Goal: Task Accomplishment & Management: Manage account settings

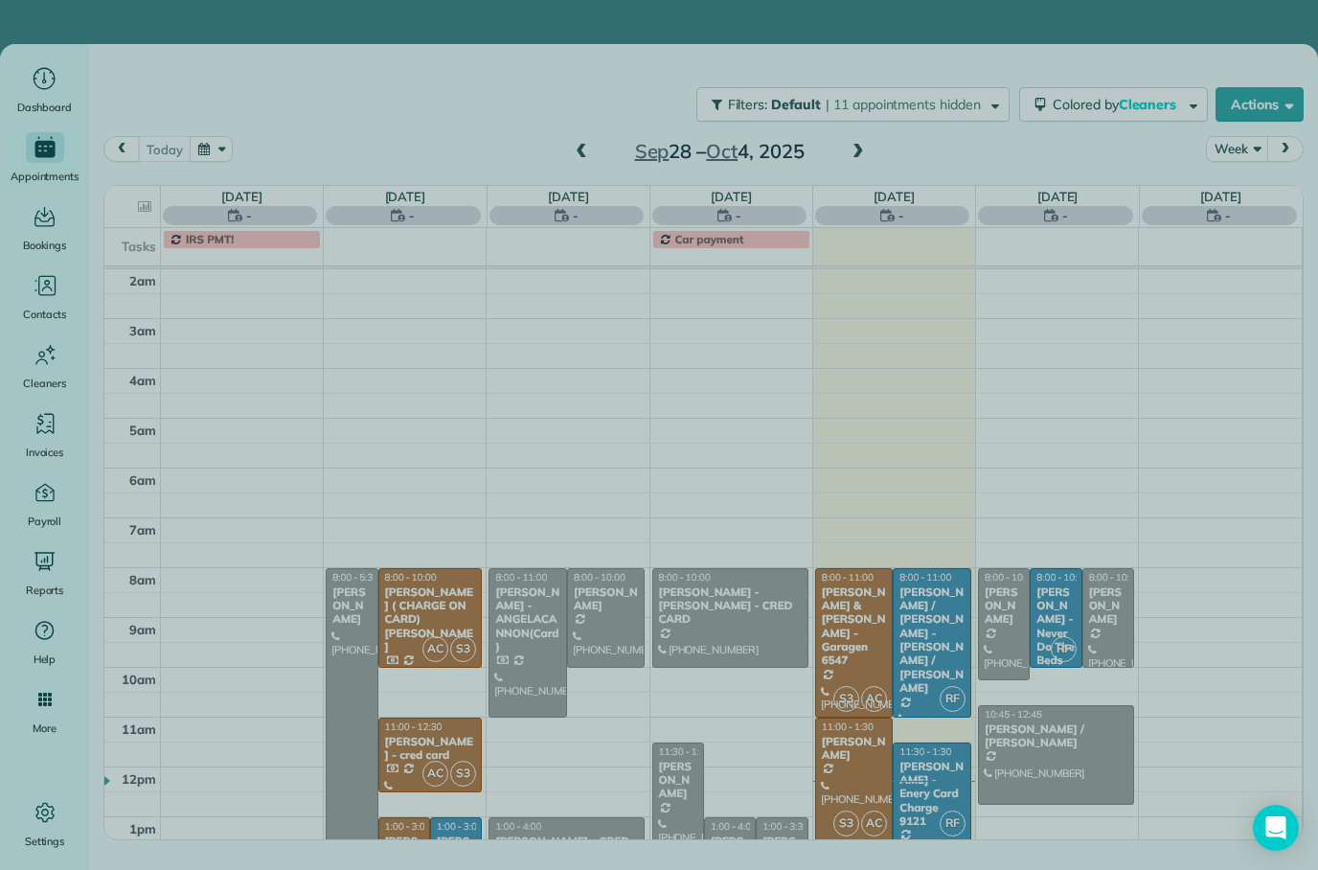
scroll to position [120, 0]
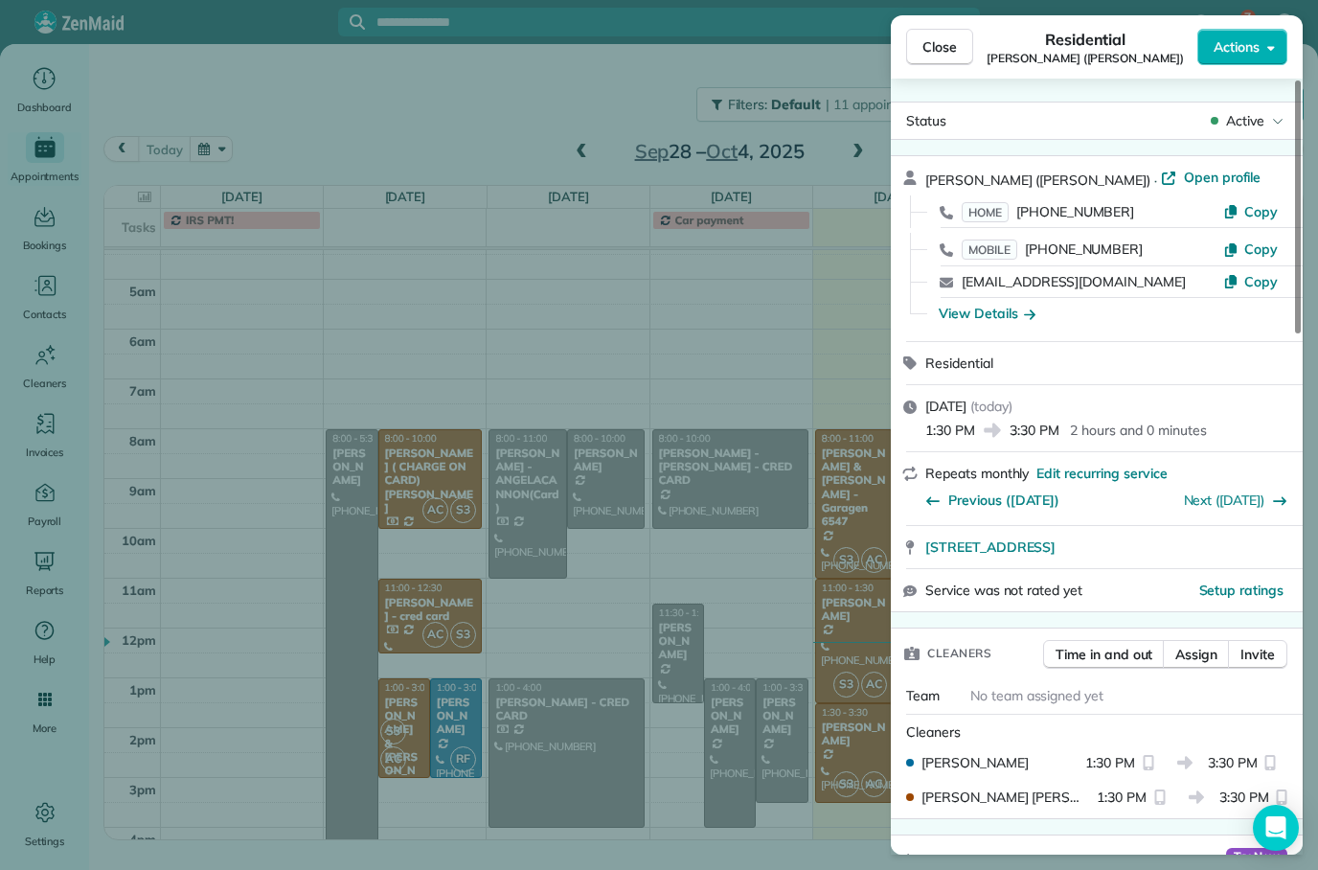
click at [442, 344] on div "Close Residential [PERSON_NAME] ([PERSON_NAME]) Actions Status Active [PERSON_N…" at bounding box center [659, 435] width 1318 height 870
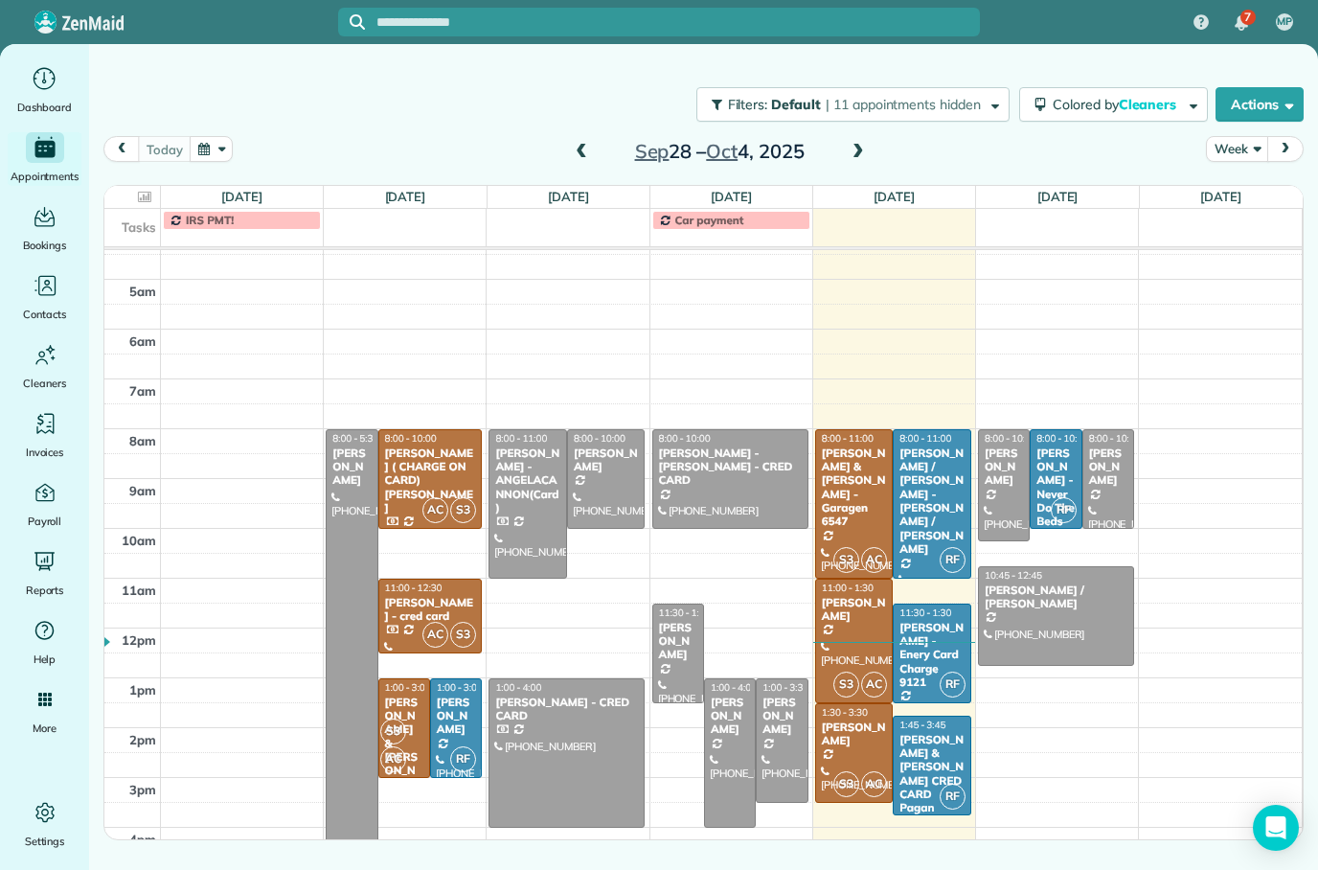
click at [414, 610] on div "[PERSON_NAME] - cred card" at bounding box center [430, 610] width 93 height 28
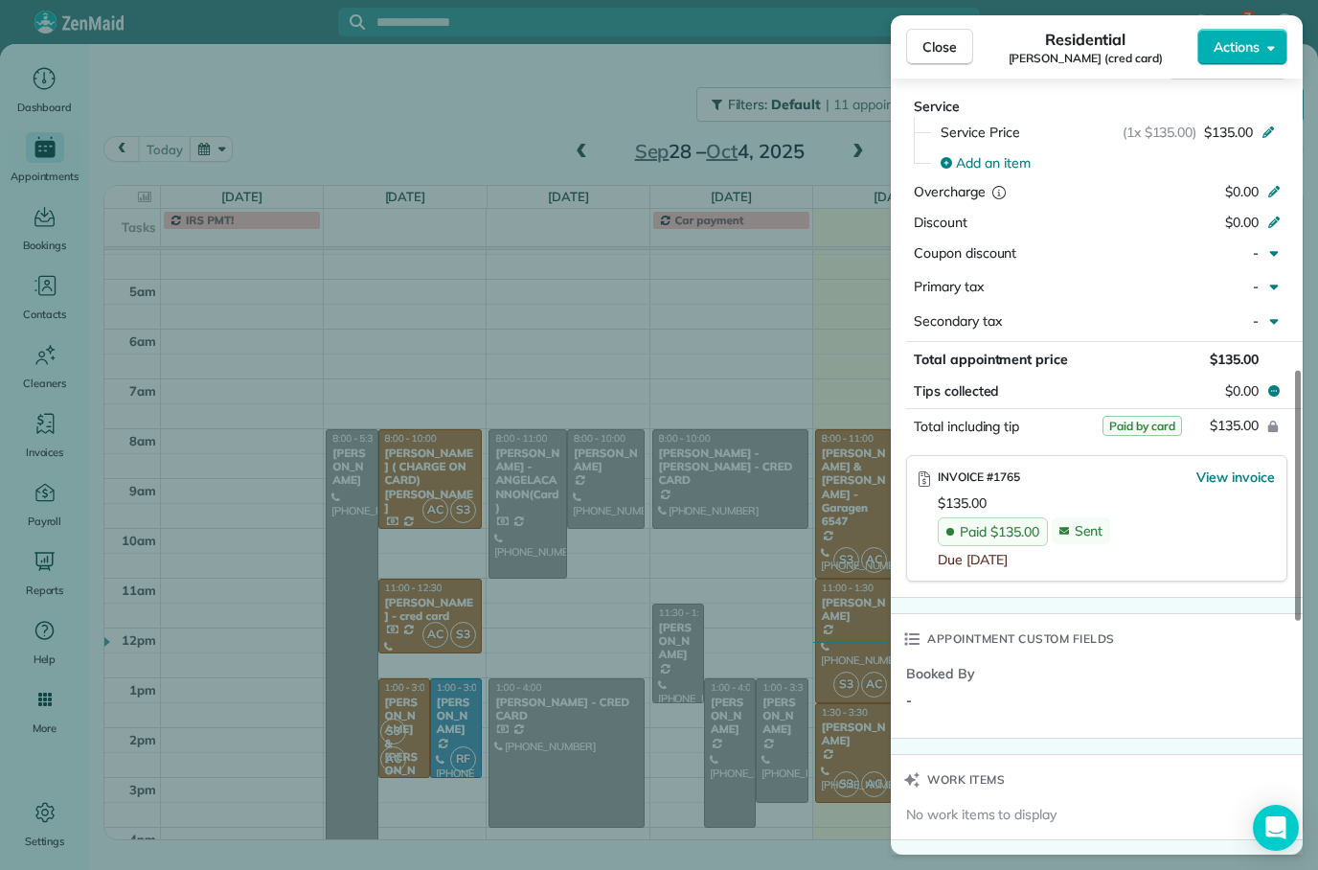
scroll to position [989, 0]
click at [924, 55] on span "Close" at bounding box center [940, 46] width 34 height 19
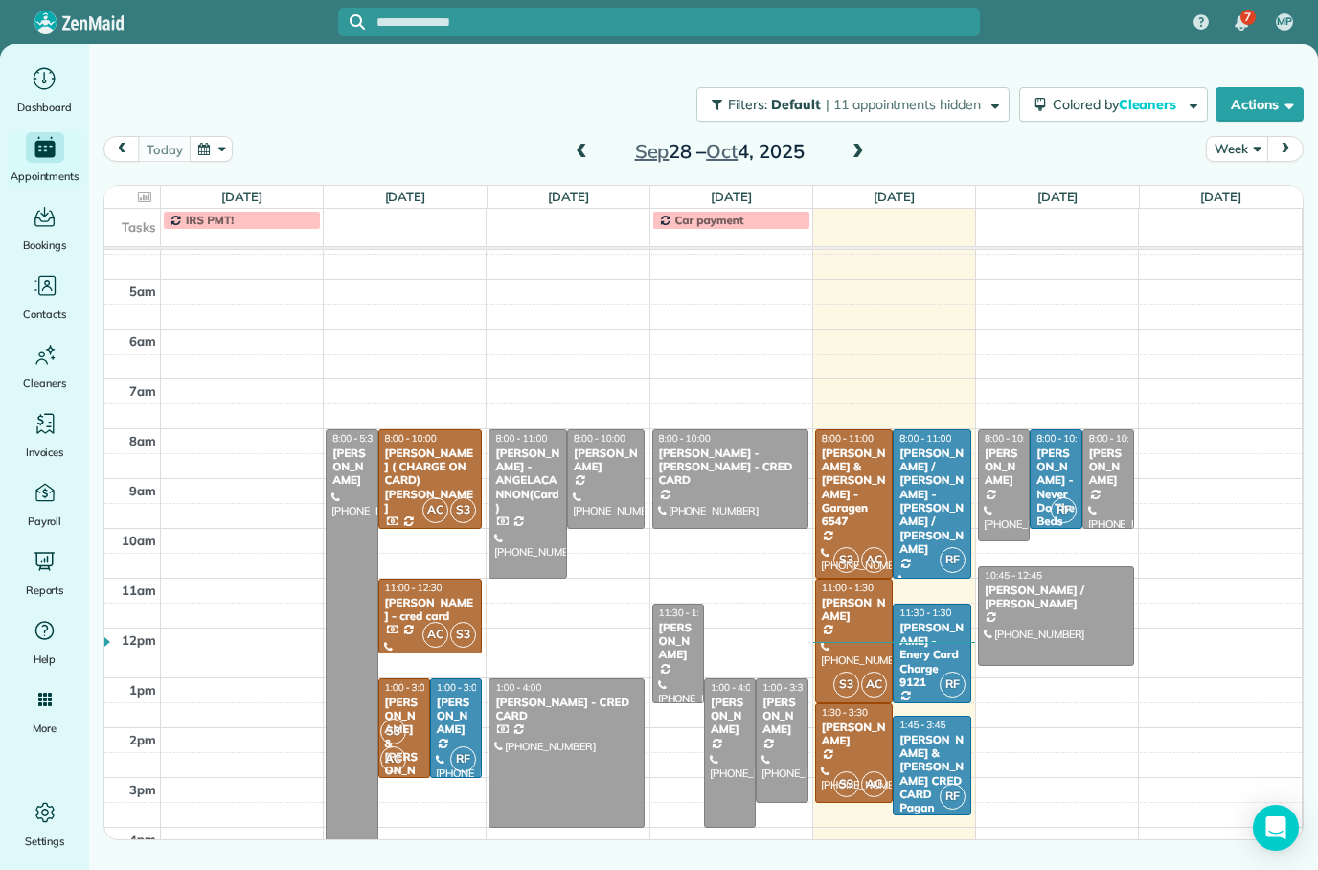
click at [395, 462] on div "[PERSON_NAME] ( CHARGE ON CARD) [PERSON_NAME]" at bounding box center [430, 480] width 93 height 69
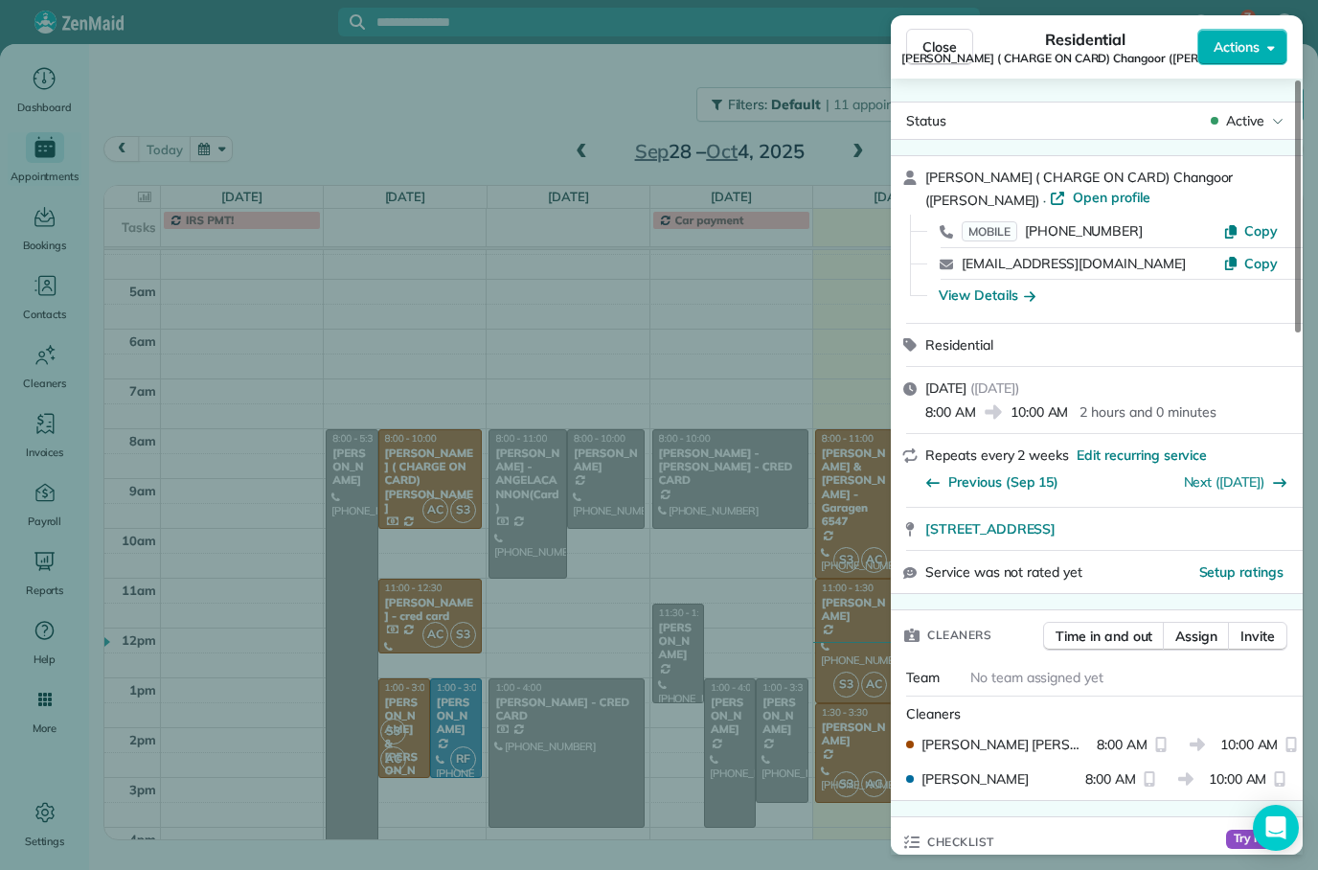
click at [311, 692] on div "Close Residential [PERSON_NAME] ( CHARGE ON CARD) Changoor ([PERSON_NAME]) Acti…" at bounding box center [659, 435] width 1318 height 870
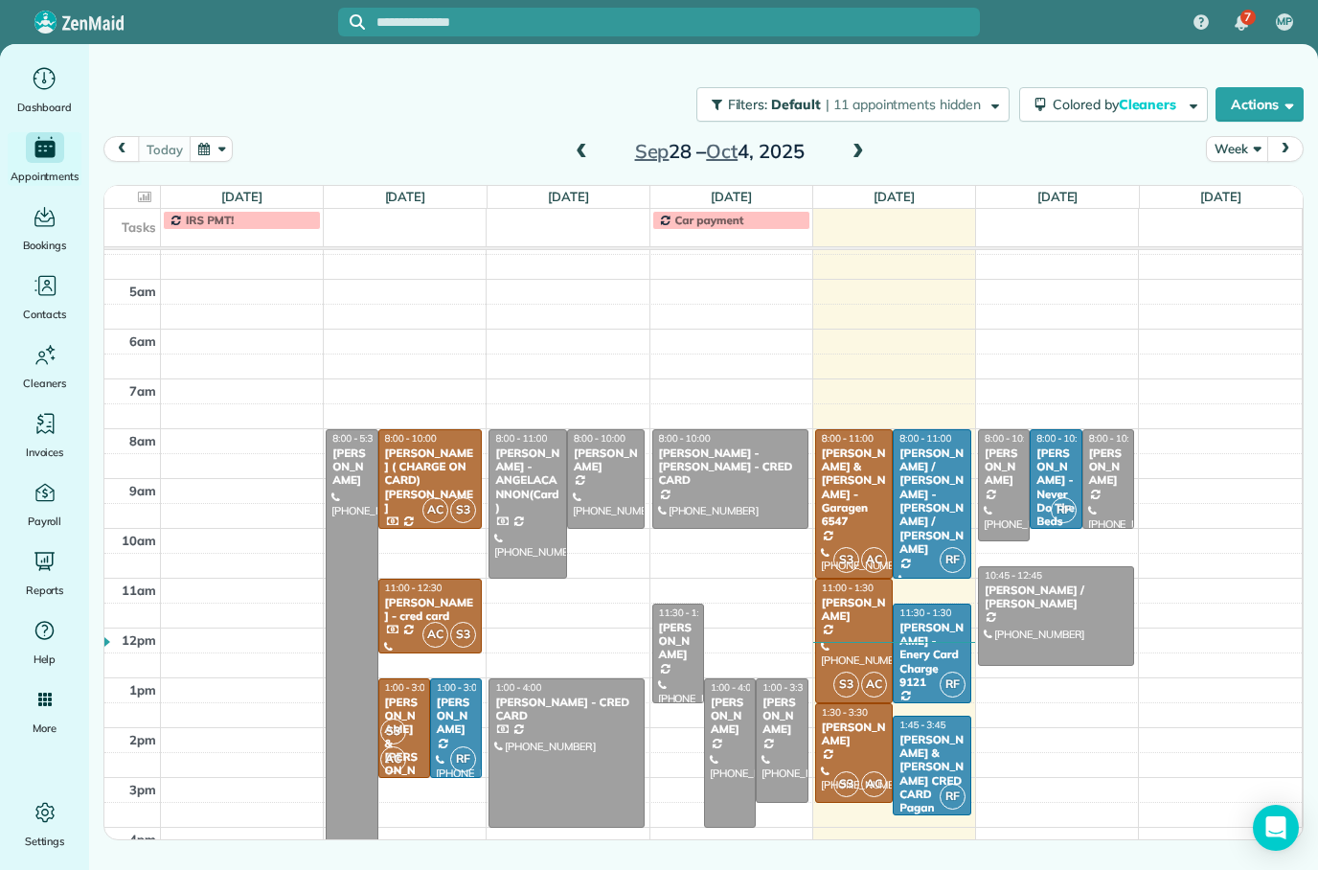
click at [353, 628] on div at bounding box center [352, 665] width 50 height 471
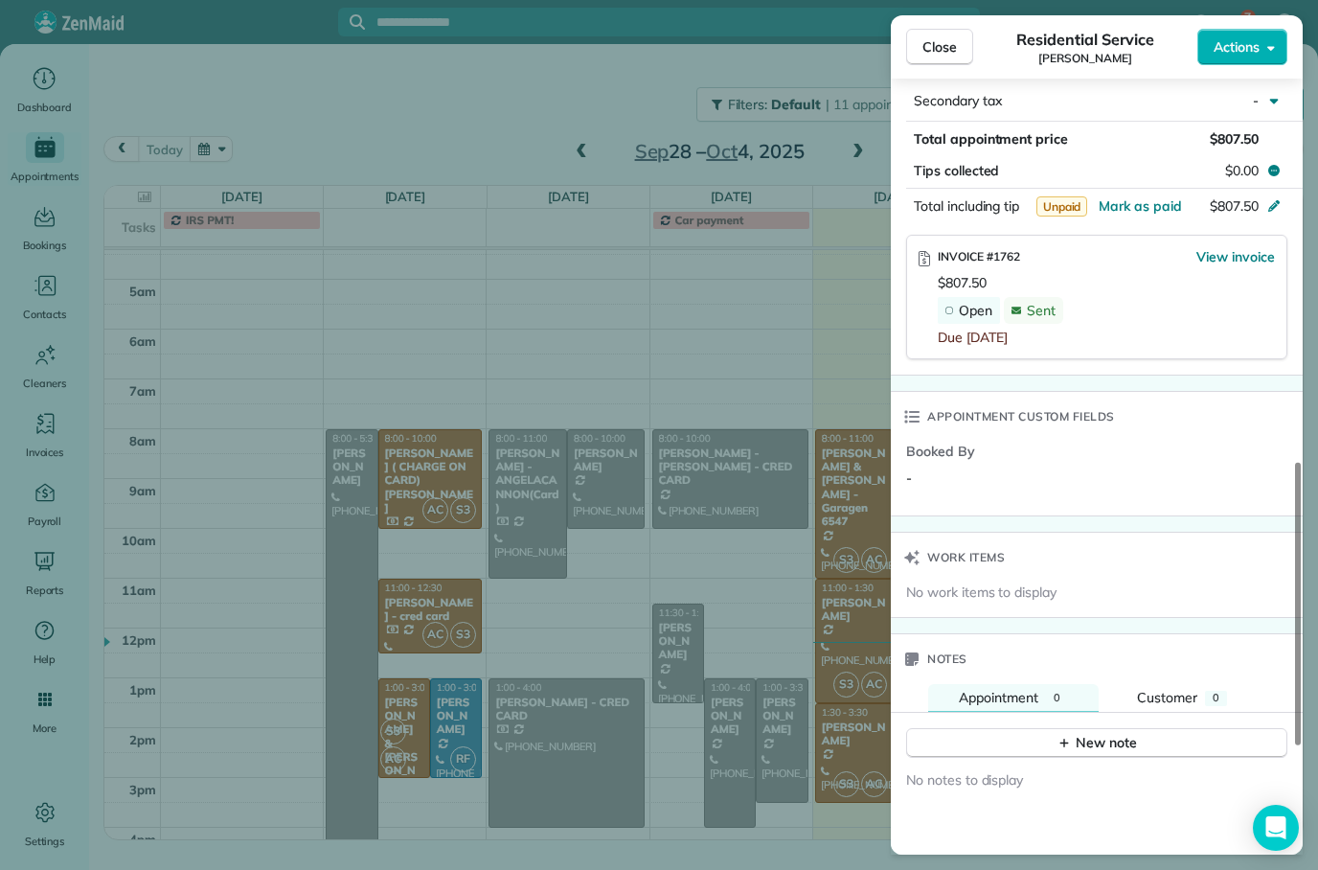
scroll to position [1154, 0]
click at [1222, 246] on span "View invoice" at bounding box center [1236, 255] width 79 height 19
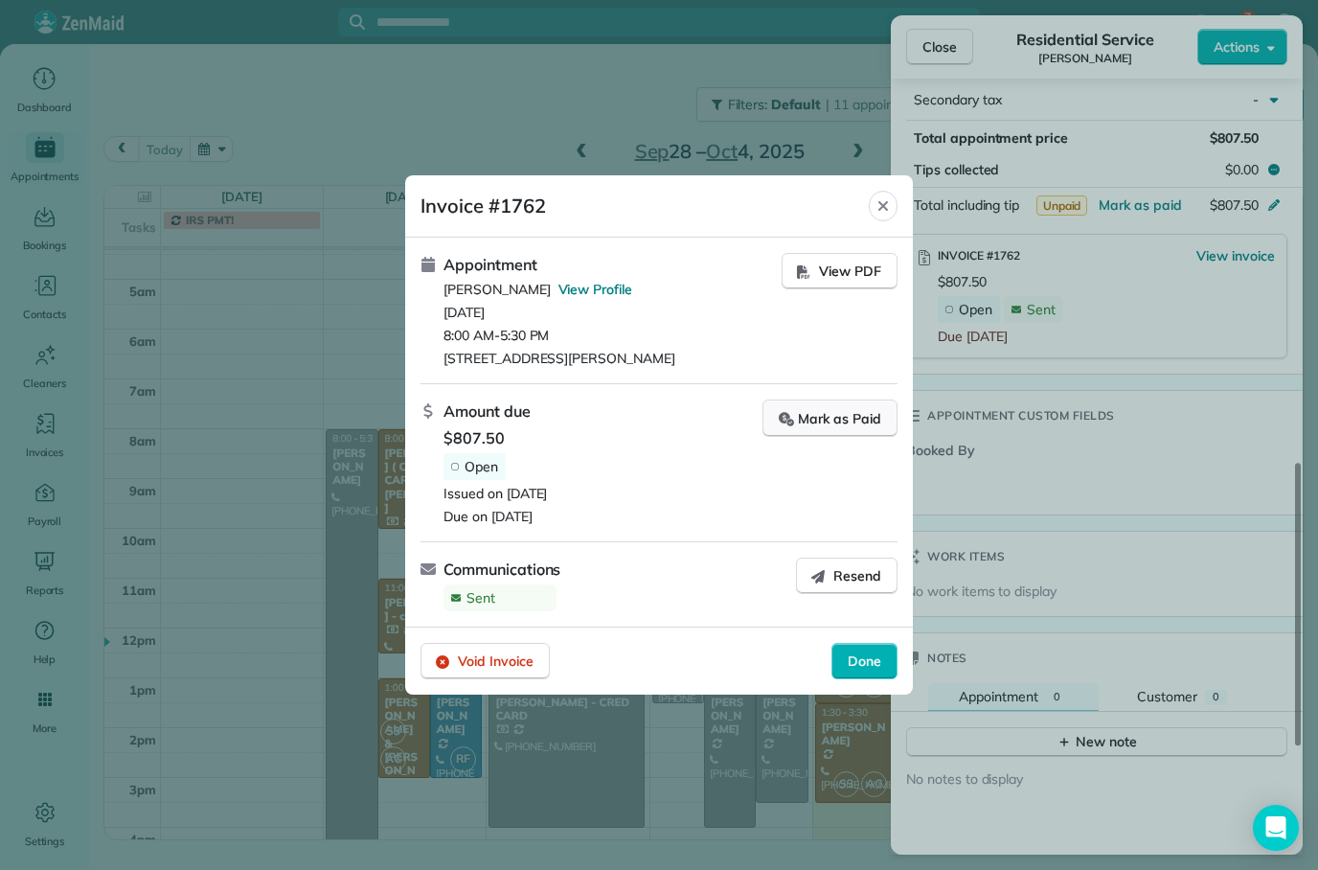
click at [820, 427] on div "Mark as Paid" at bounding box center [830, 418] width 103 height 20
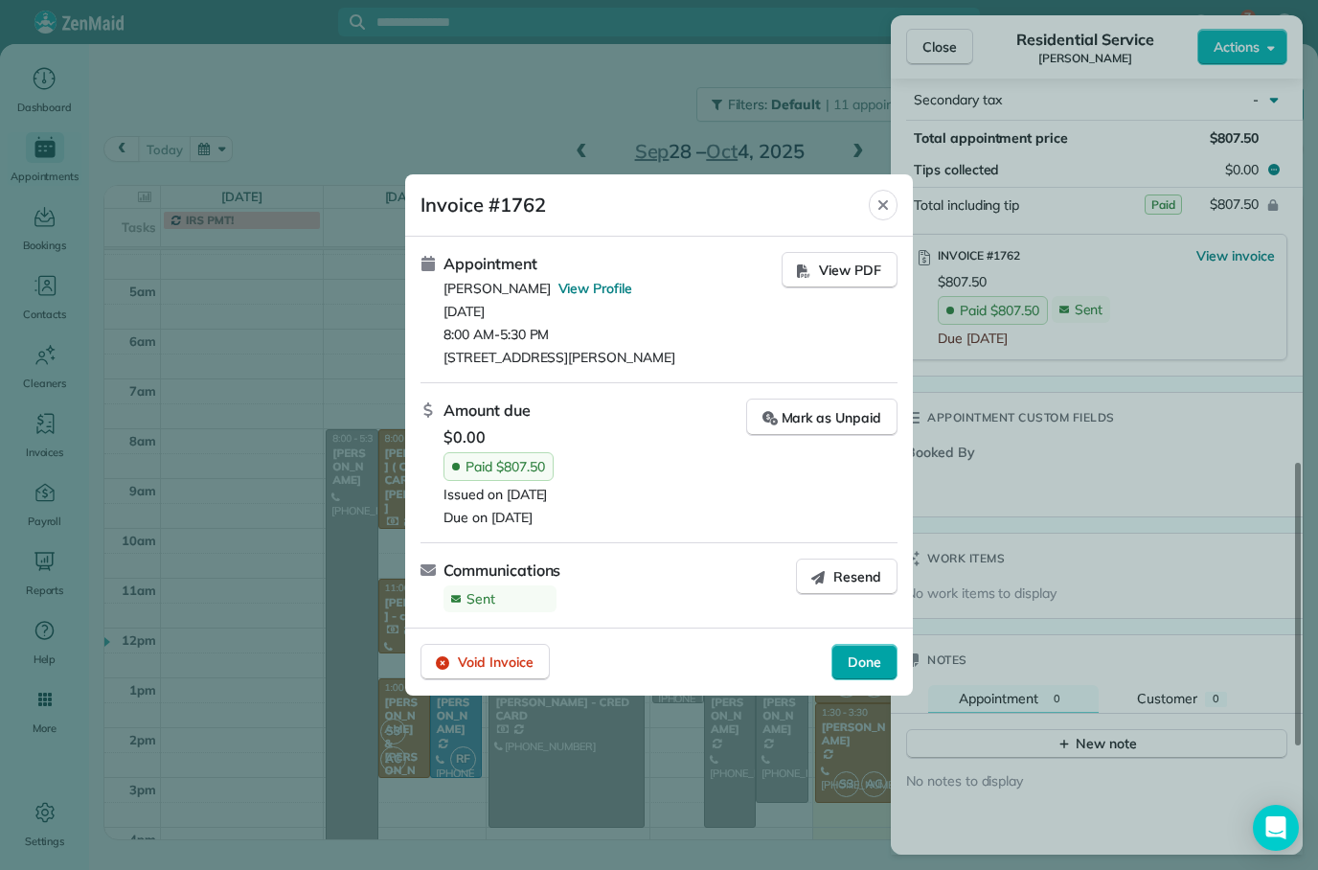
click at [874, 658] on span "Done" at bounding box center [865, 661] width 34 height 19
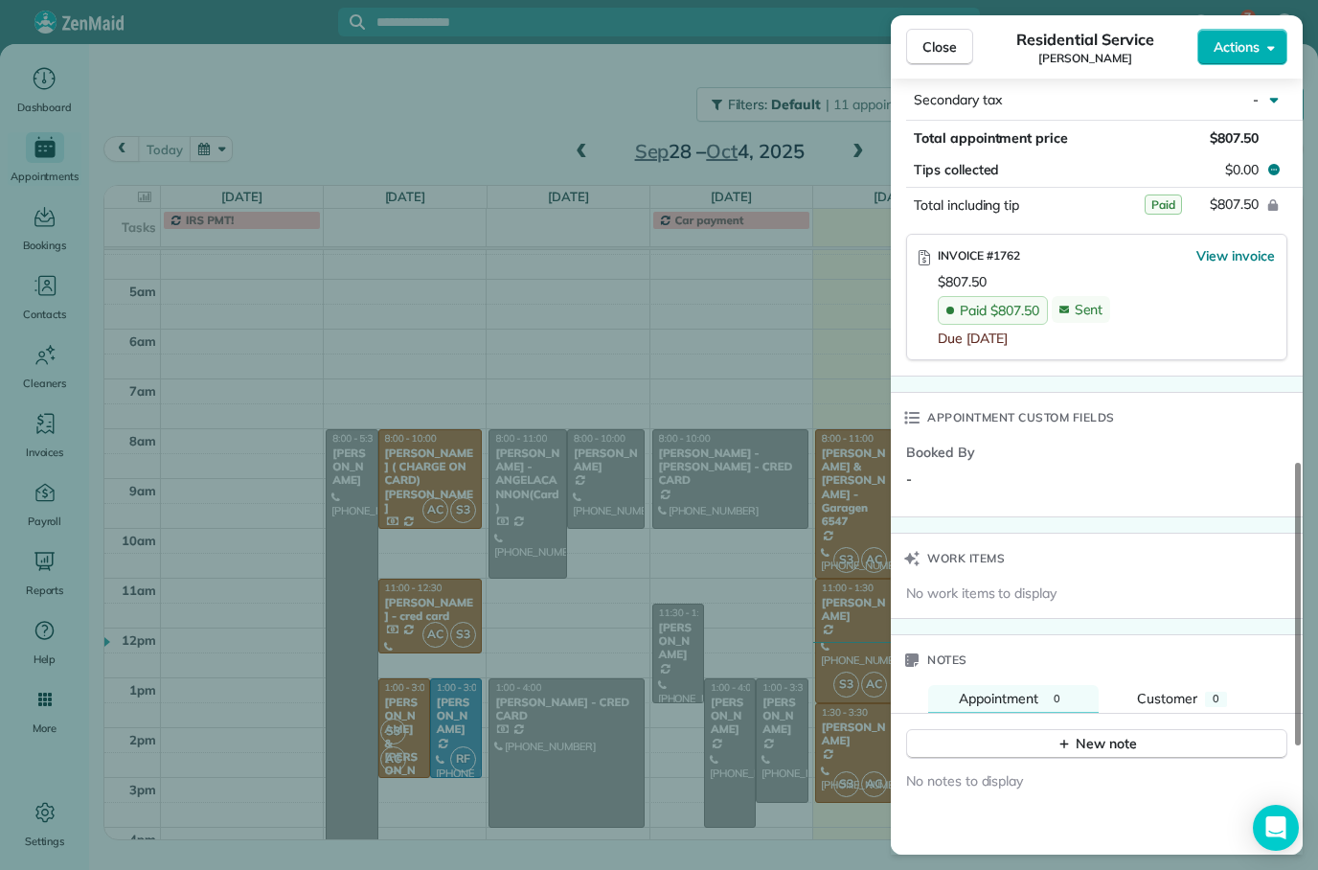
click at [223, 606] on div "Close Residential Service [PERSON_NAME] Actions Status Active [PERSON_NAME] · O…" at bounding box center [659, 435] width 1318 height 870
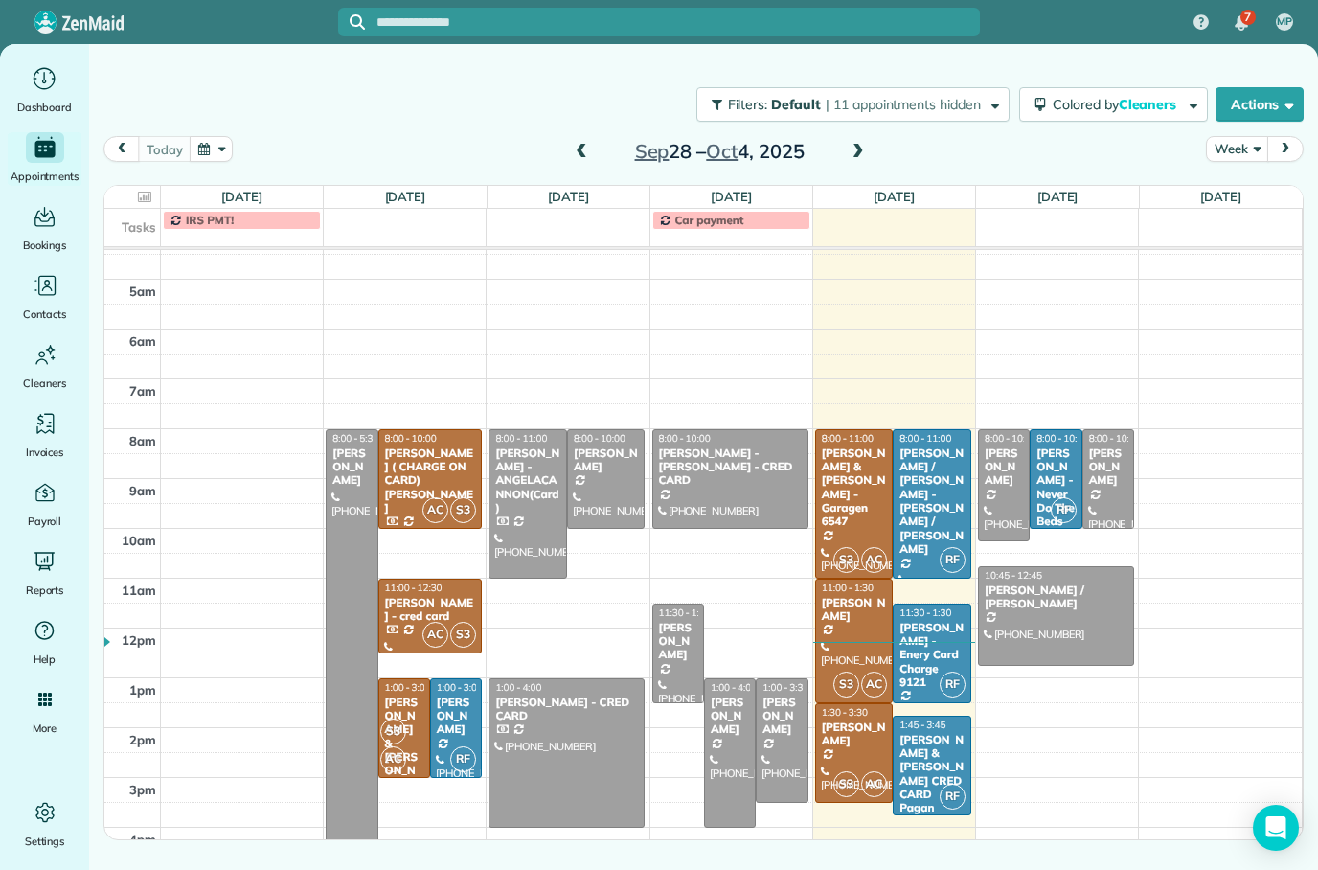
click at [527, 506] on div "[PERSON_NAME] - ANGELACANNON(Card)" at bounding box center [527, 480] width 67 height 69
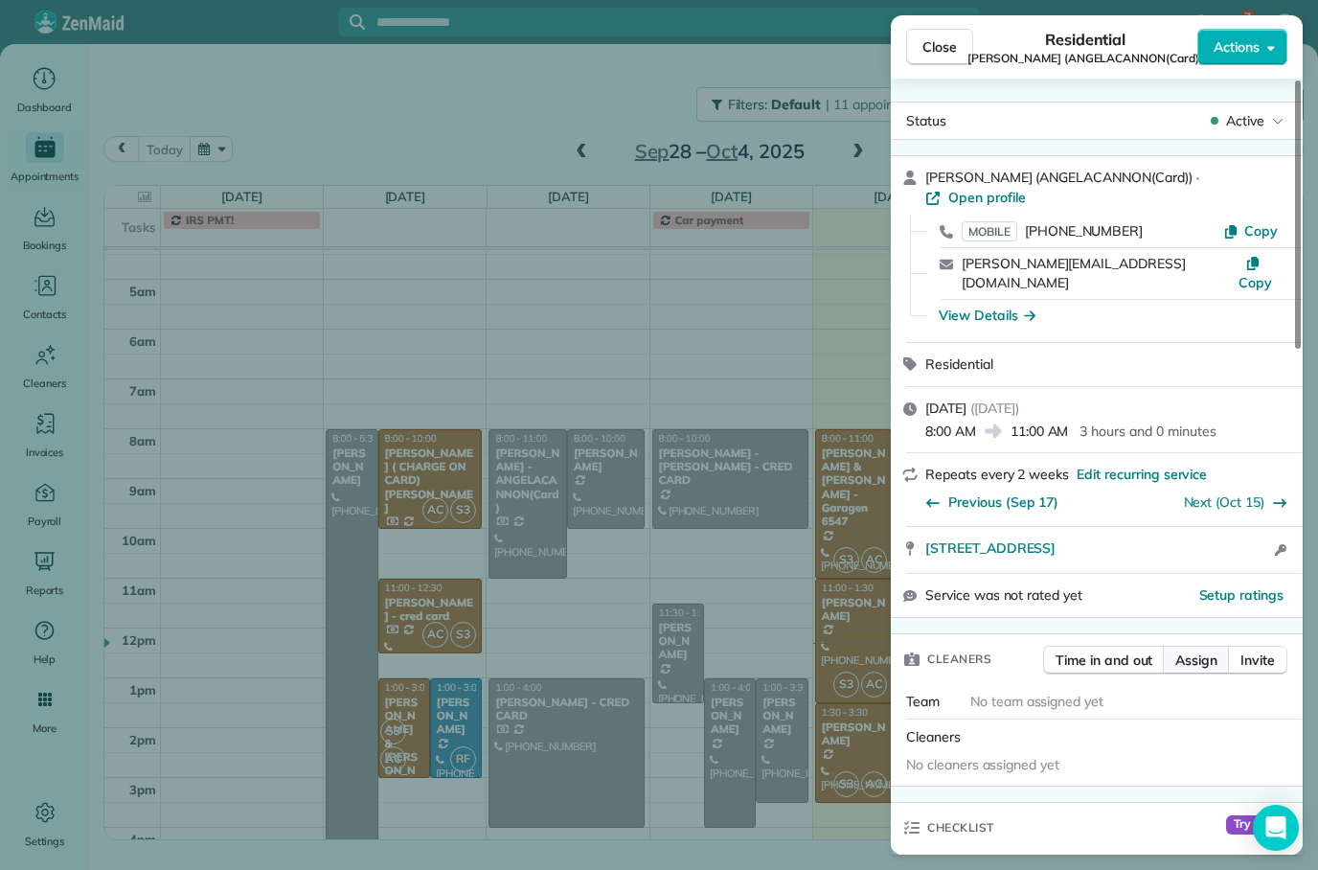
click at [1178, 648] on button "Assign" at bounding box center [1196, 660] width 67 height 29
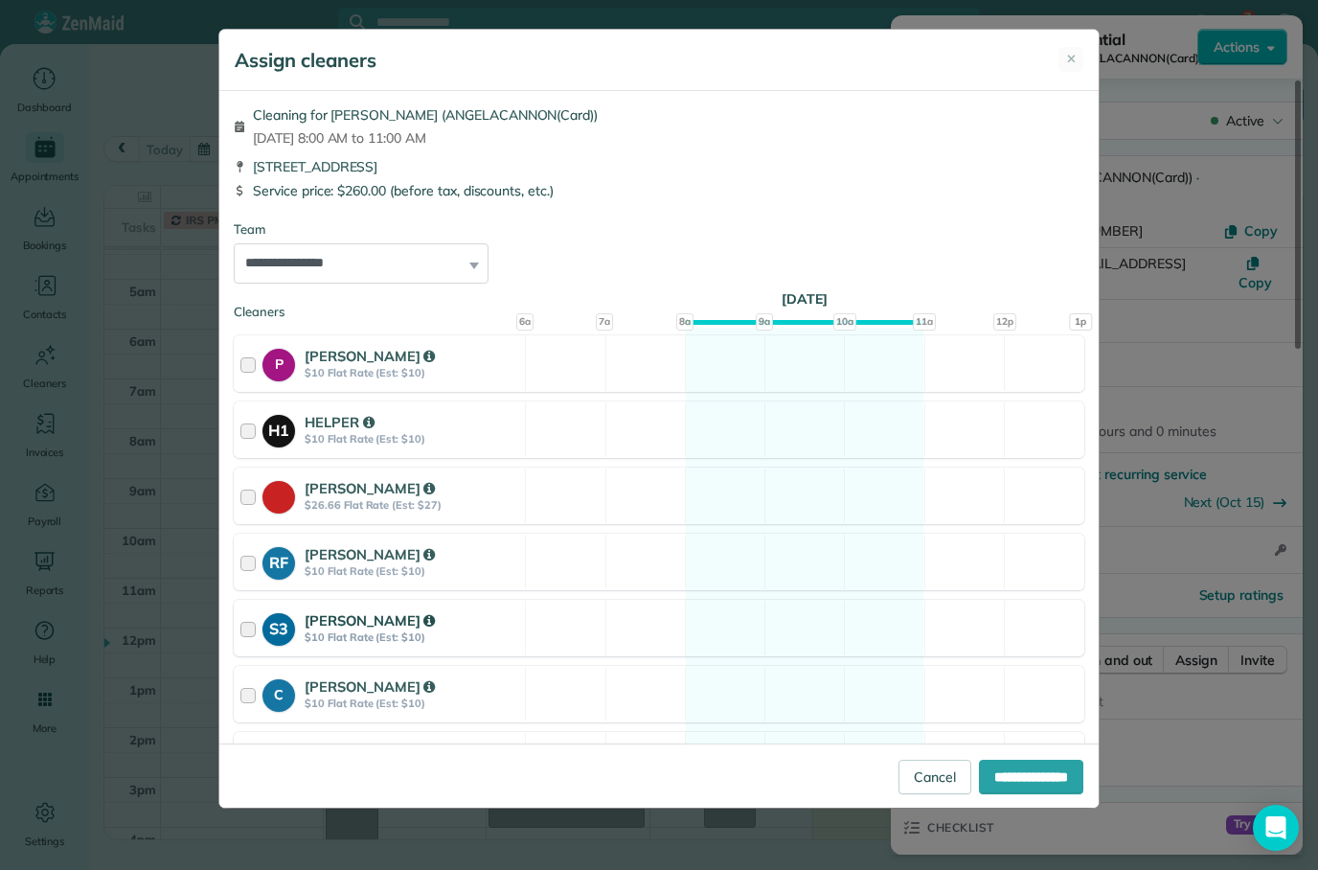
click at [245, 633] on div at bounding box center [251, 627] width 22 height 35
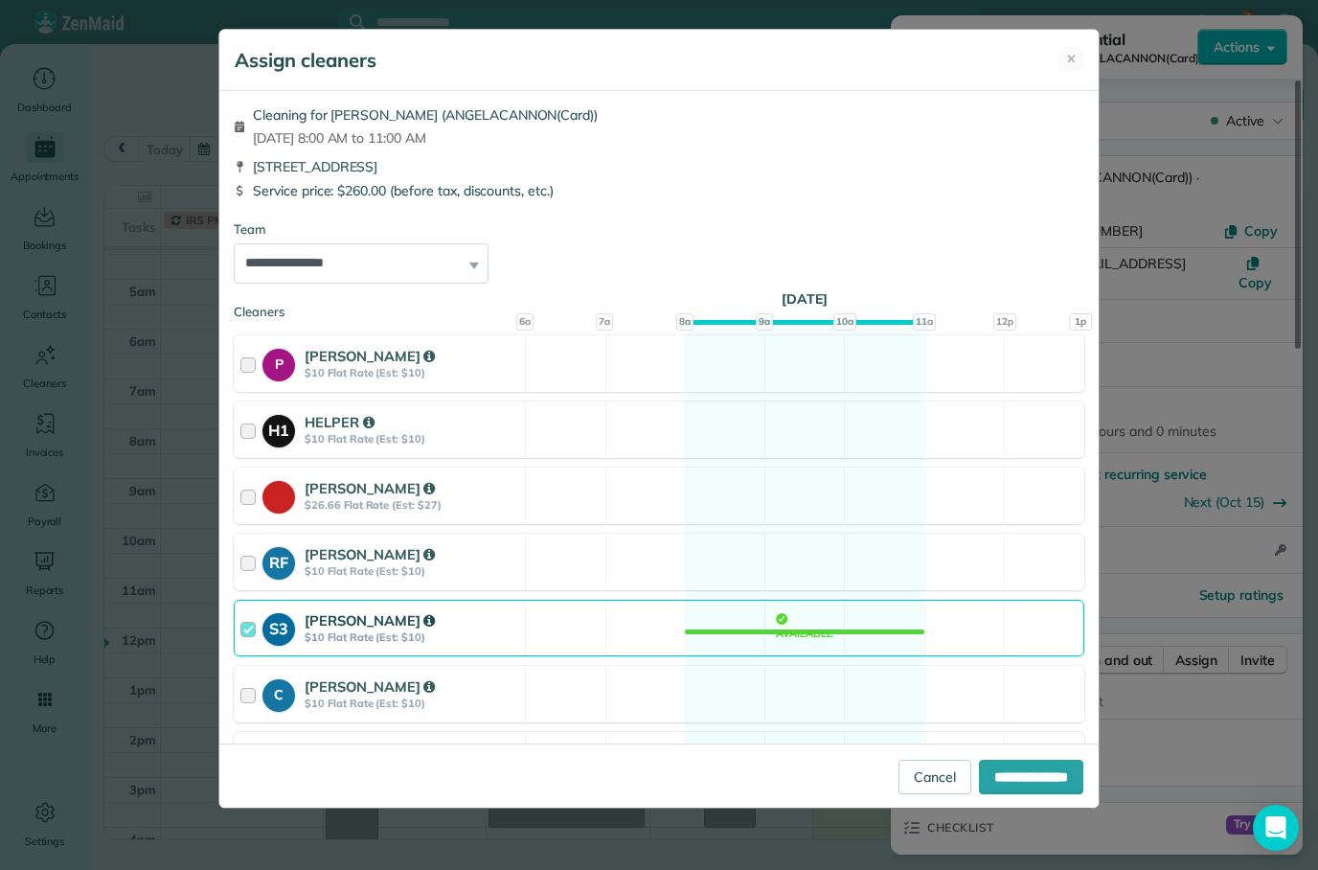
click at [247, 764] on div at bounding box center [251, 759] width 22 height 35
click at [1005, 794] on input "**********" at bounding box center [1031, 777] width 104 height 34
type input "**********"
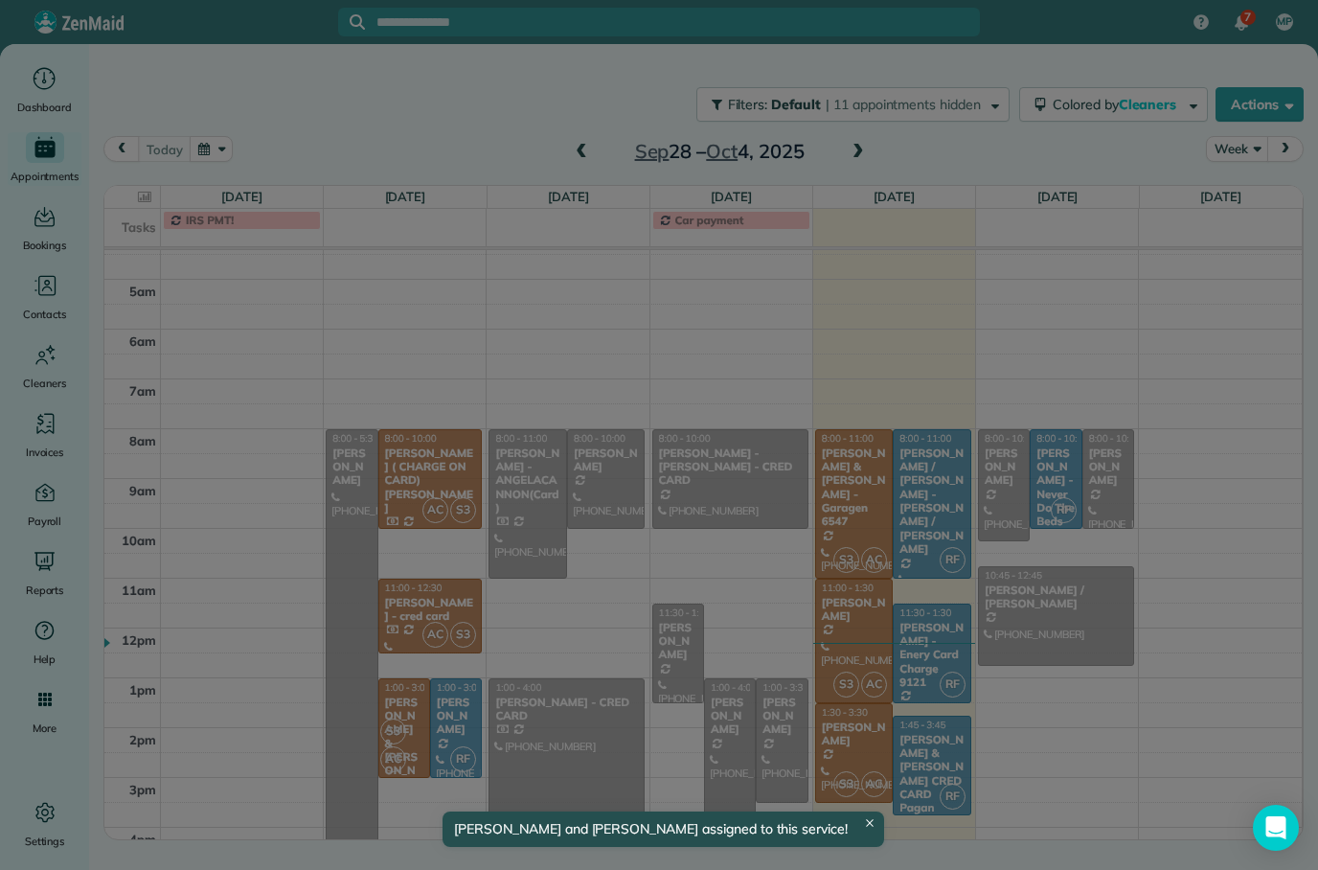
scroll to position [103, 0]
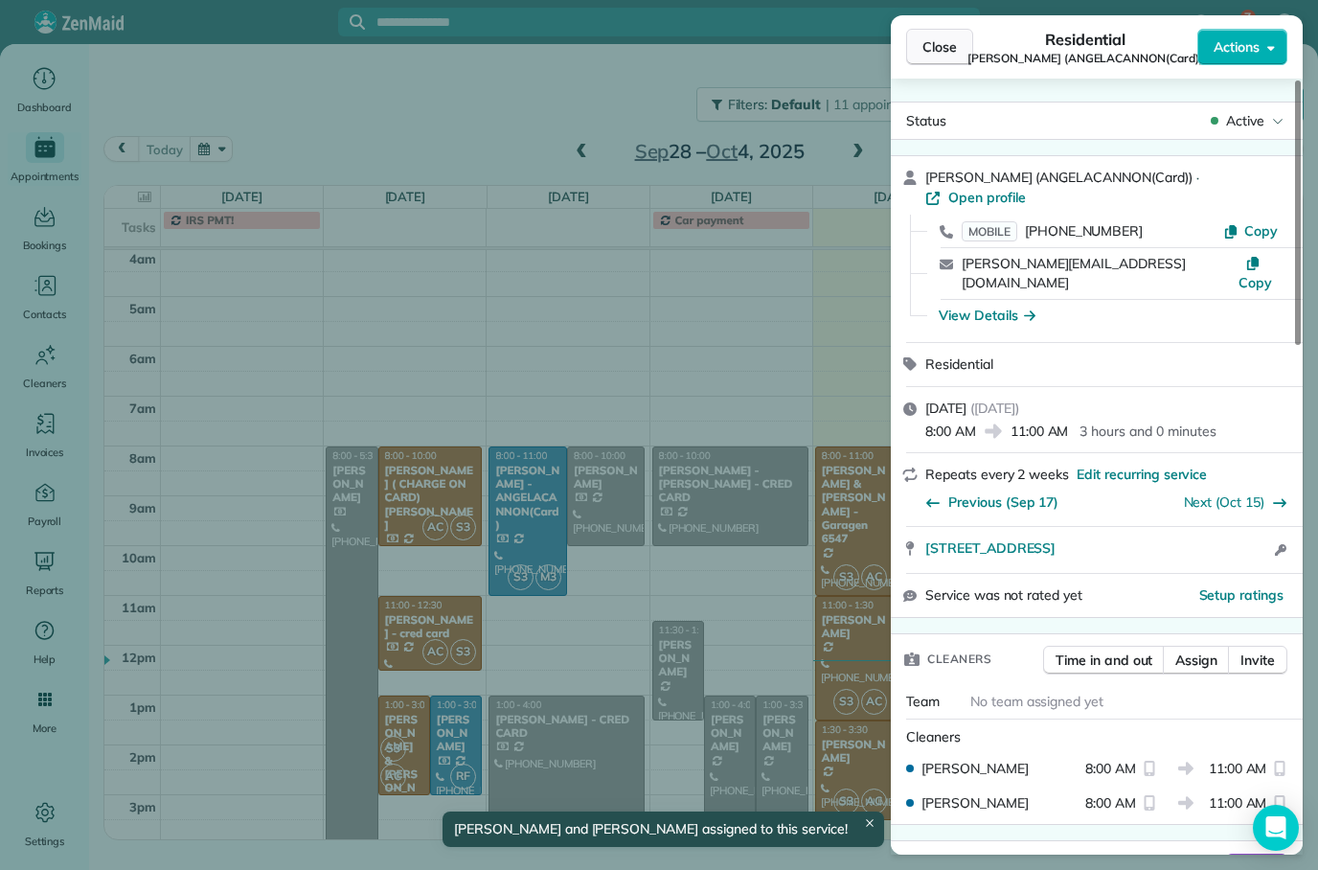
click at [937, 62] on button "Close" at bounding box center [939, 47] width 67 height 36
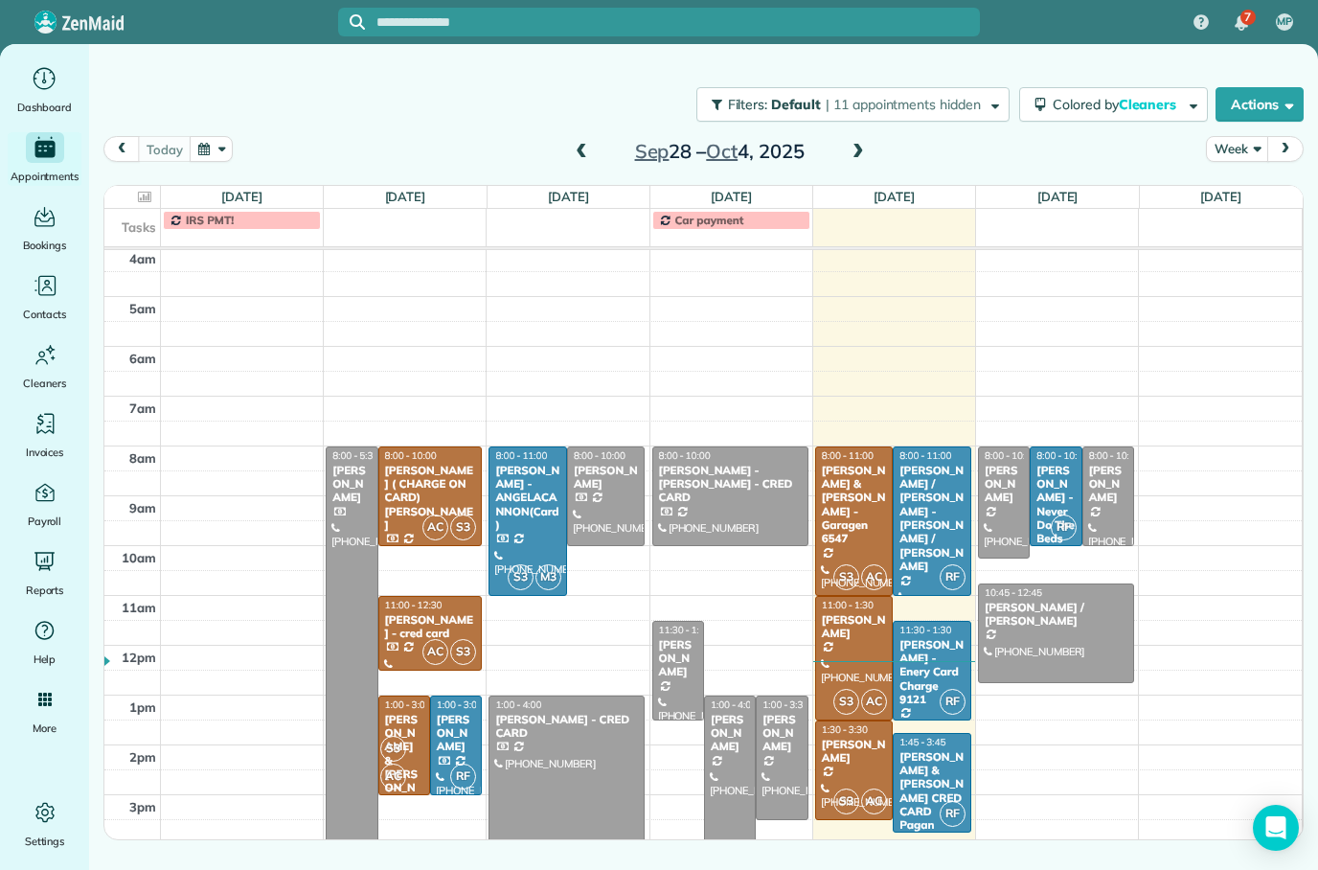
click at [604, 491] on div at bounding box center [606, 496] width 77 height 98
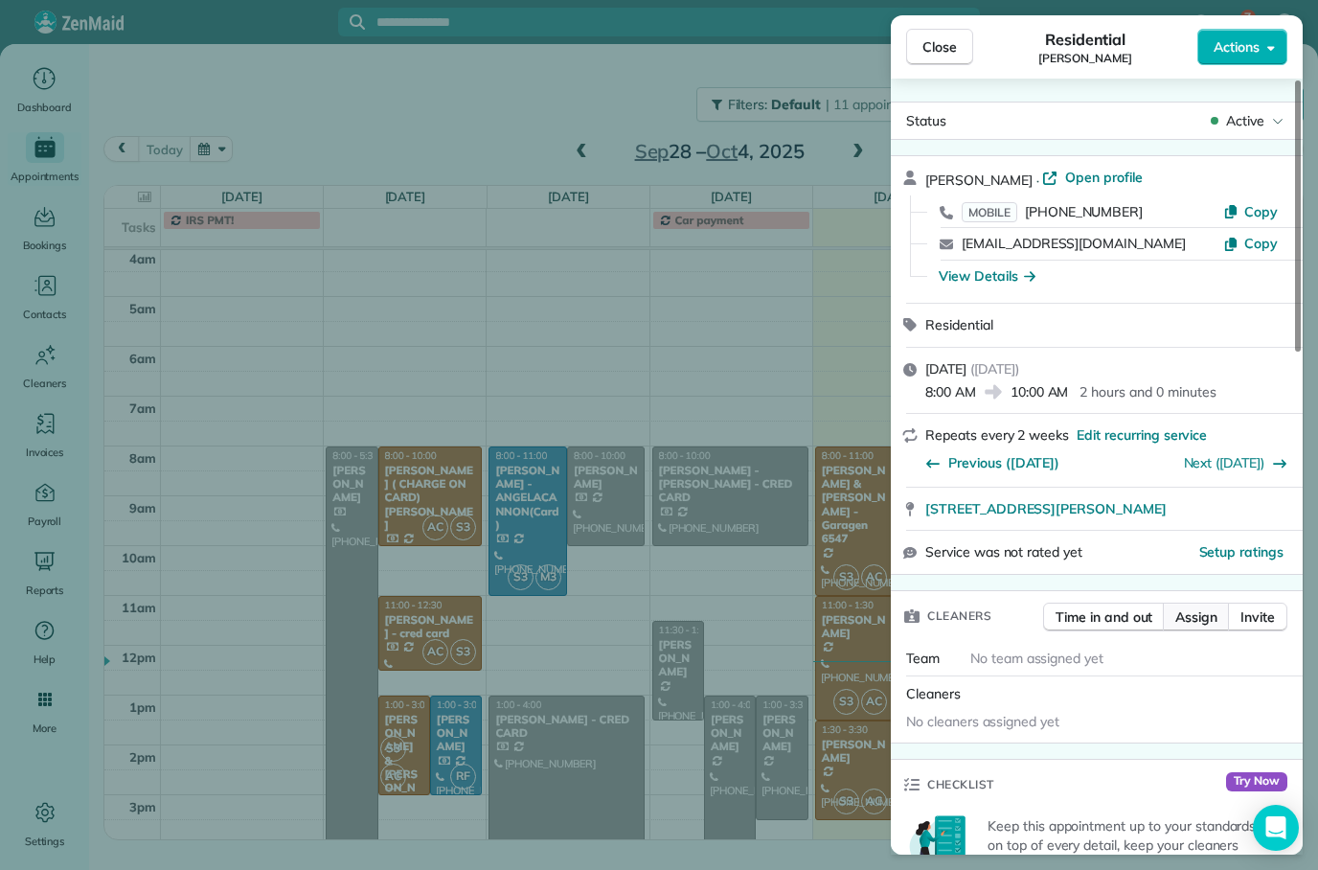
click at [1200, 620] on span "Assign" at bounding box center [1197, 616] width 42 height 19
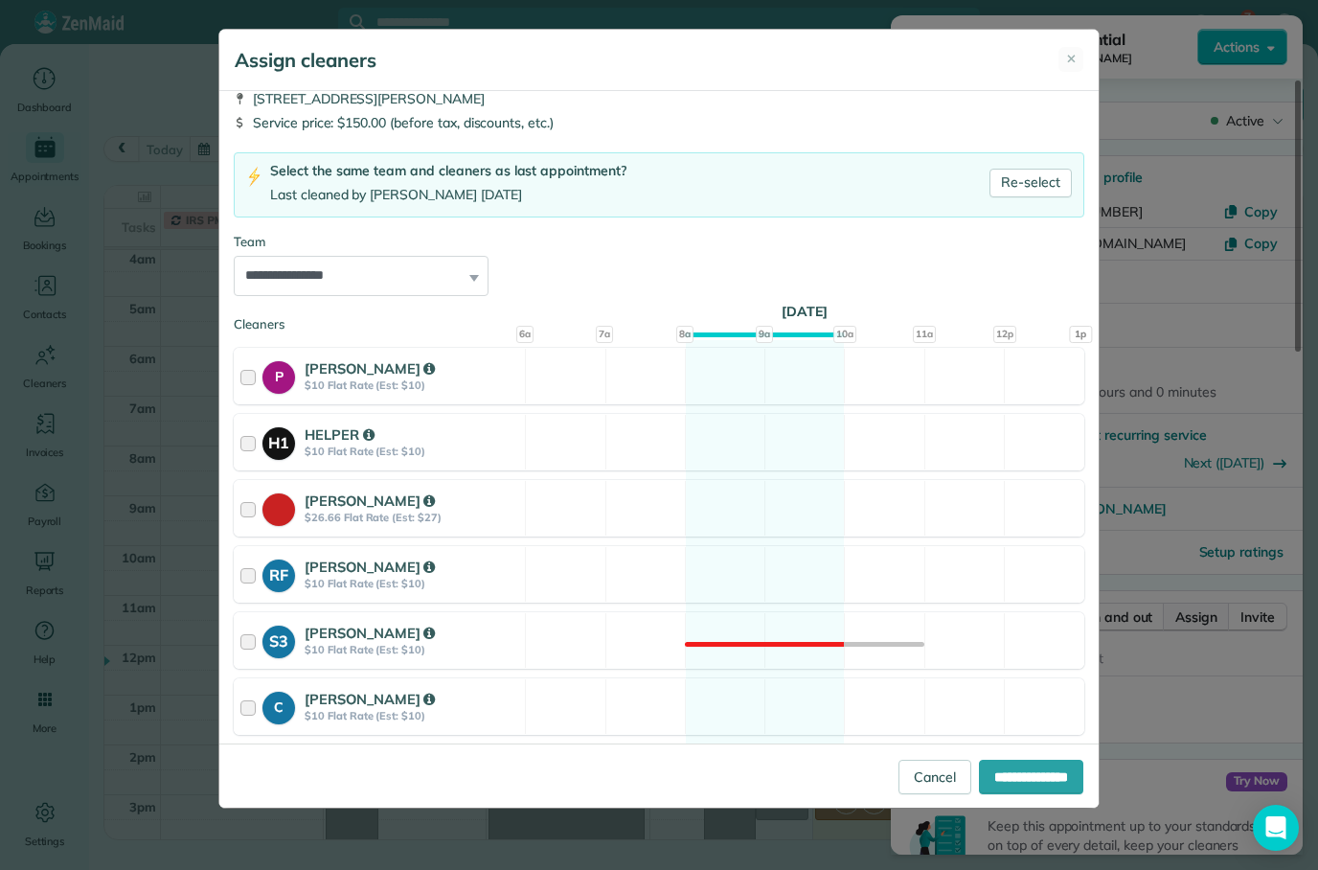
scroll to position [76, 0]
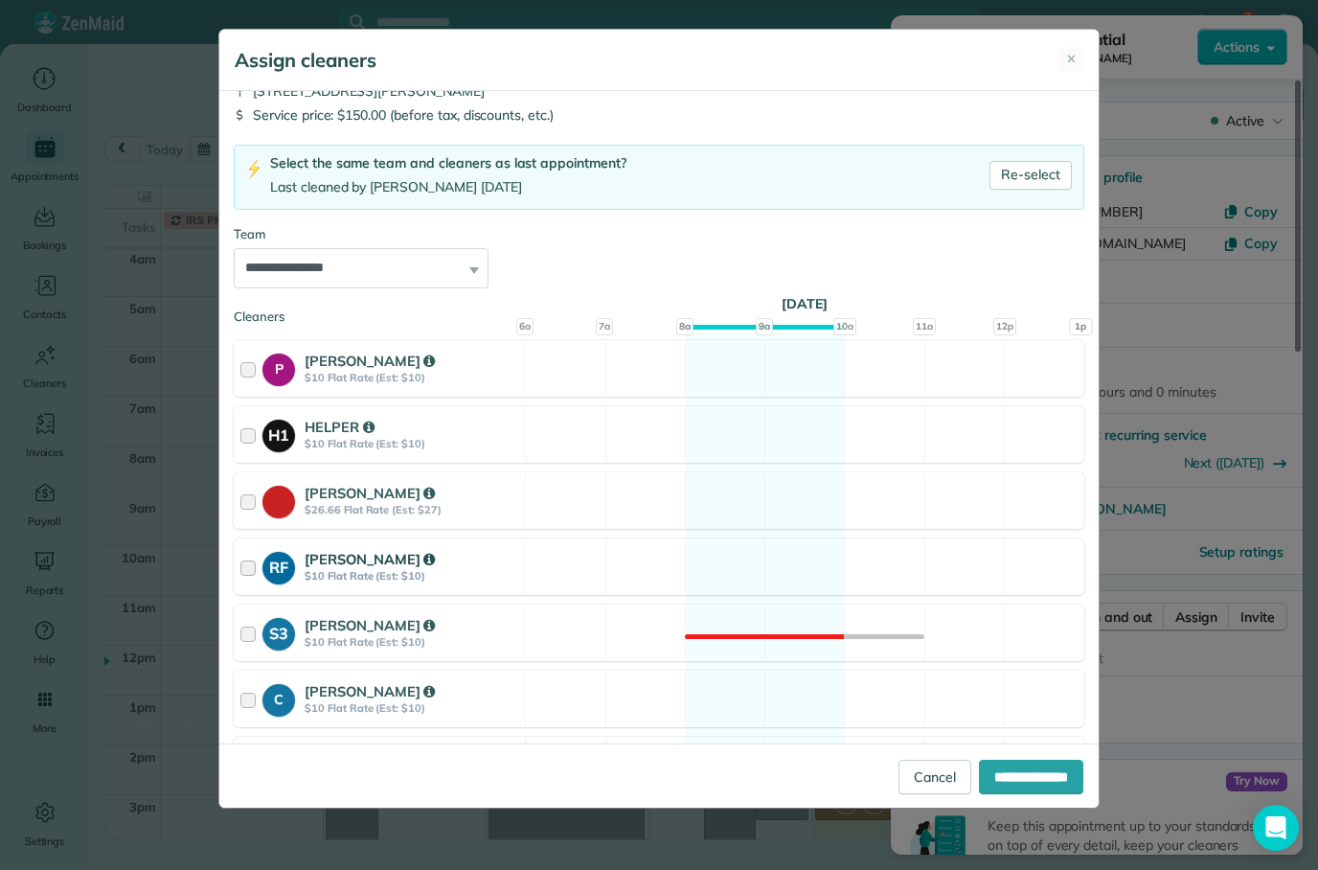
click at [334, 560] on strong "[PERSON_NAME]" at bounding box center [370, 559] width 130 height 18
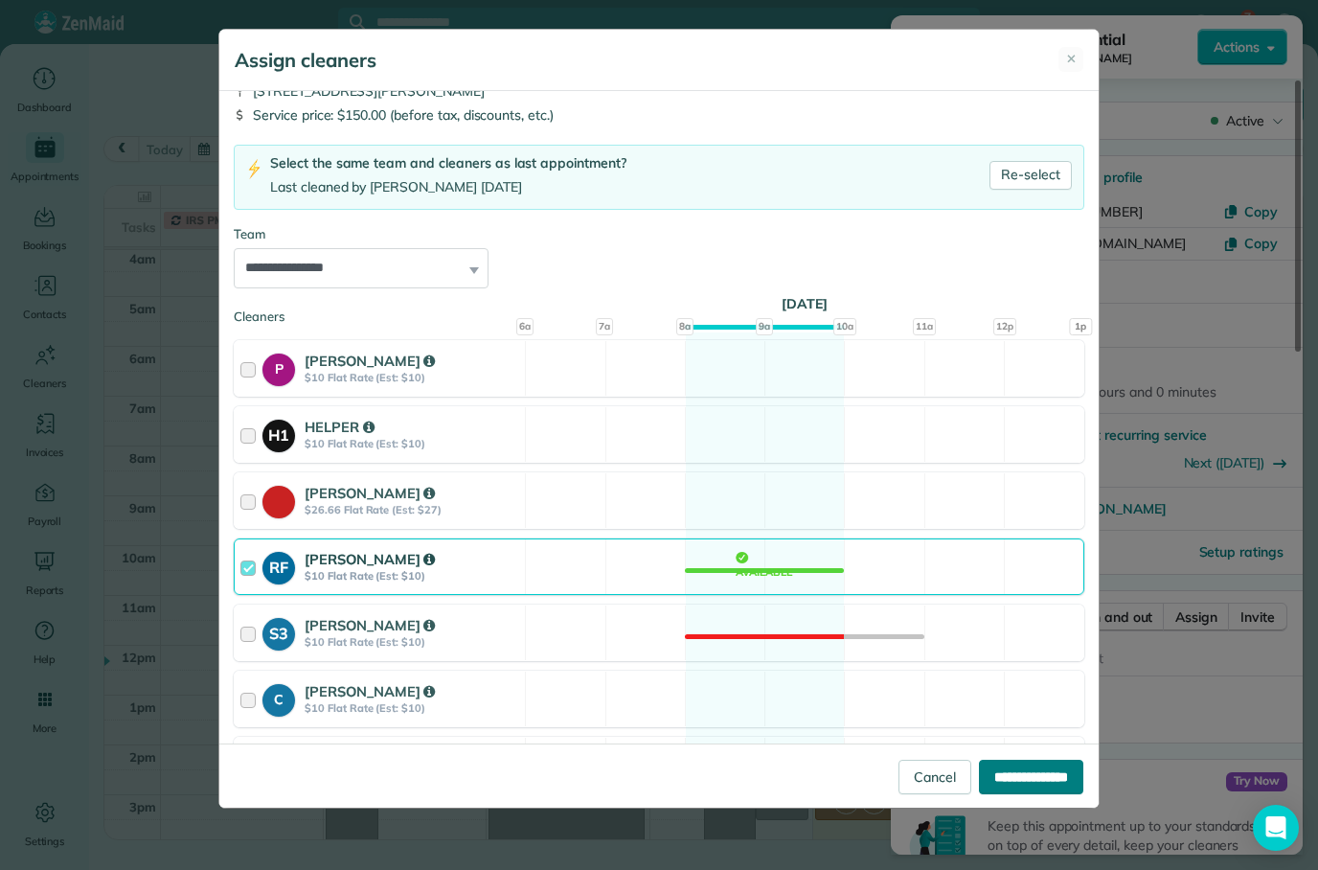
click at [1014, 794] on input "**********" at bounding box center [1031, 777] width 104 height 34
type input "**********"
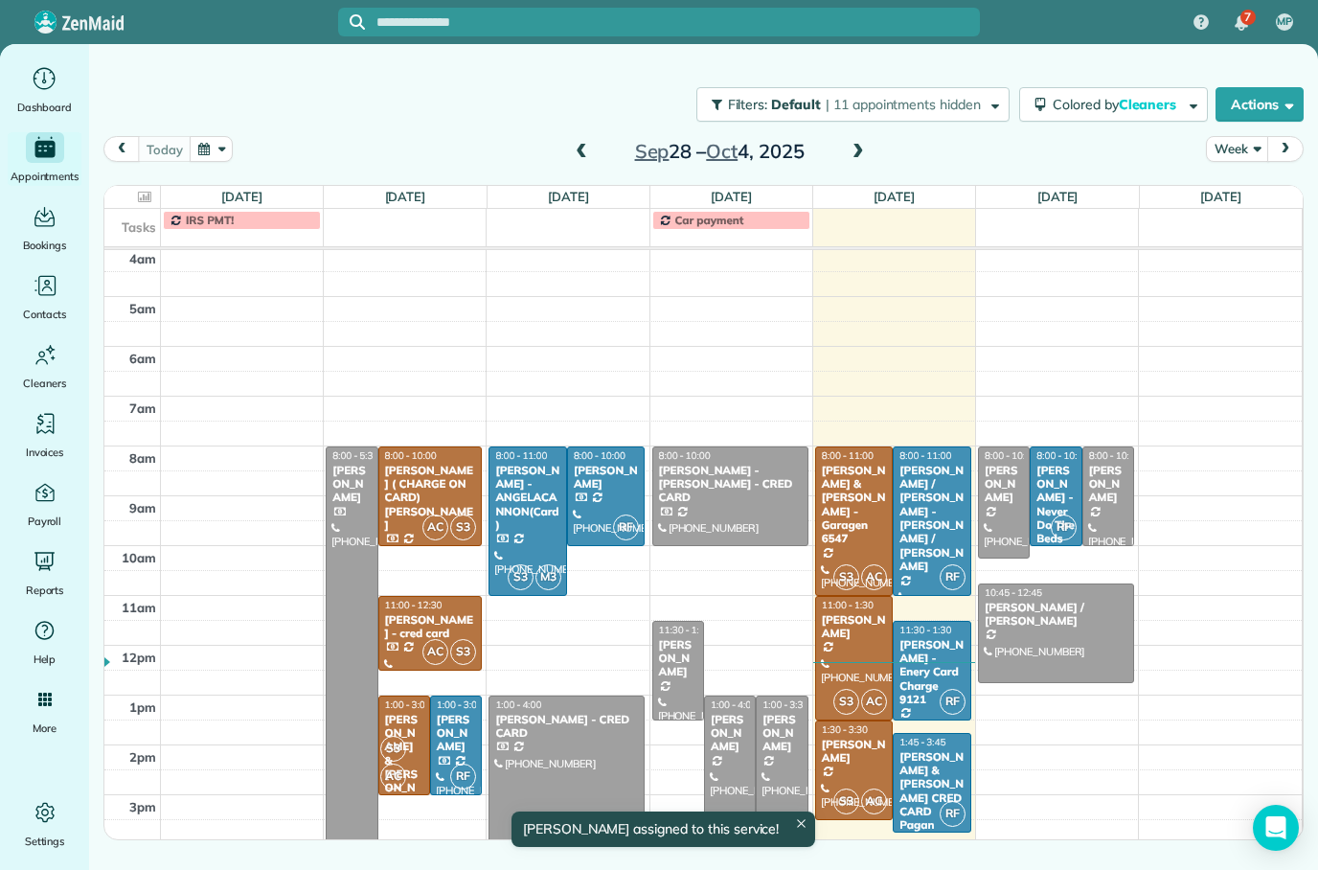
scroll to position [103, 0]
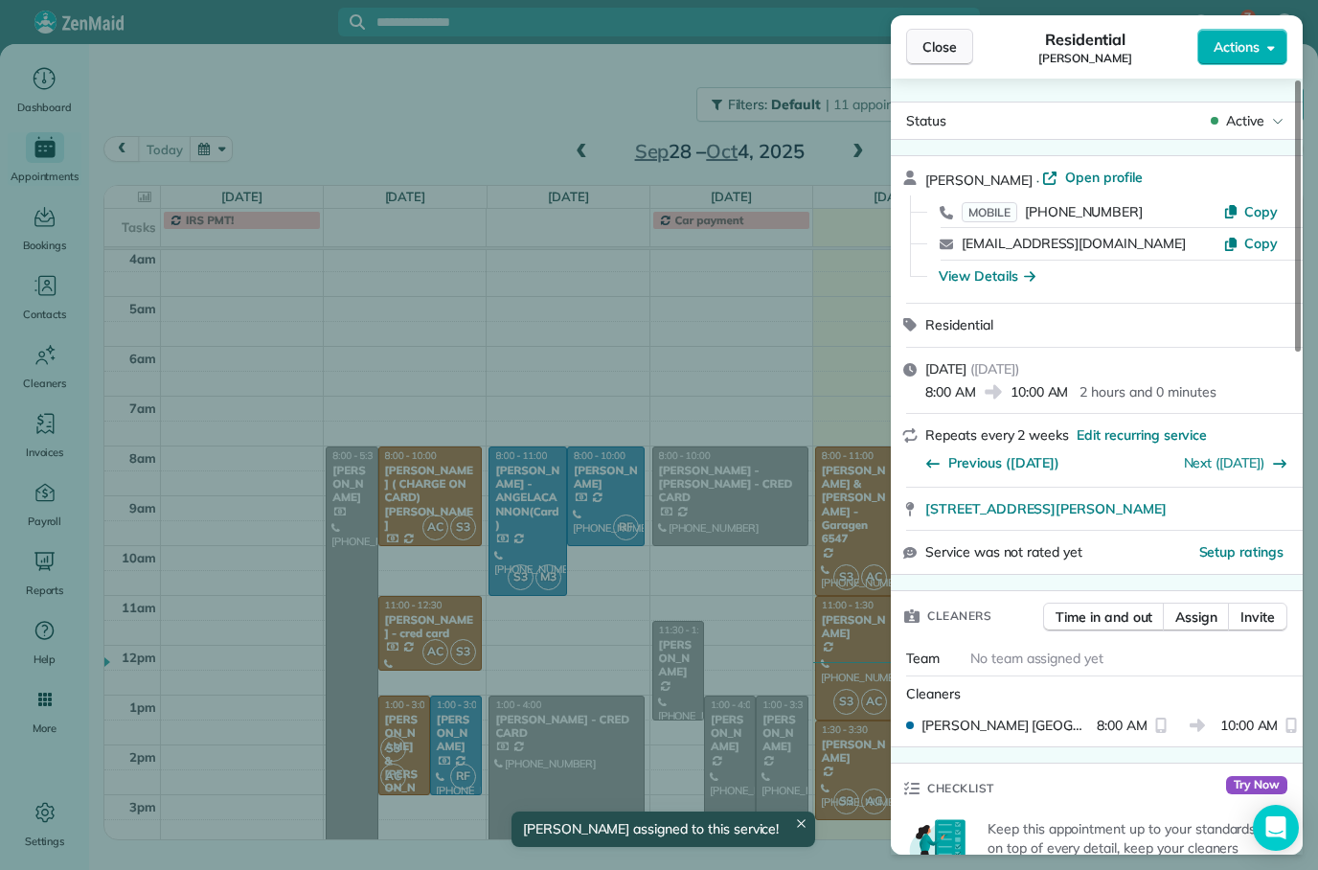
click at [933, 64] on button "Close" at bounding box center [939, 47] width 67 height 36
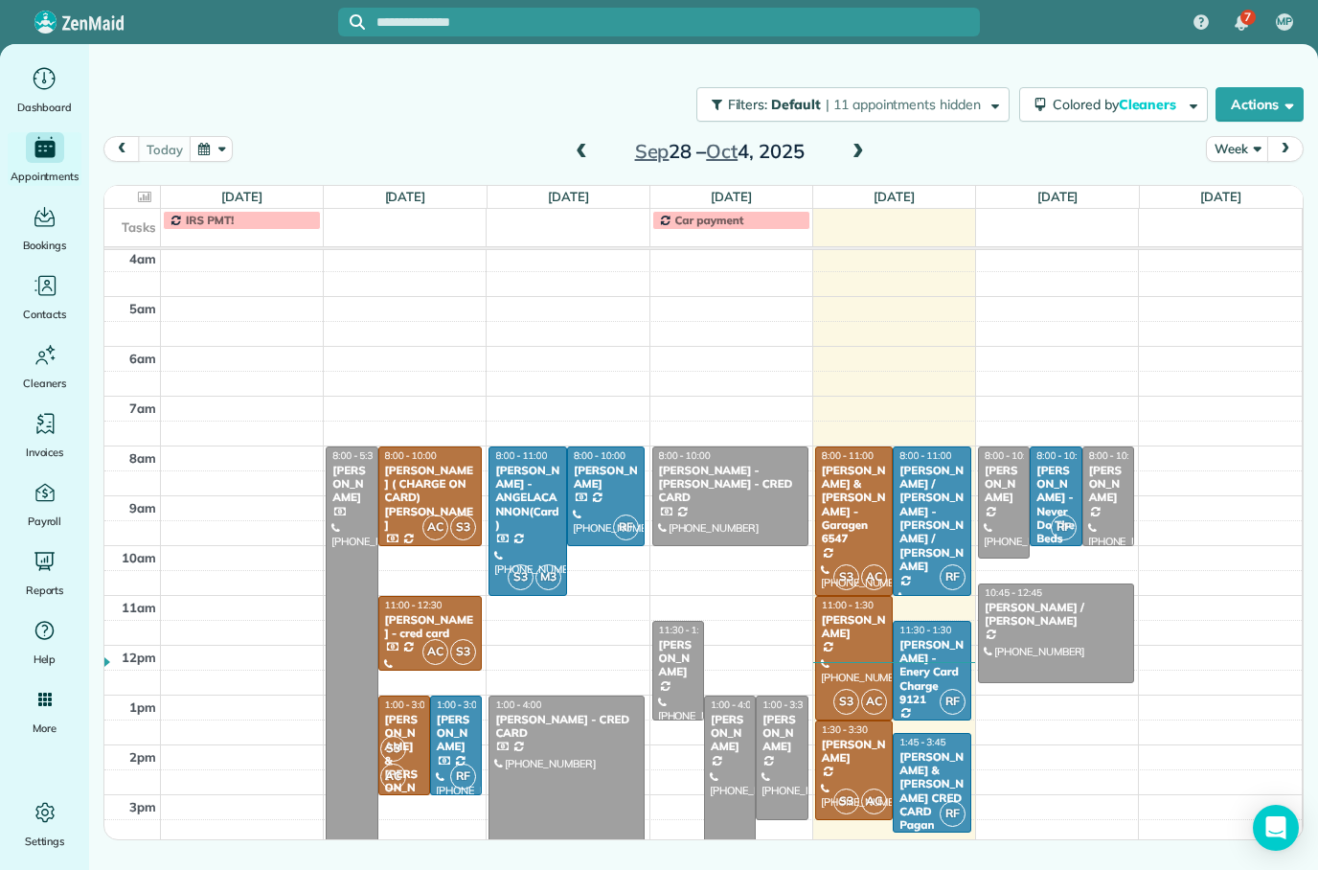
click at [572, 747] on div at bounding box center [567, 771] width 154 height 148
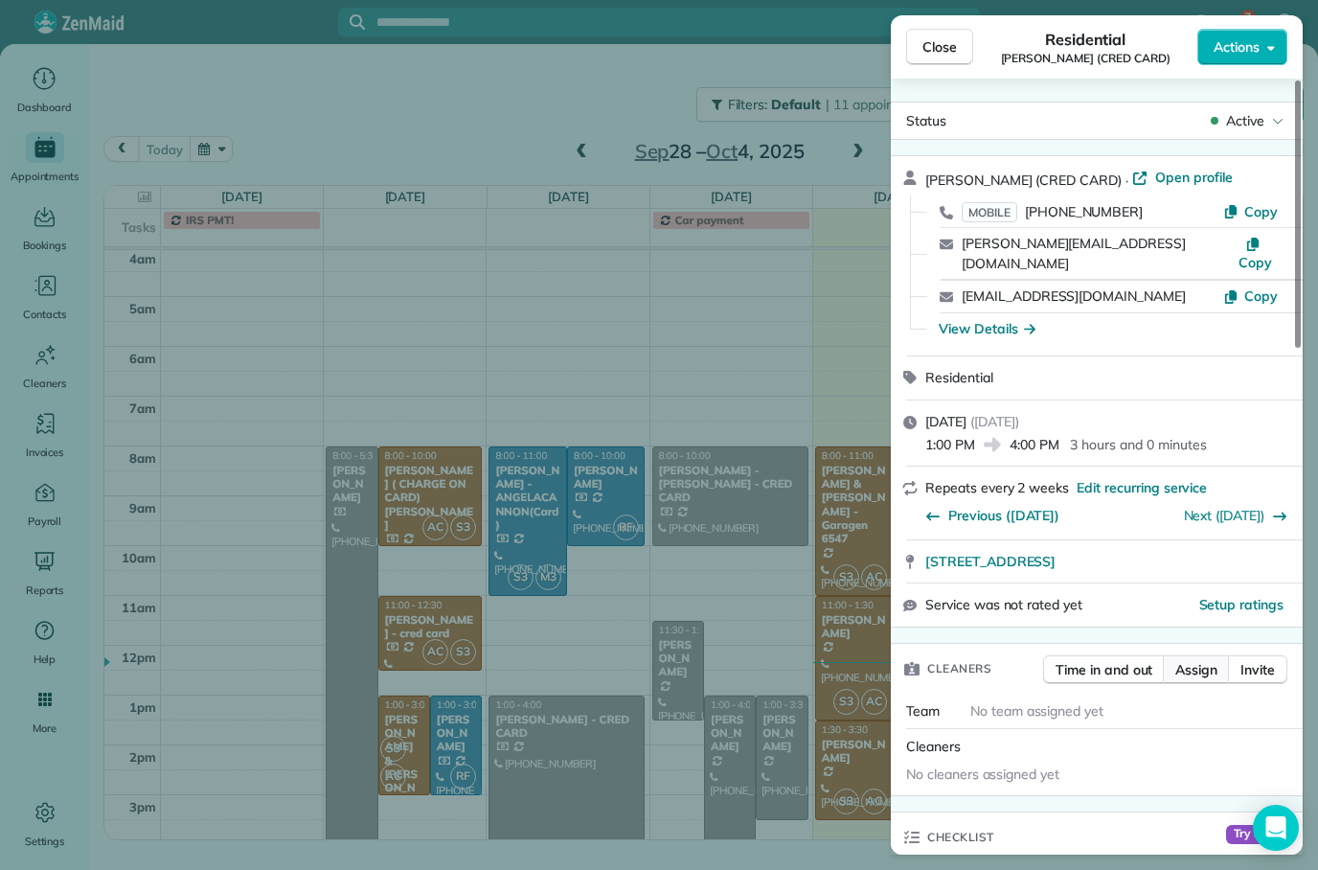
click at [1199, 660] on span "Assign" at bounding box center [1197, 669] width 42 height 19
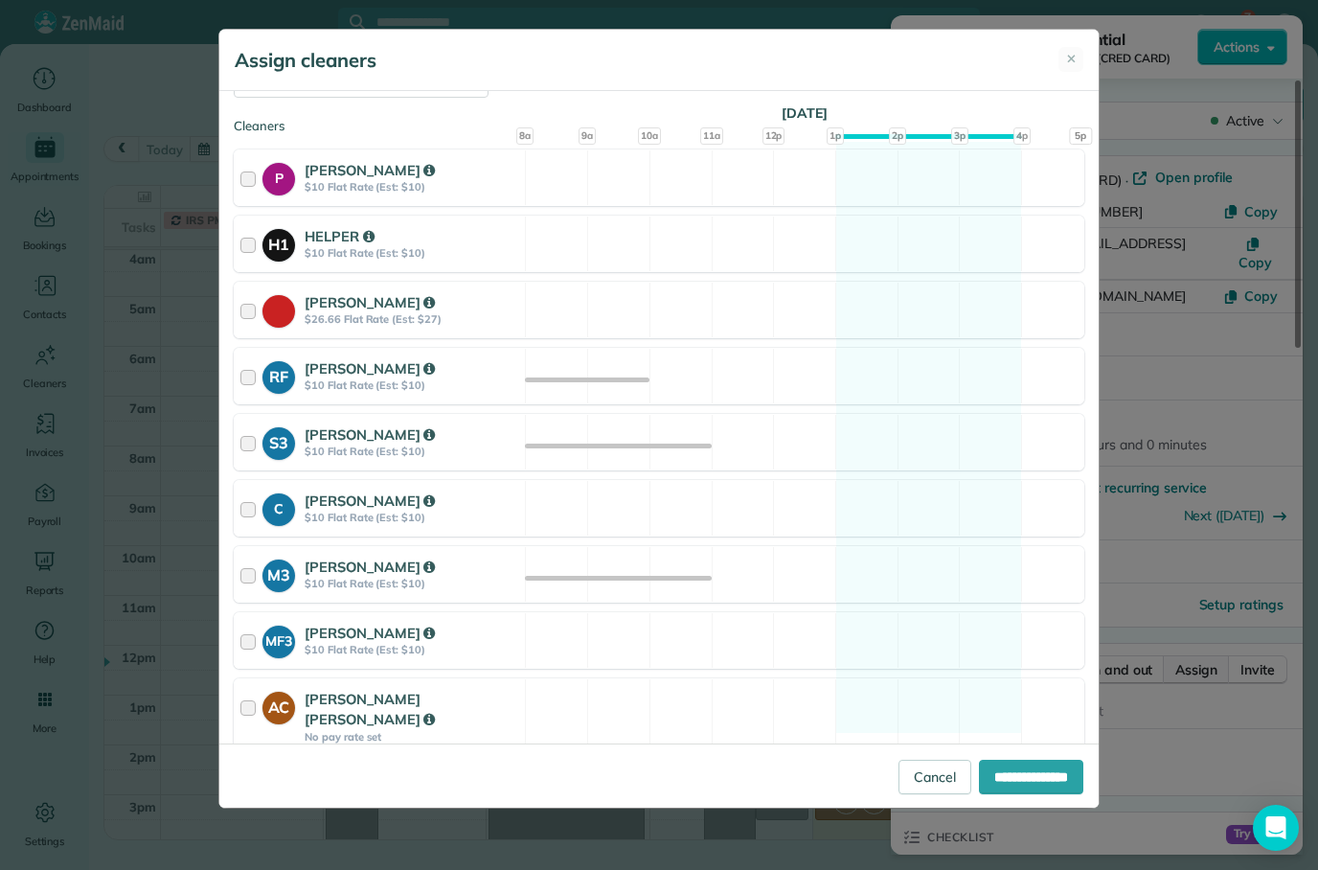
scroll to position [268, 0]
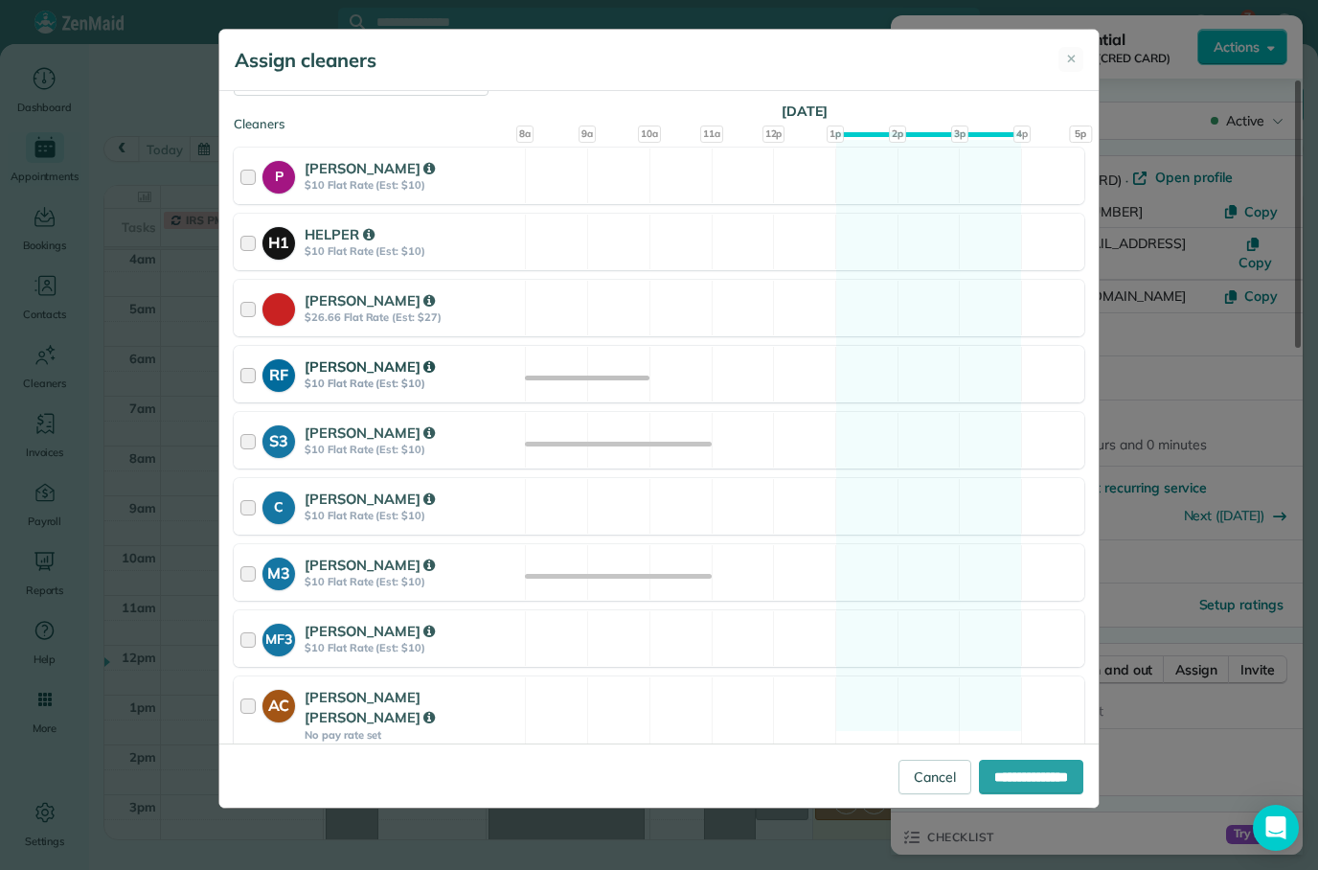
click at [320, 371] on strong "[PERSON_NAME]" at bounding box center [370, 366] width 130 height 18
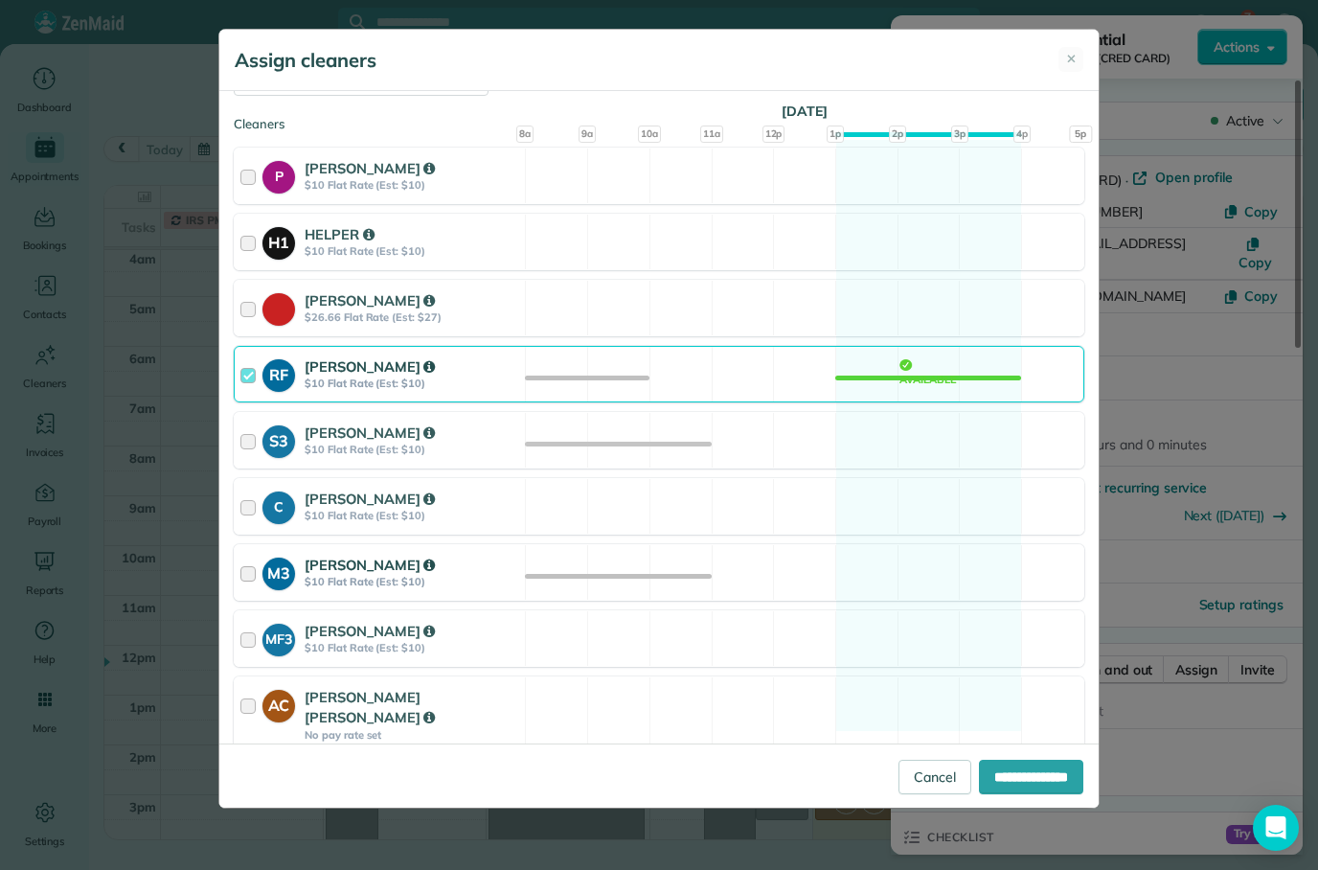
click at [325, 592] on div "M3 [PERSON_NAME] $10 Flat Rate (Est: $10)" at bounding box center [380, 572] width 290 height 55
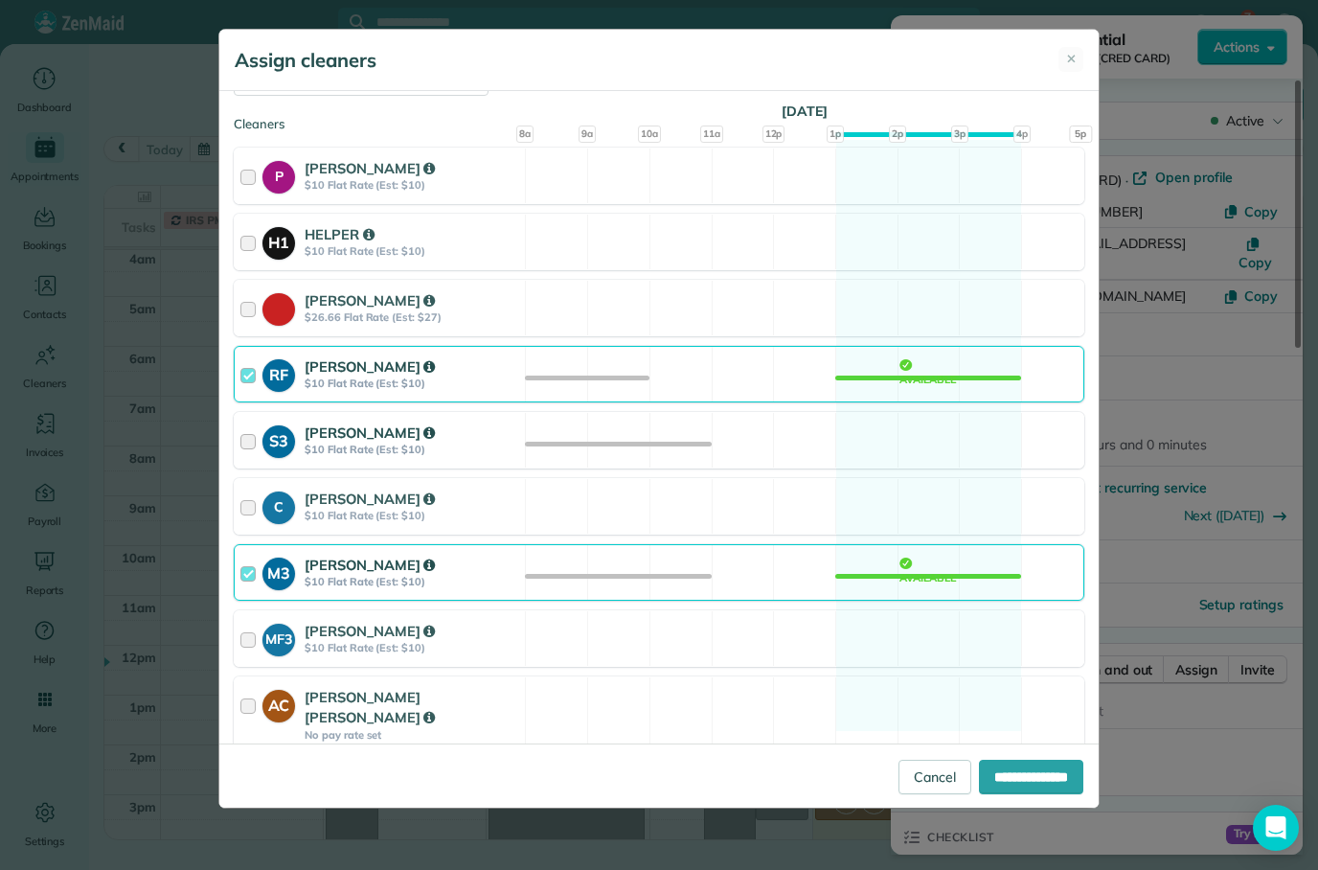
click at [295, 435] on div "S3" at bounding box center [284, 440] width 42 height 35
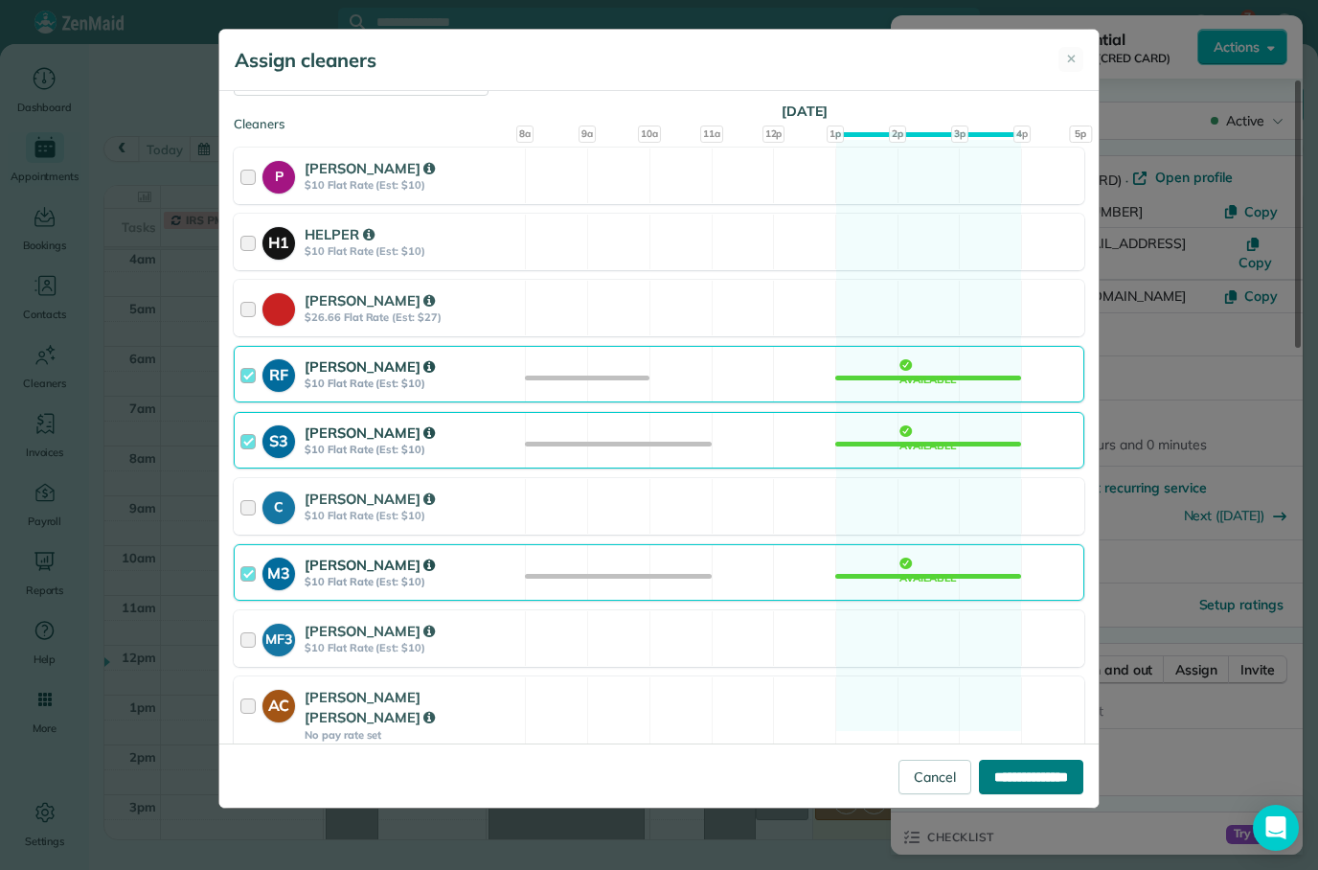
click at [1009, 794] on input "**********" at bounding box center [1031, 777] width 104 height 34
type input "**********"
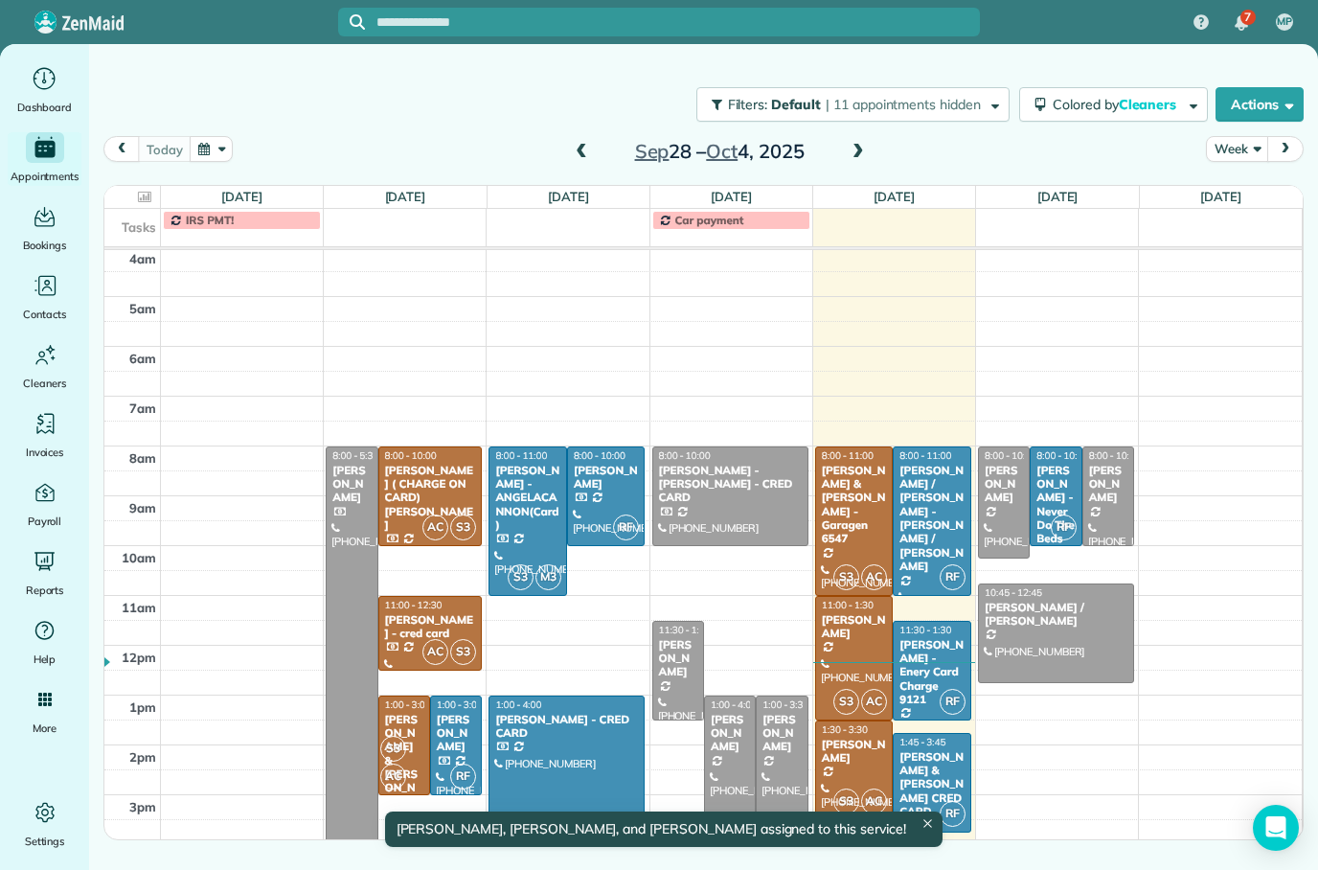
scroll to position [103, 0]
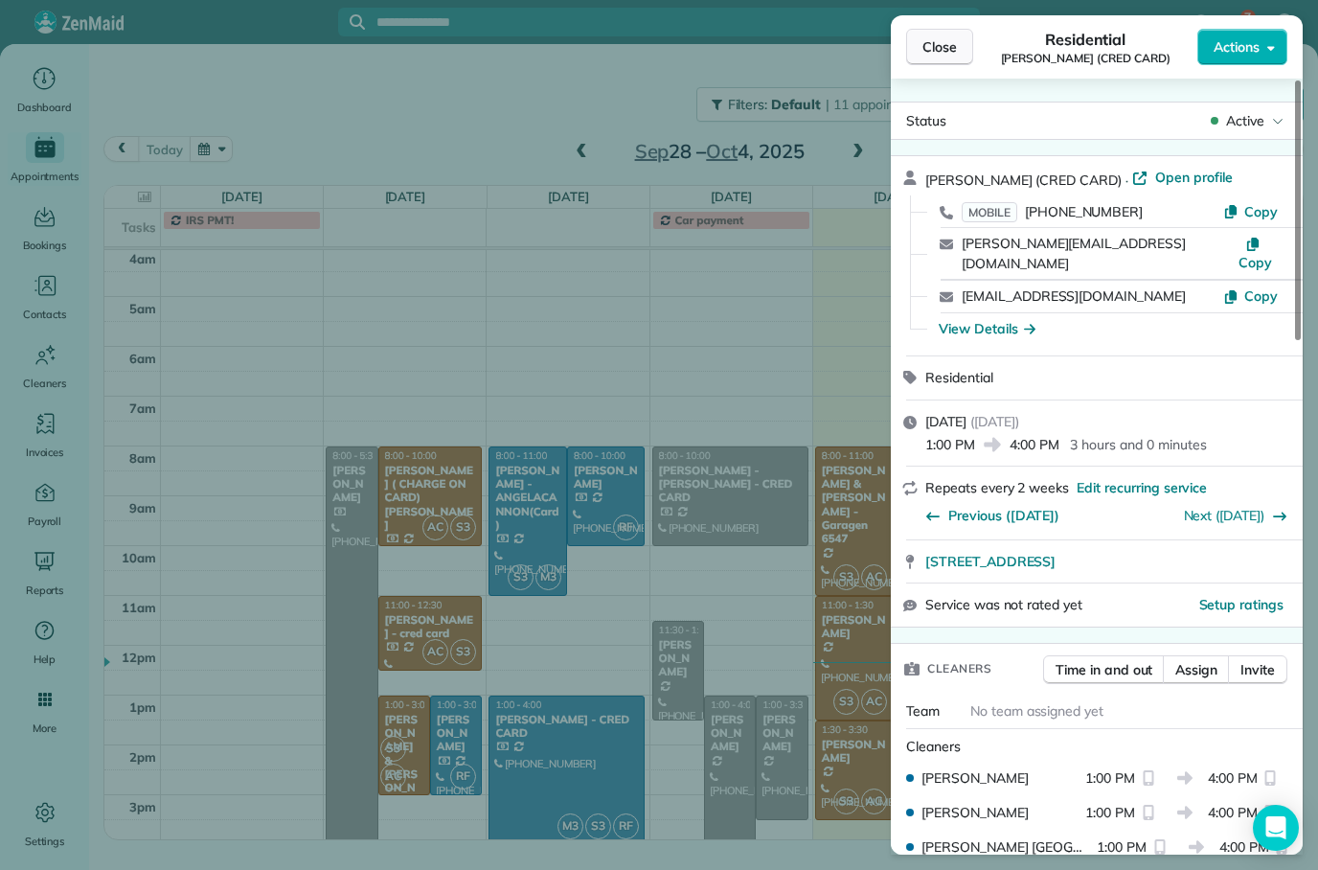
click at [924, 37] on span "Close" at bounding box center [940, 46] width 34 height 19
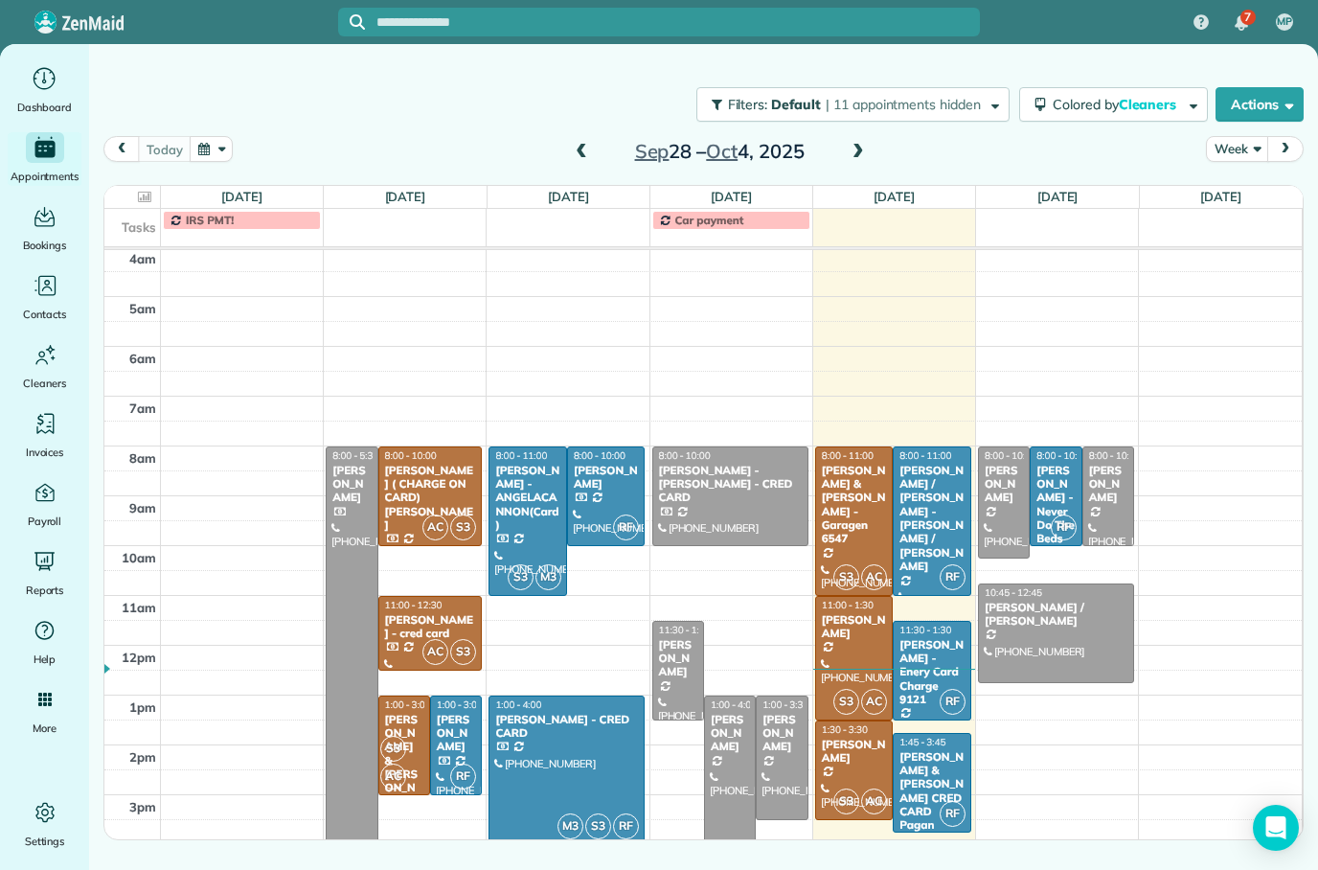
click at [782, 507] on div at bounding box center [730, 496] width 154 height 98
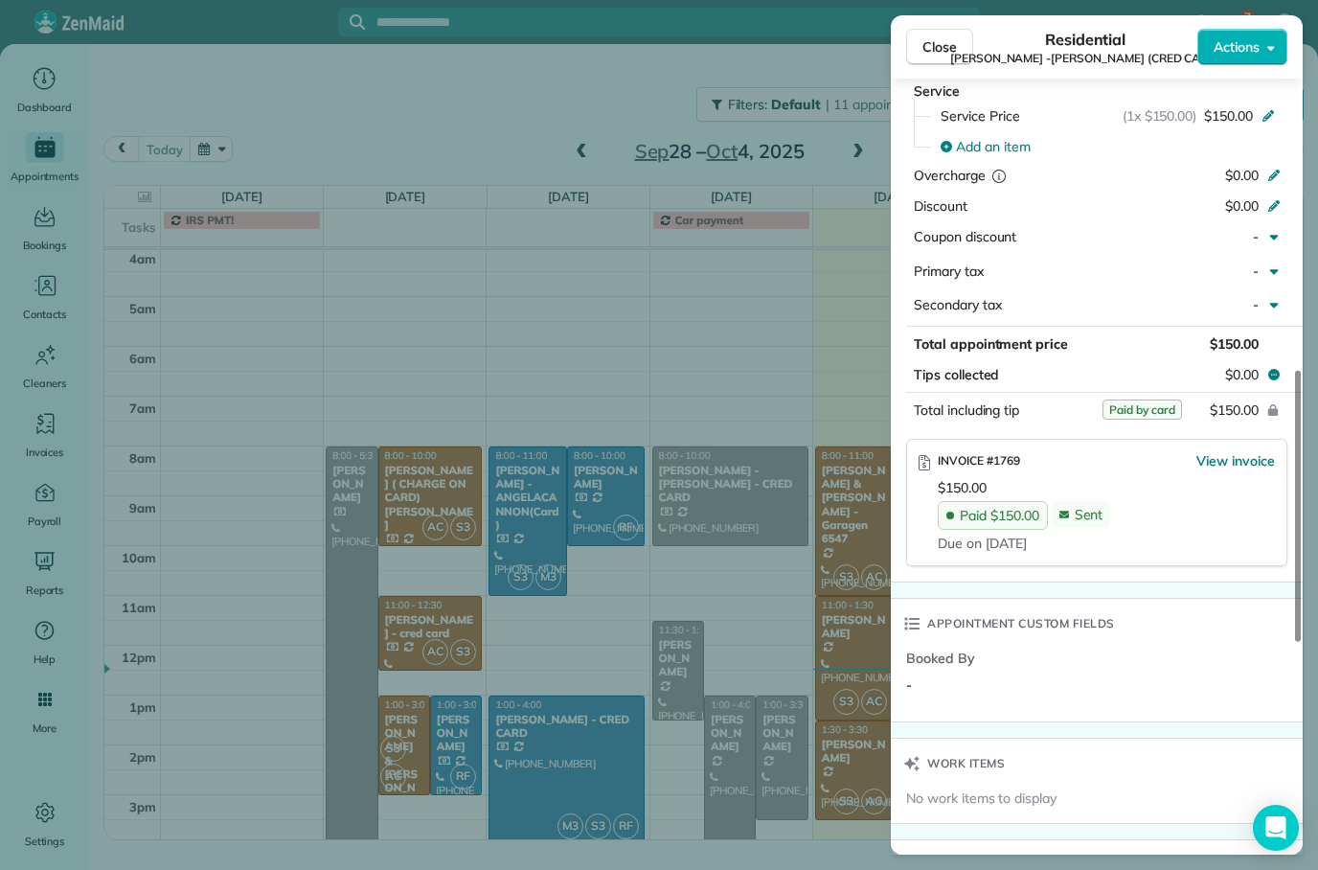
scroll to position [954, 0]
click at [942, 44] on span "Close" at bounding box center [940, 46] width 34 height 19
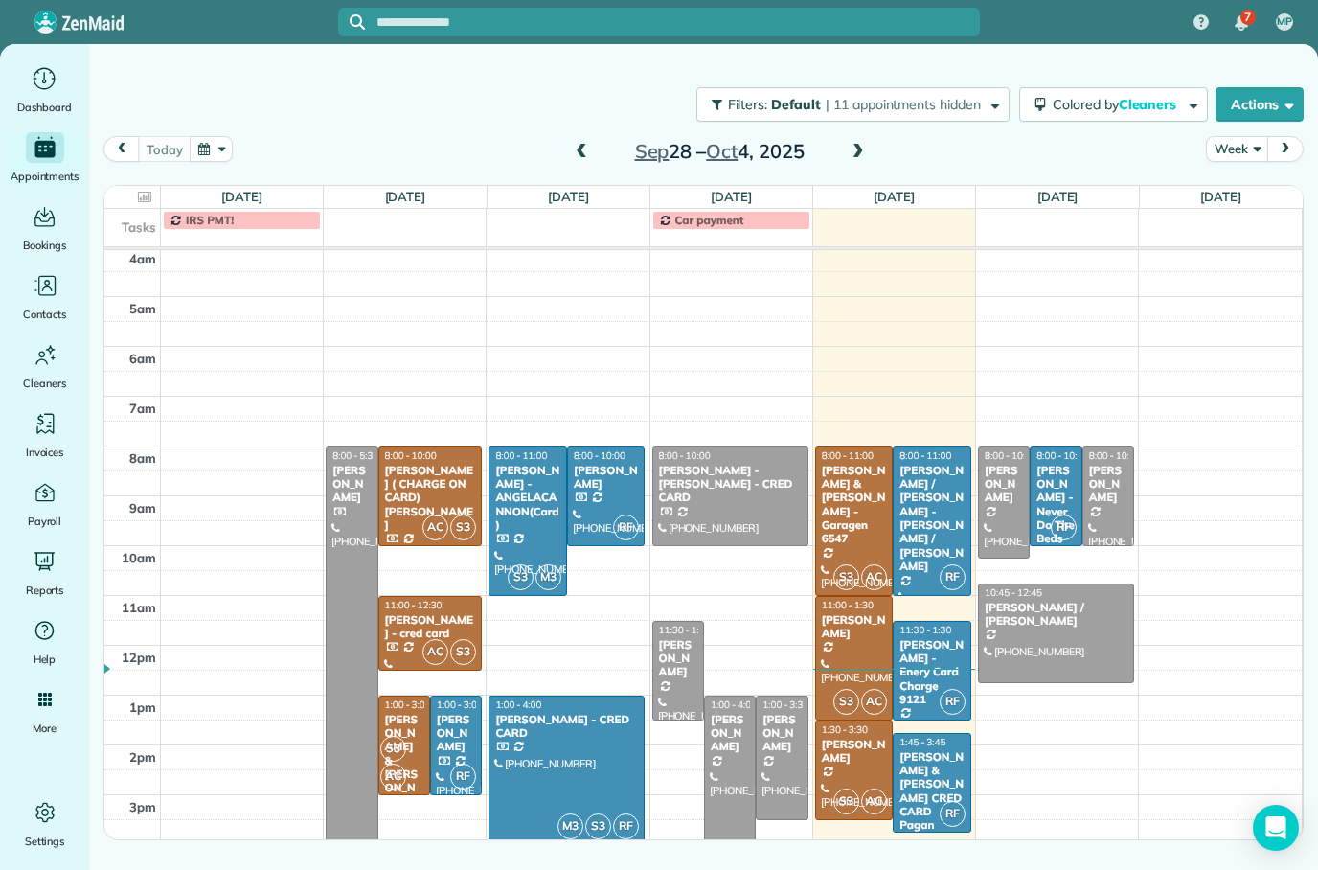
click at [725, 753] on div "[PERSON_NAME]" at bounding box center [730, 733] width 40 height 41
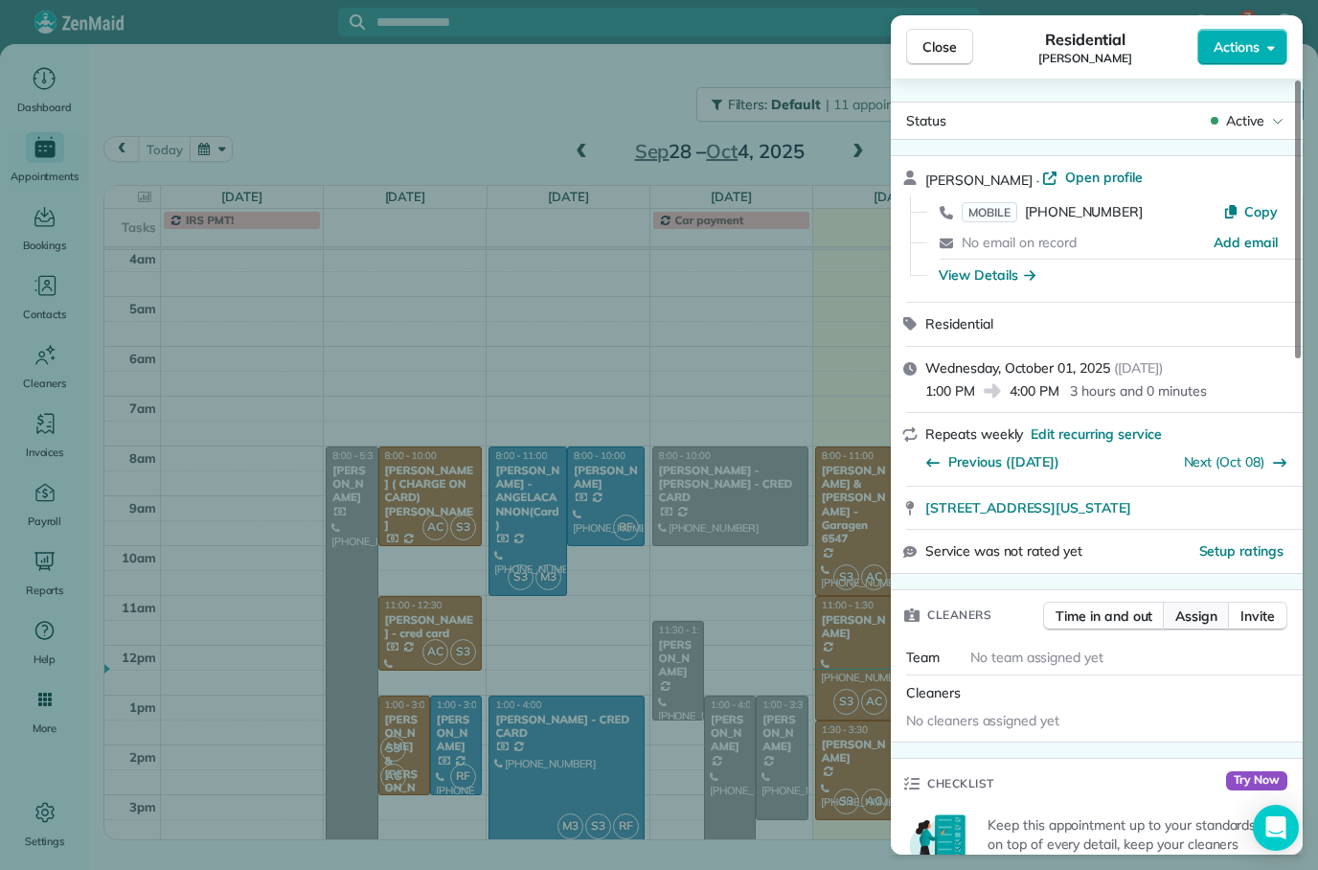
click at [1211, 622] on button "Assign" at bounding box center [1196, 616] width 67 height 29
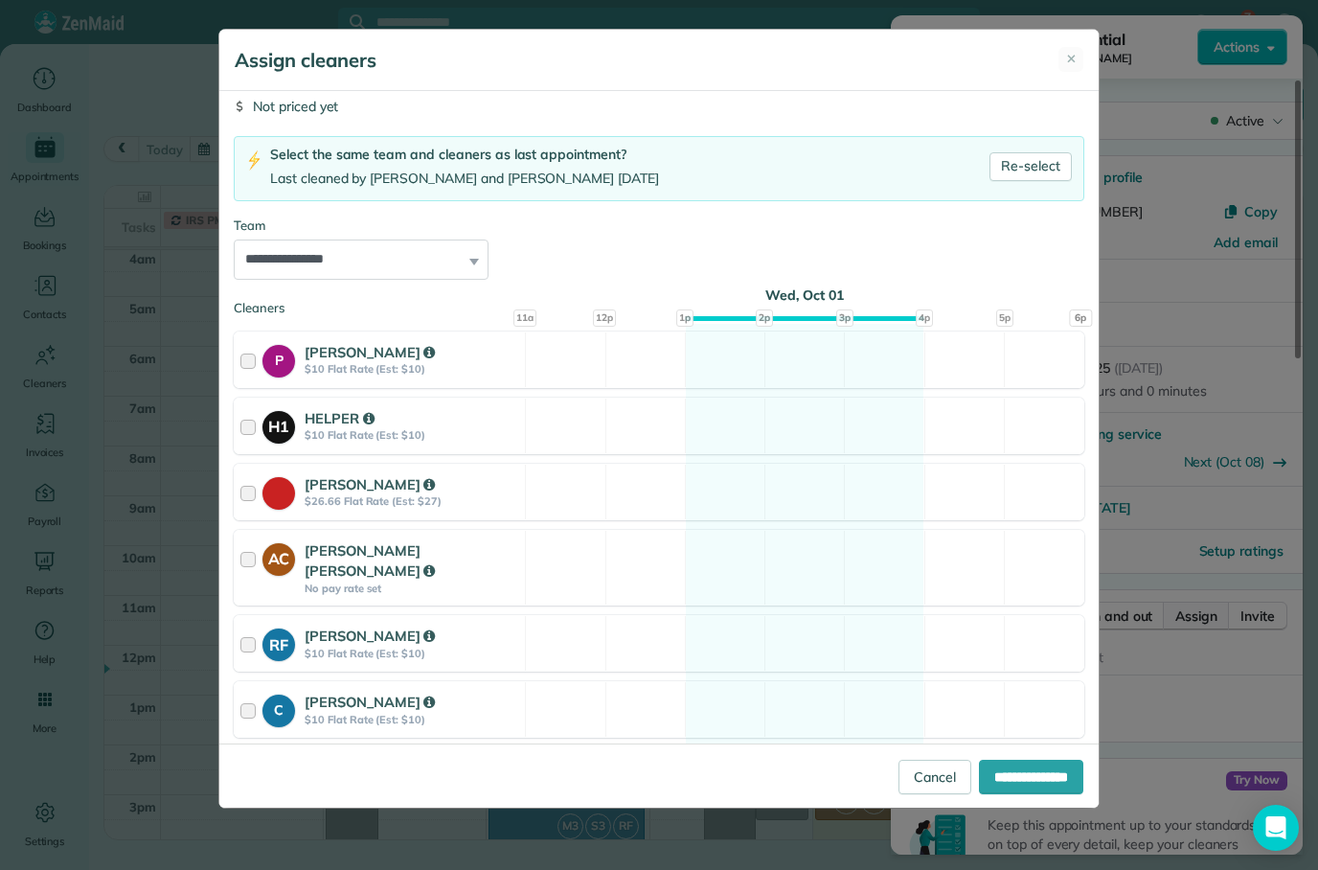
scroll to position [86, 0]
click at [943, 623] on div "RF [PERSON_NAME] $10 Flat Rate (Est: $10) Available" at bounding box center [659, 641] width 851 height 57
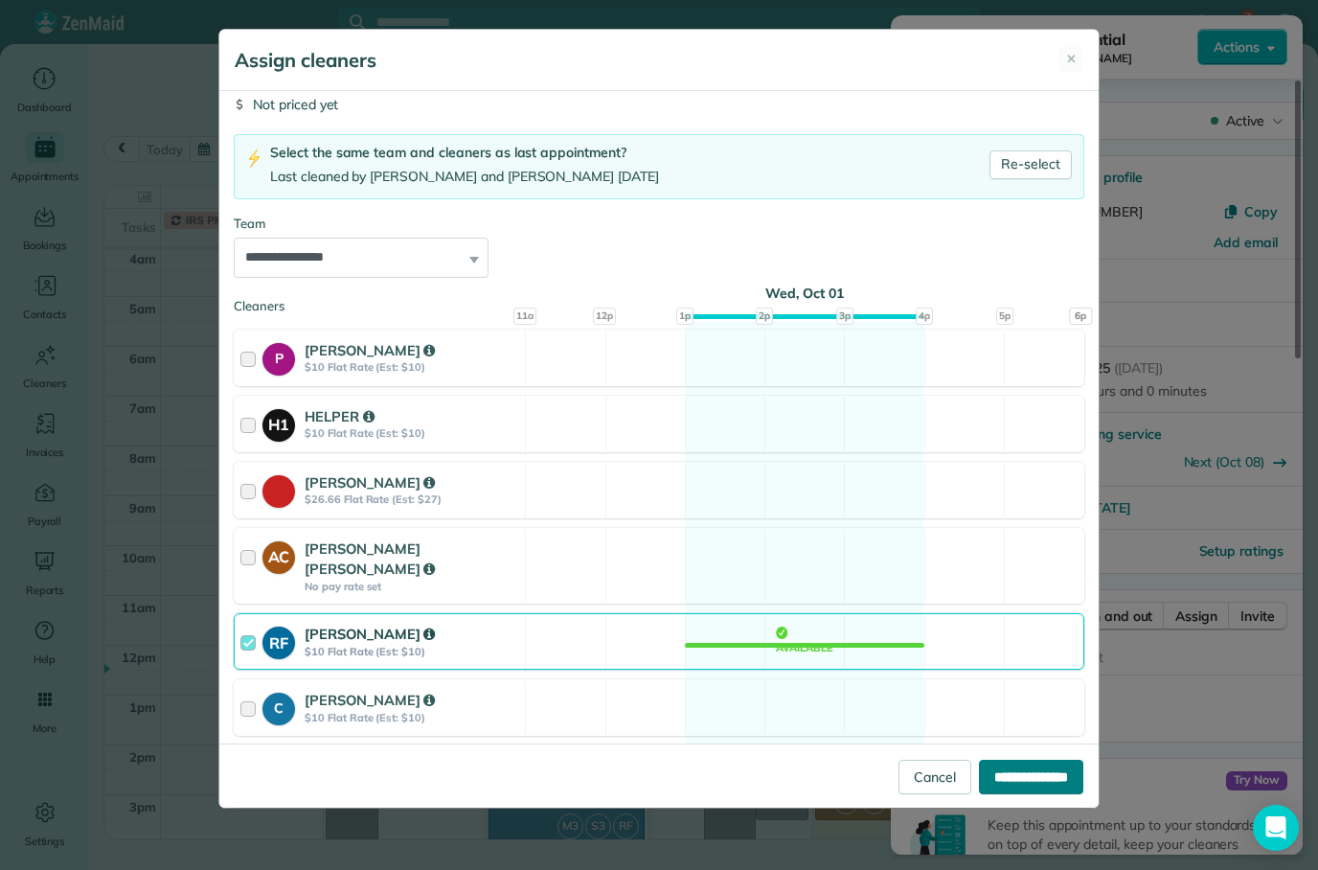
click at [1025, 794] on input "**********" at bounding box center [1031, 777] width 104 height 34
type input "**********"
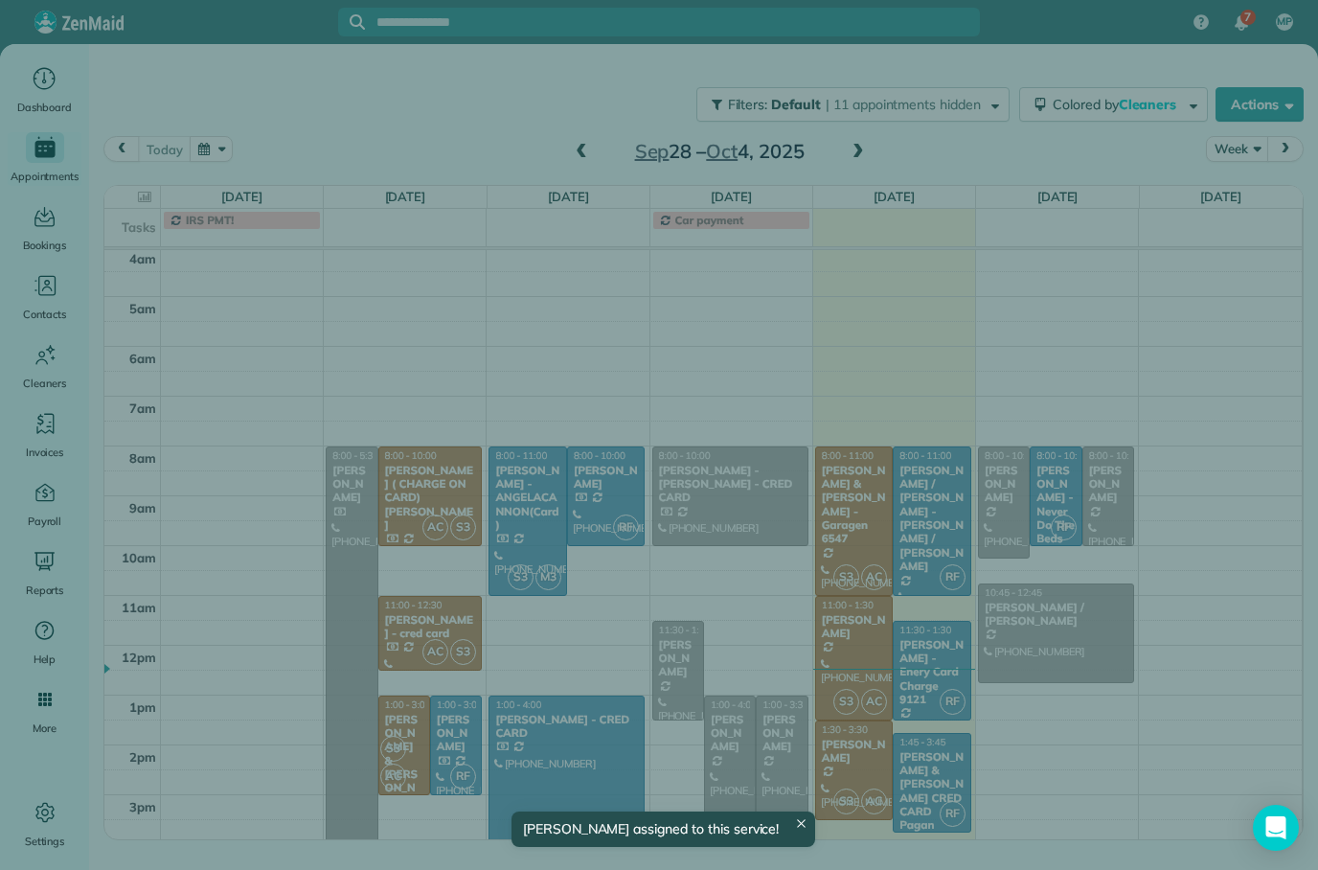
scroll to position [103, 0]
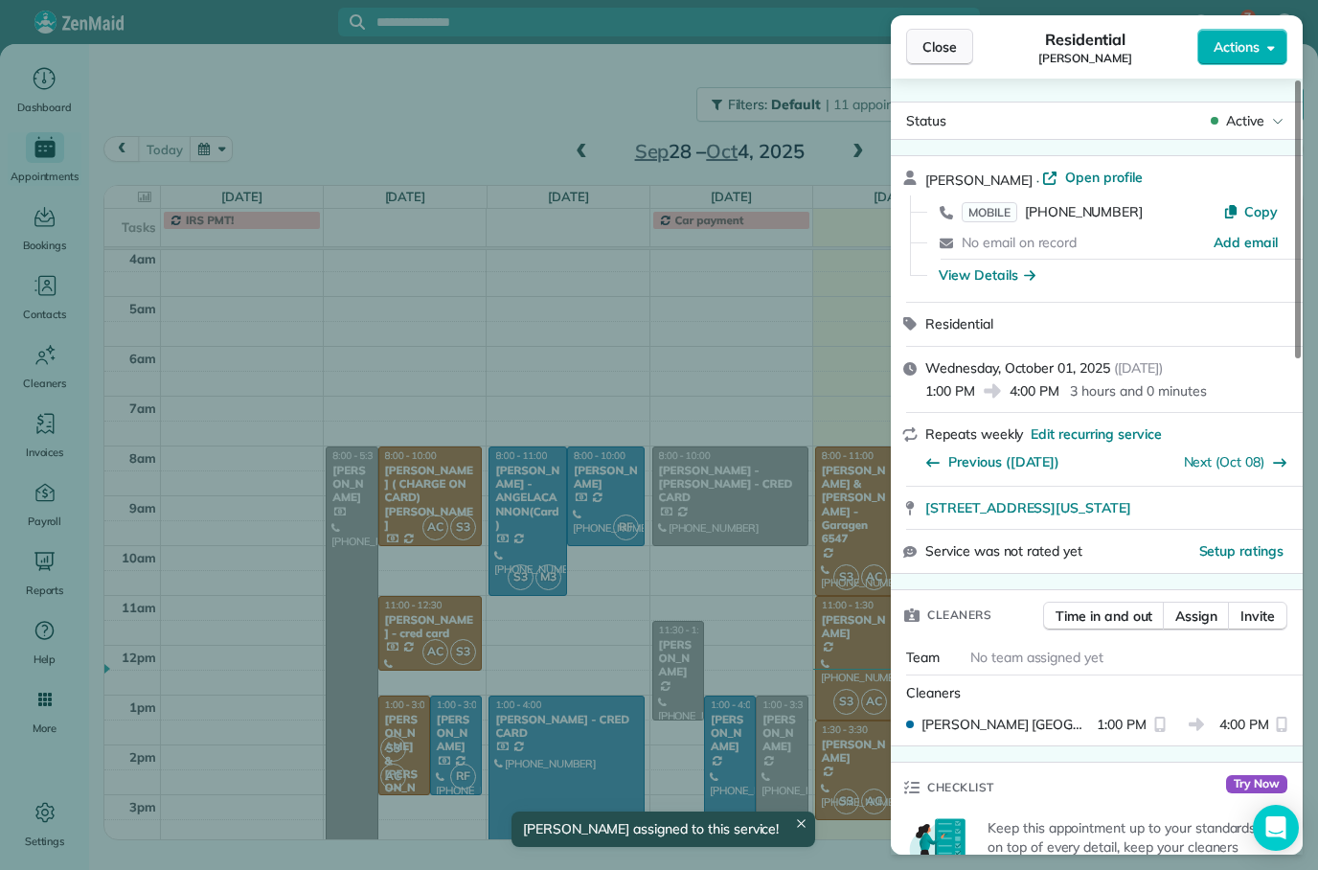
click at [954, 31] on button "Close" at bounding box center [939, 47] width 67 height 36
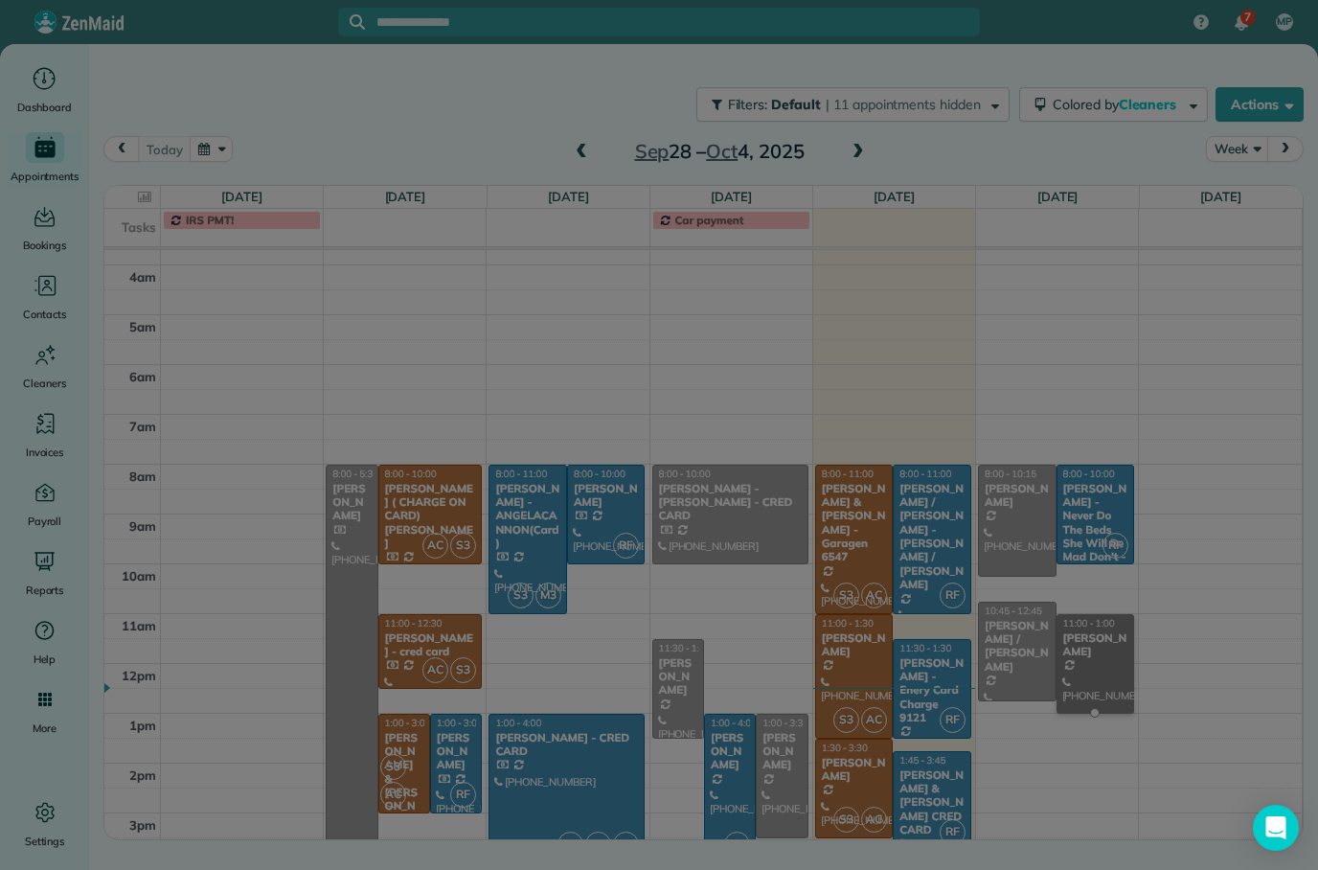
scroll to position [84, 0]
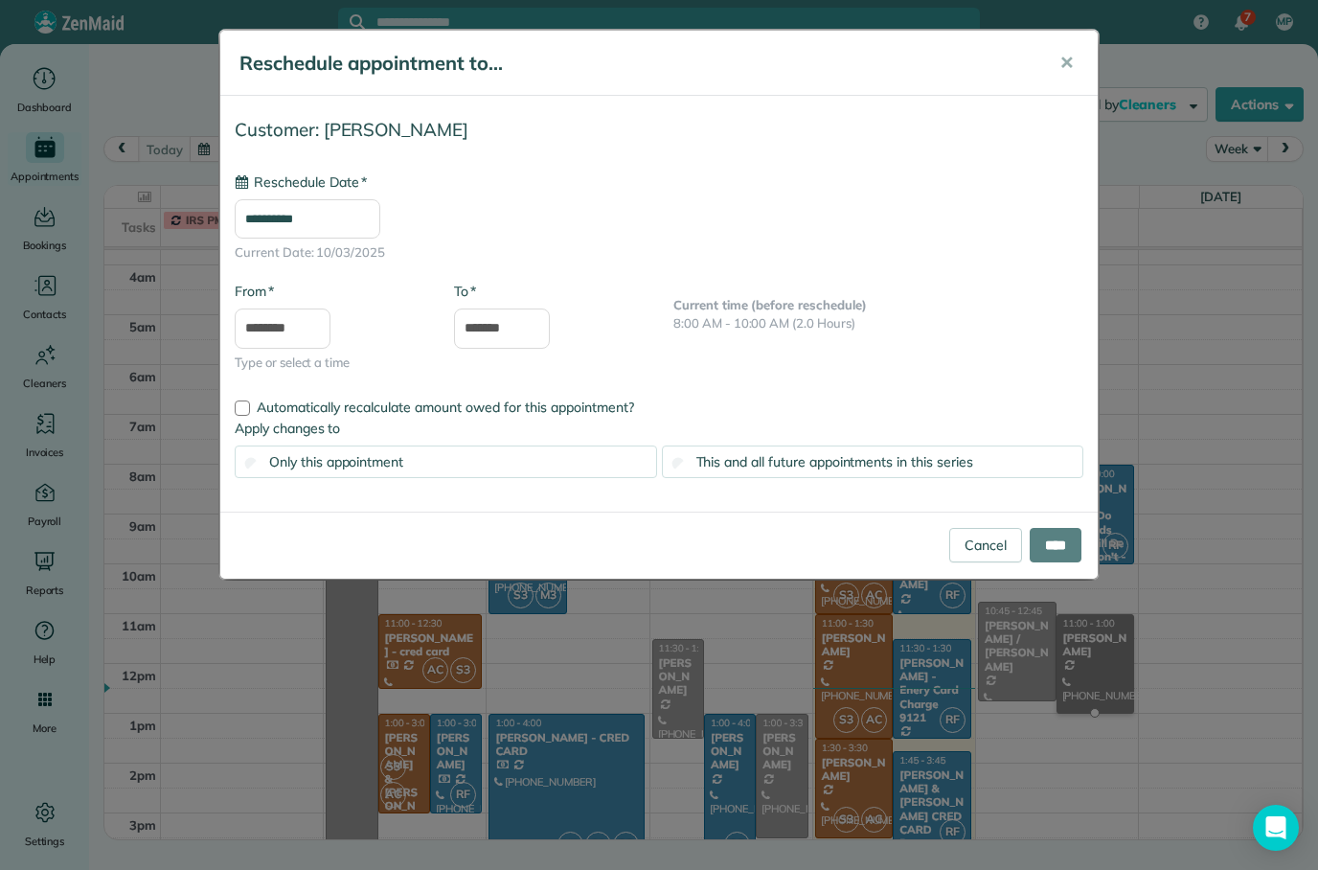
type input "**********"
click at [1062, 550] on input "****" at bounding box center [1056, 545] width 52 height 34
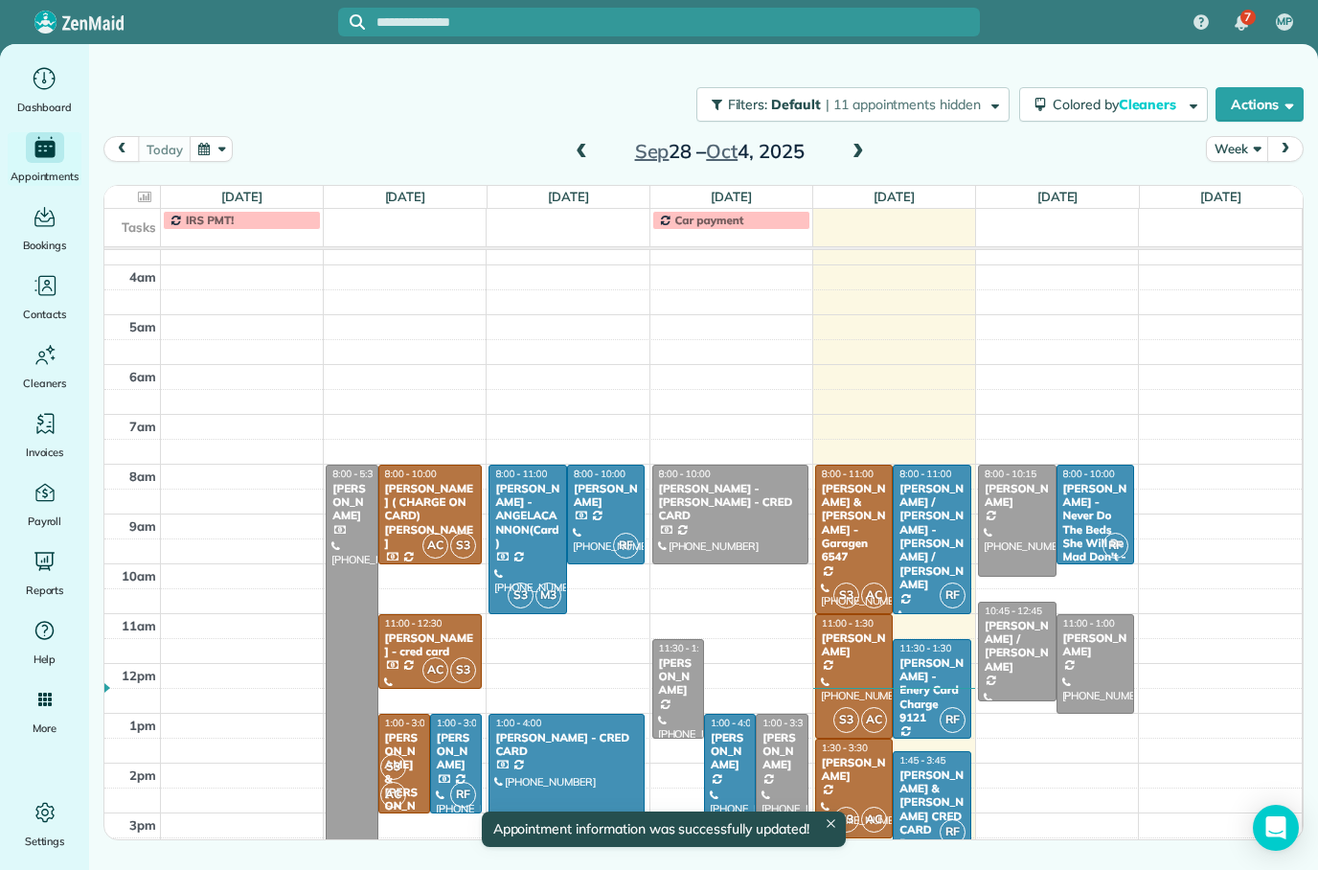
click at [1107, 679] on div at bounding box center [1096, 664] width 77 height 98
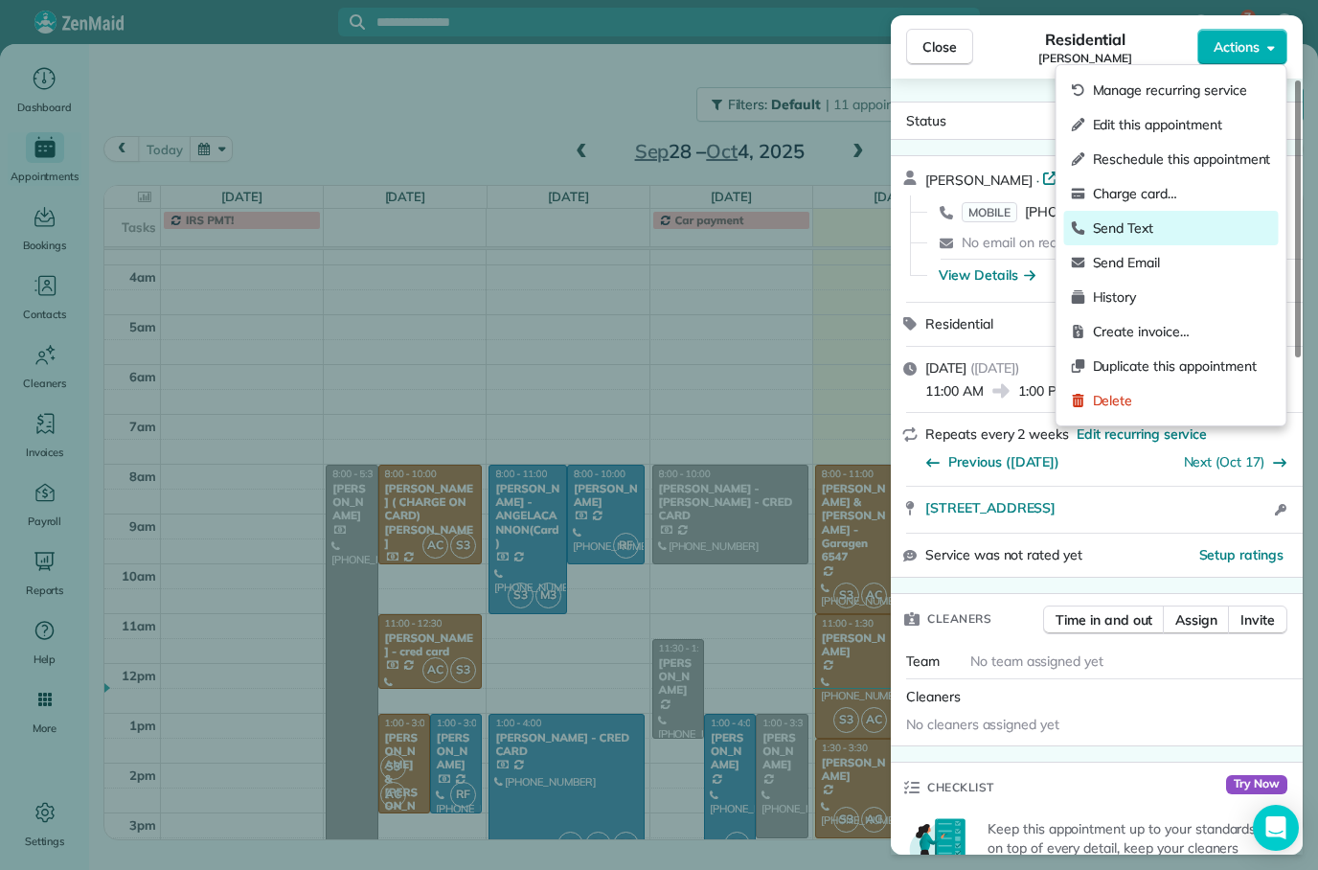
click at [1153, 234] on span "Send Text" at bounding box center [1182, 227] width 178 height 19
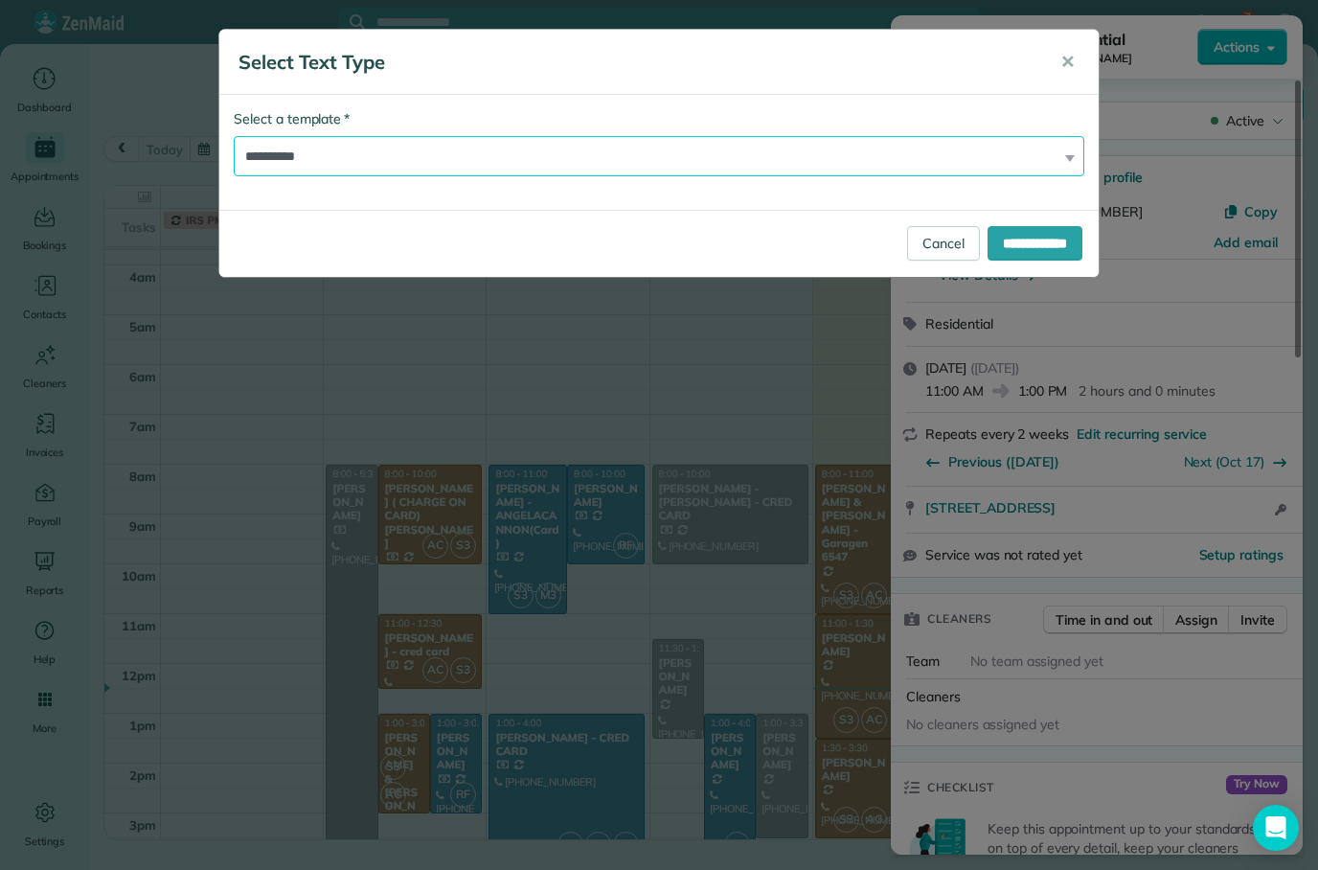
click at [1032, 154] on select "**********" at bounding box center [659, 156] width 851 height 40
click at [812, 152] on select "**********" at bounding box center [659, 156] width 851 height 40
select select "***"
click at [1030, 249] on input "**********" at bounding box center [1035, 243] width 95 height 34
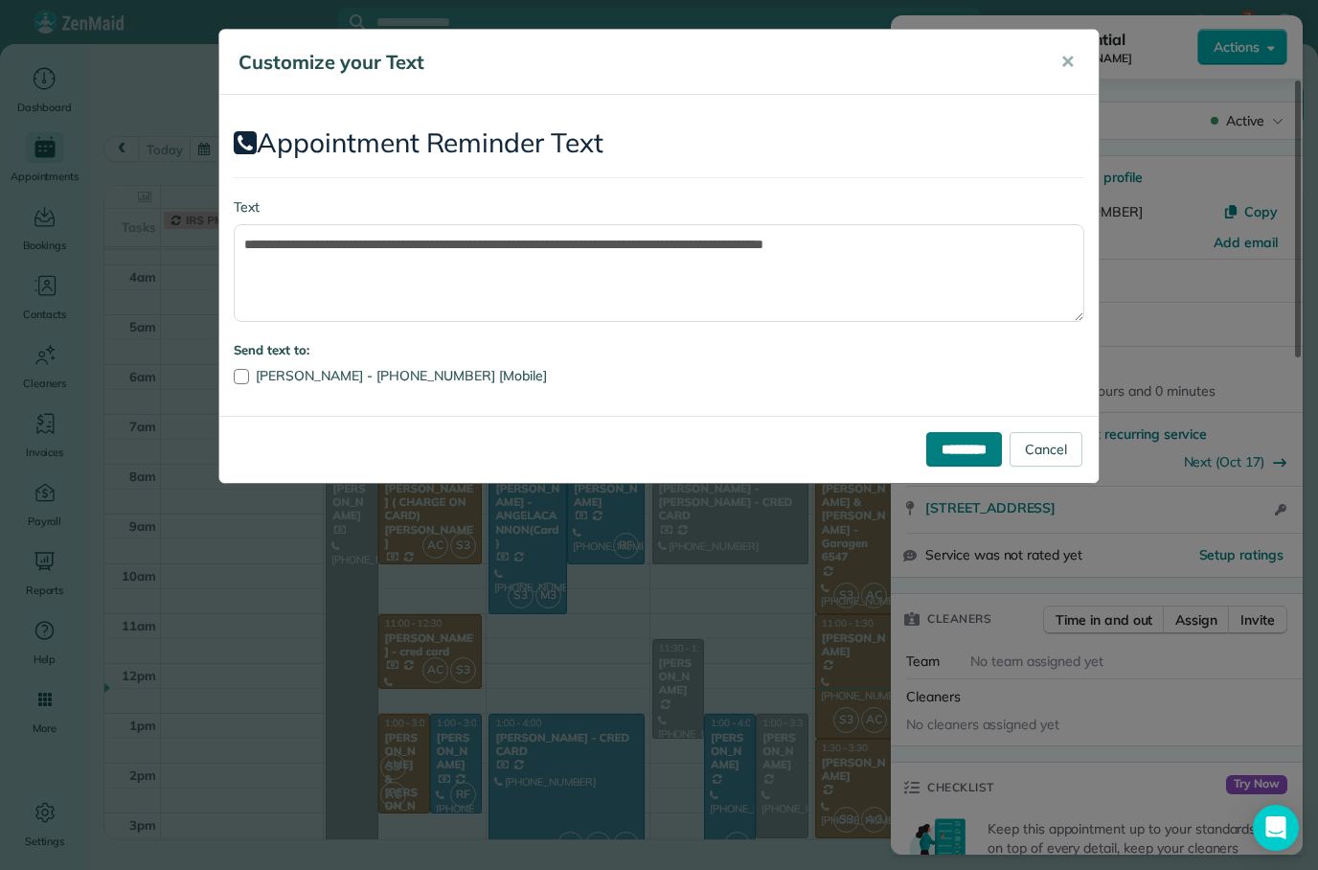
click at [955, 460] on input "*********" at bounding box center [964, 449] width 76 height 34
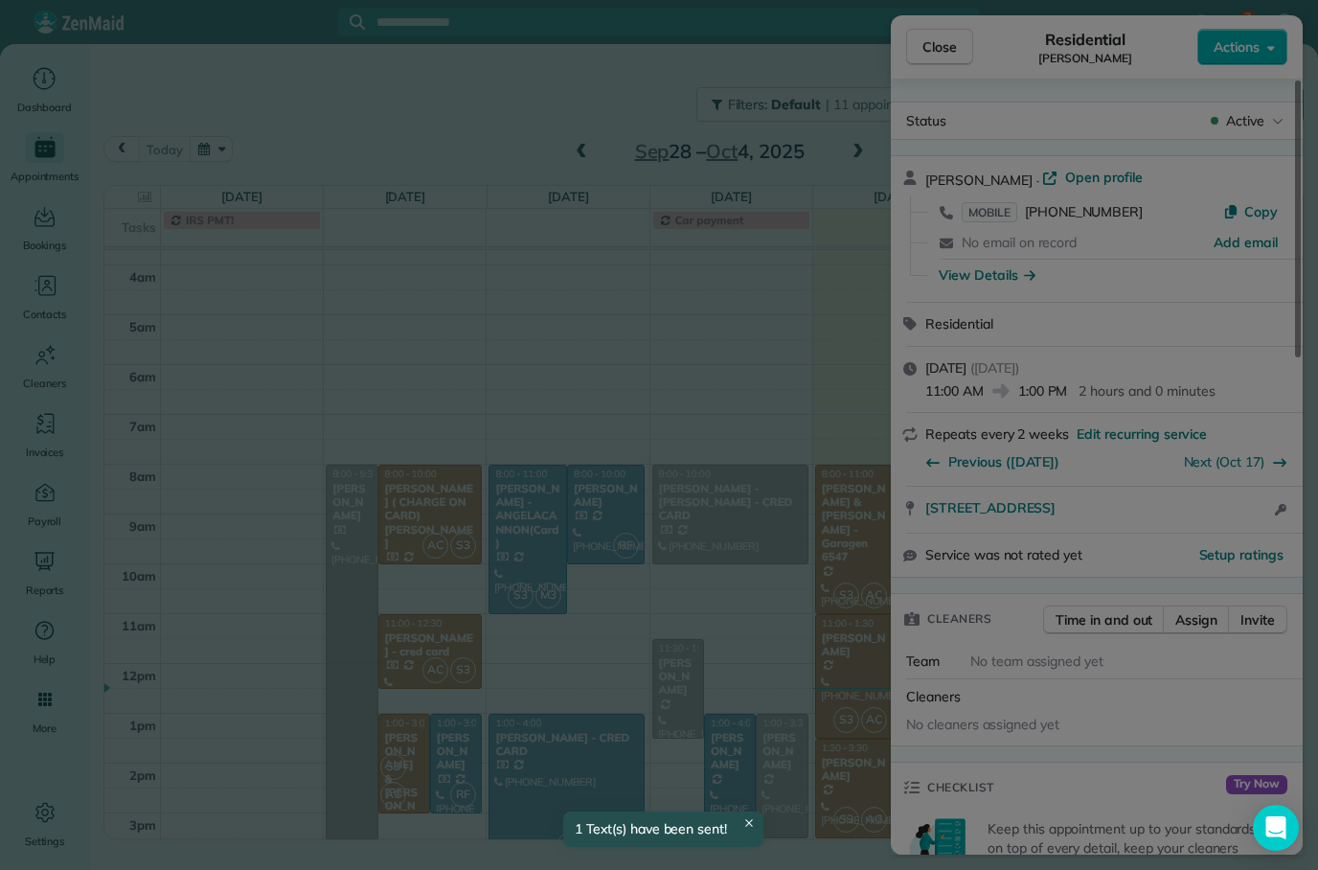
scroll to position [84, 0]
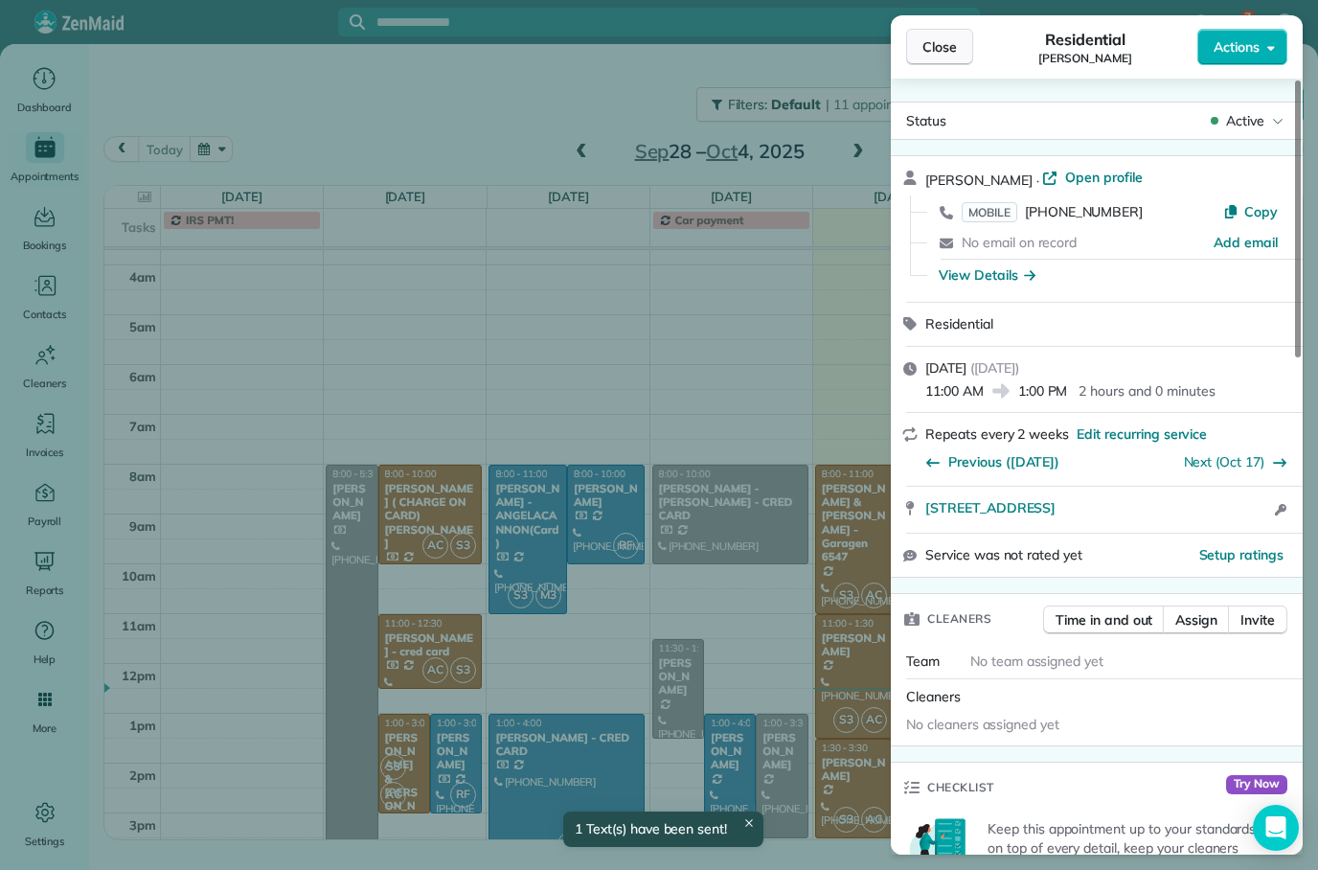
click at [930, 55] on span "Close" at bounding box center [940, 46] width 34 height 19
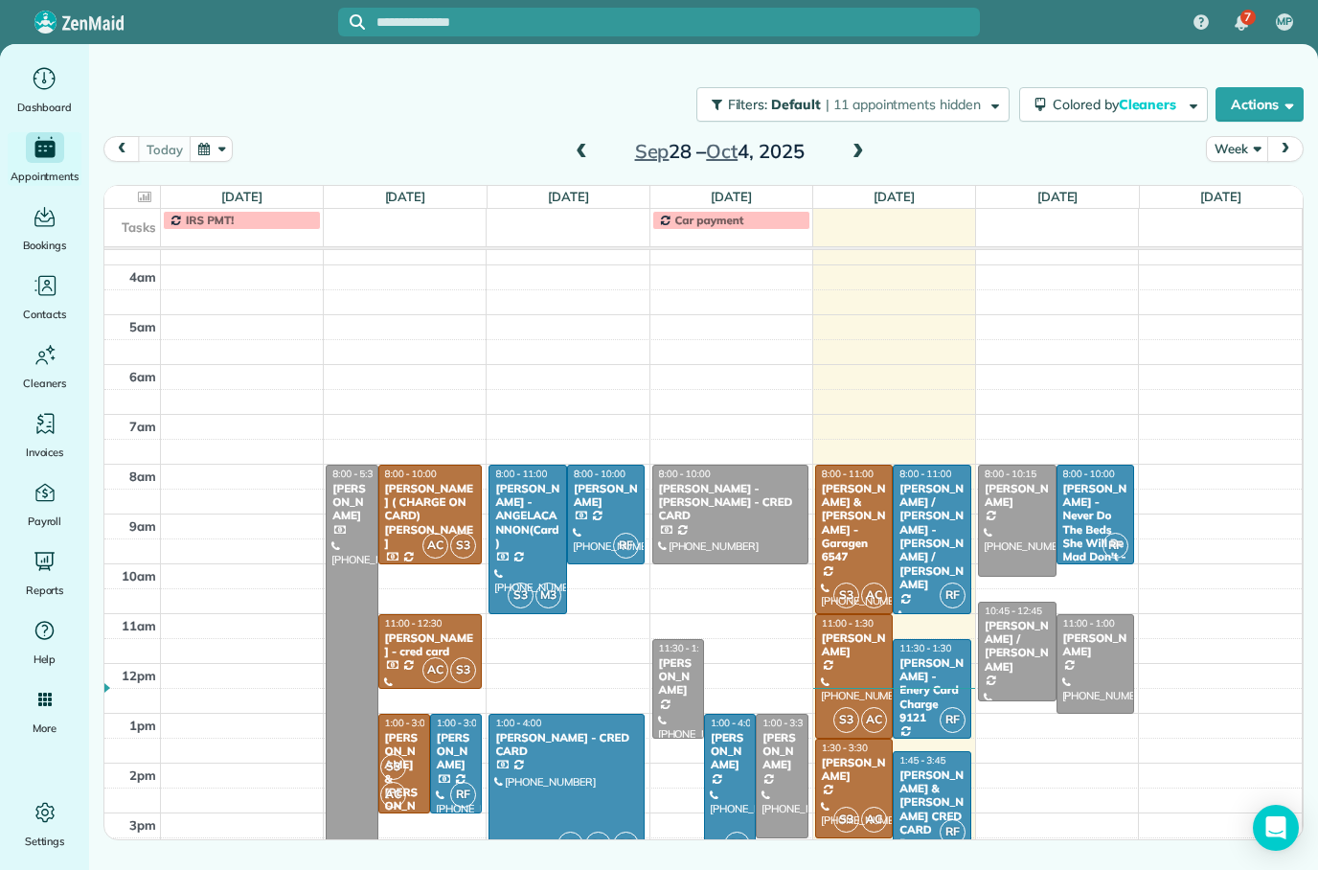
click at [950, 533] on div "[PERSON_NAME] / [PERSON_NAME] - [PERSON_NAME] / [PERSON_NAME]" at bounding box center [932, 537] width 67 height 110
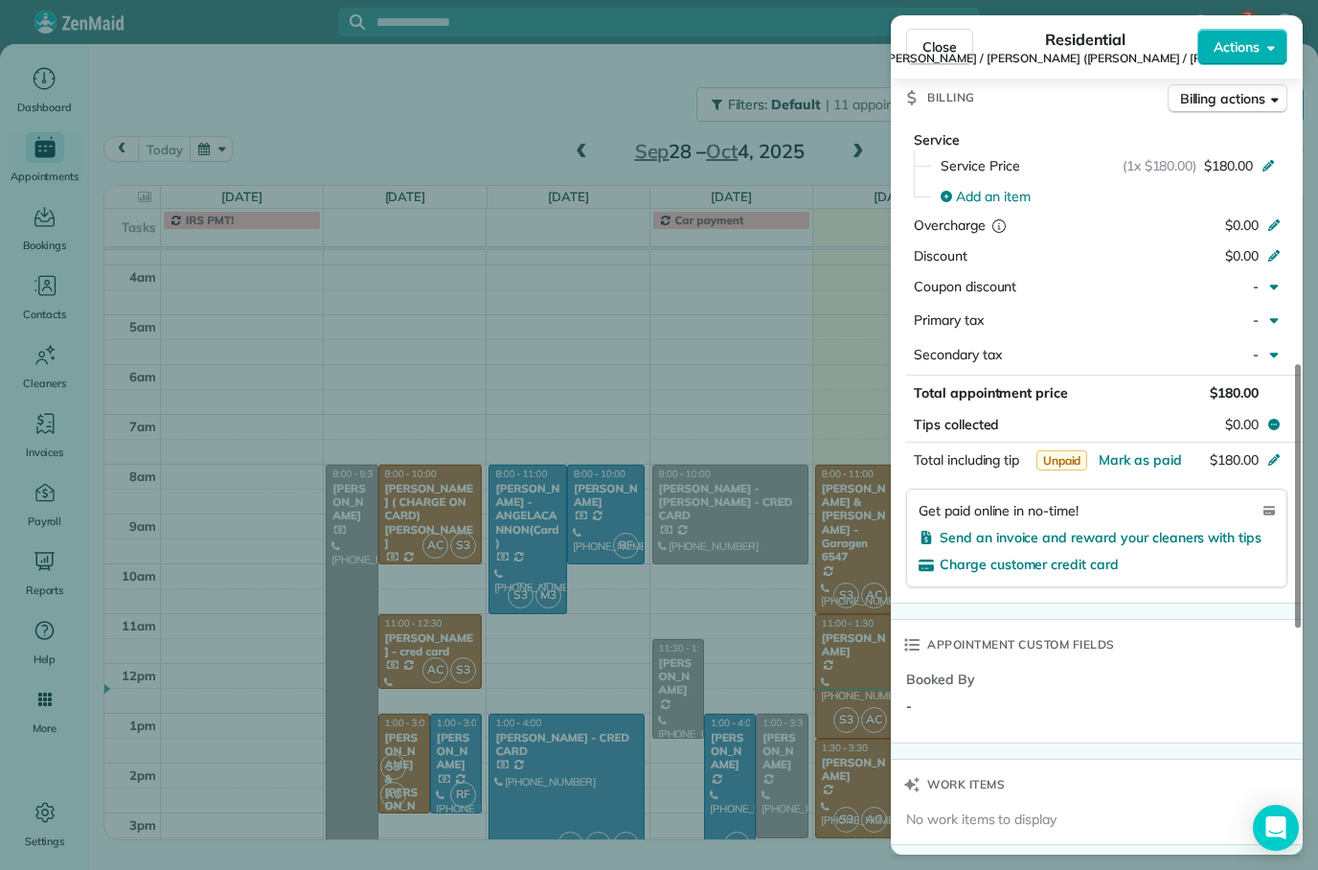
scroll to position [884, 0]
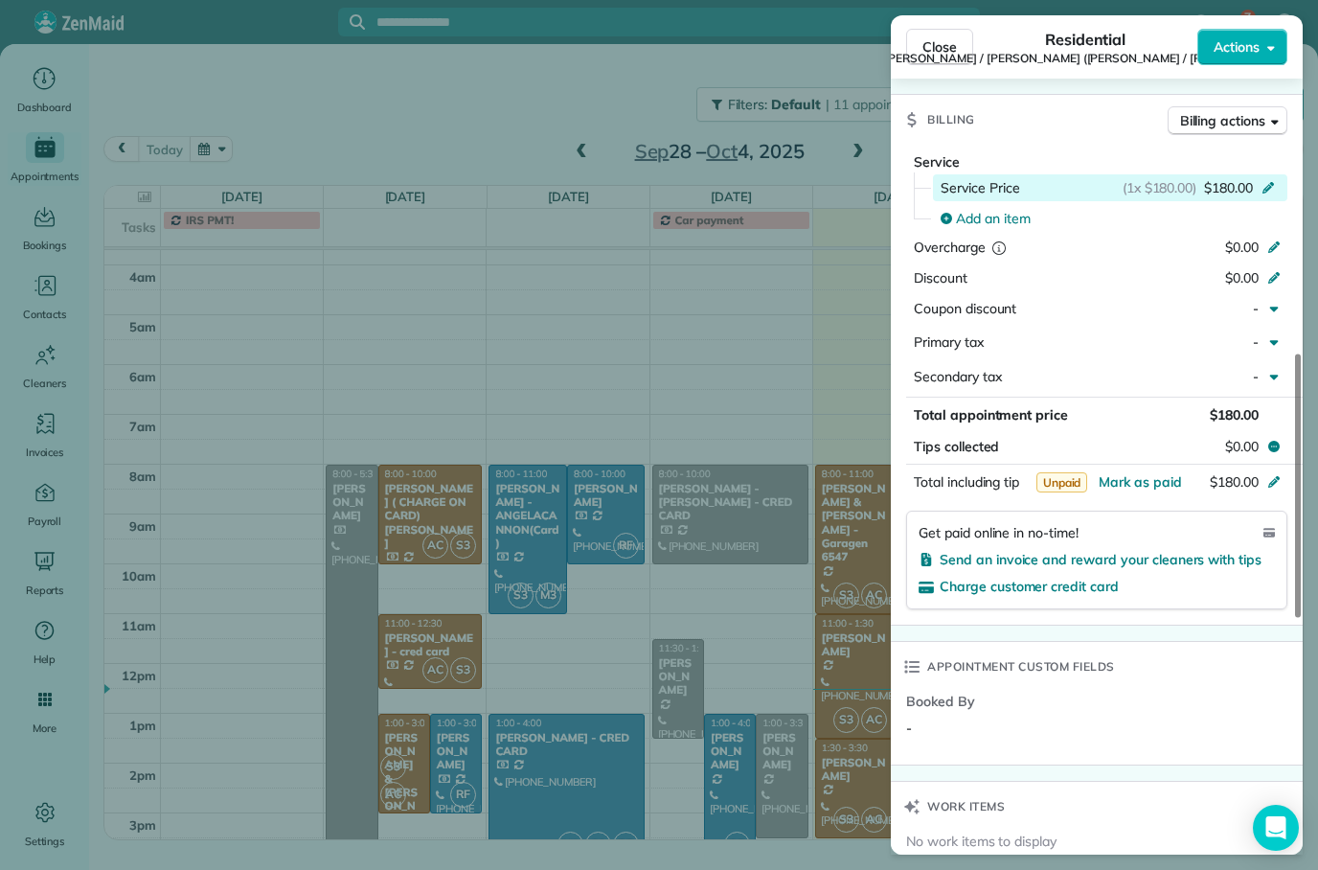
click at [1277, 178] on div "(1x $180.00) $180.00" at bounding box center [1202, 187] width 159 height 19
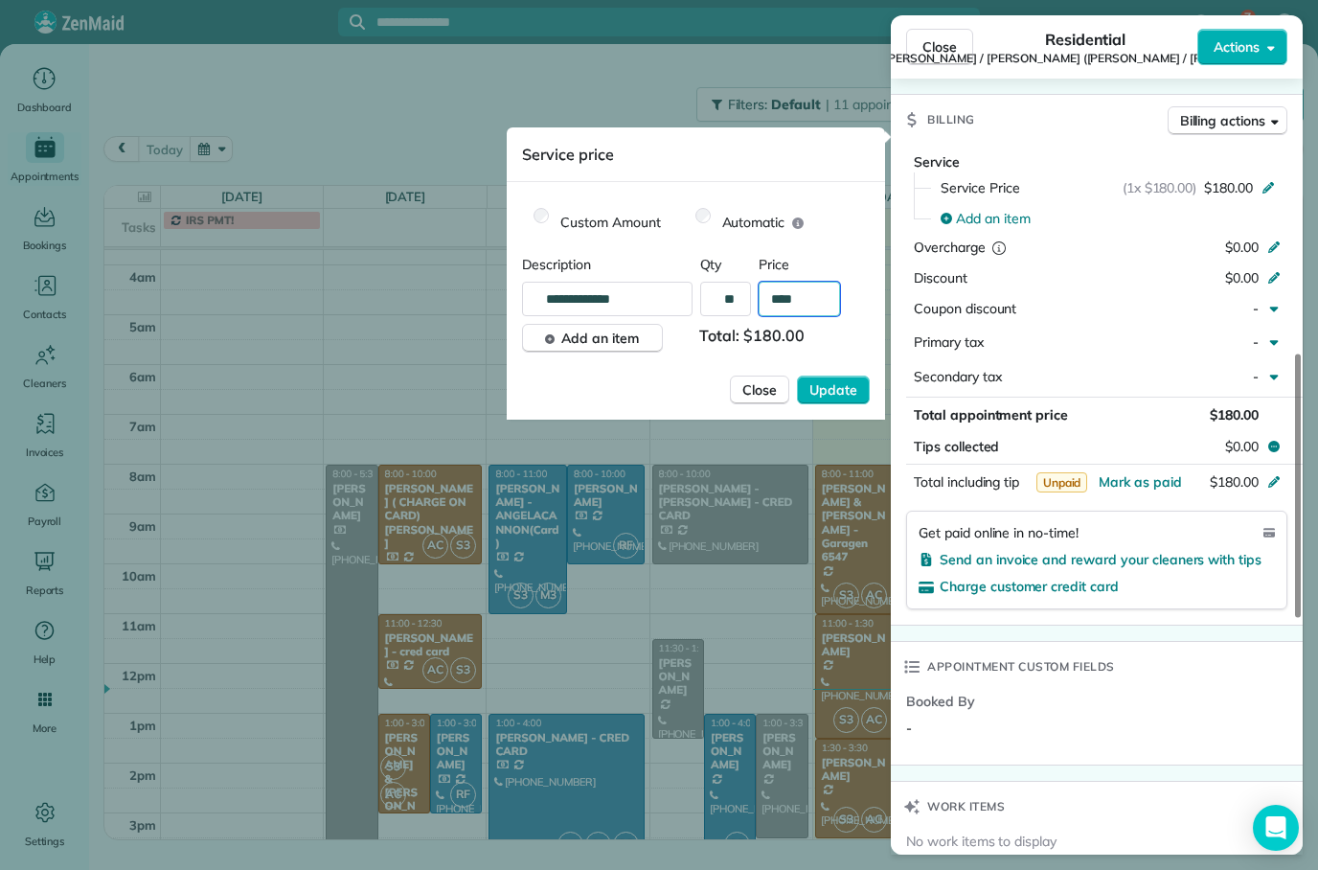
click at [831, 292] on input "****" at bounding box center [799, 299] width 81 height 34
type input "**"
type input "****"
click at [833, 402] on button "Update" at bounding box center [833, 390] width 73 height 29
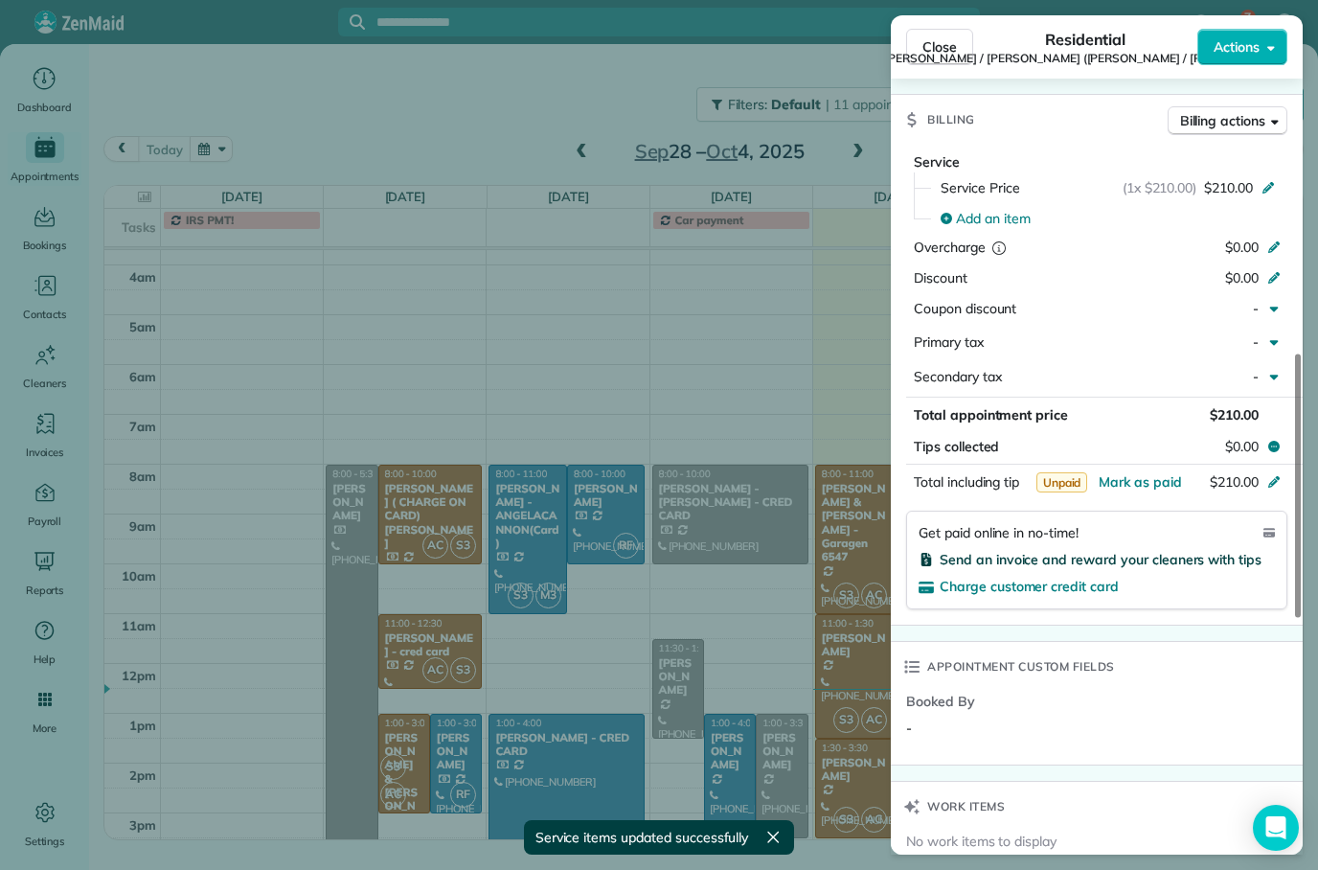
click at [1148, 551] on span "Send an invoice and reward your cleaners with tips" at bounding box center [1101, 559] width 322 height 17
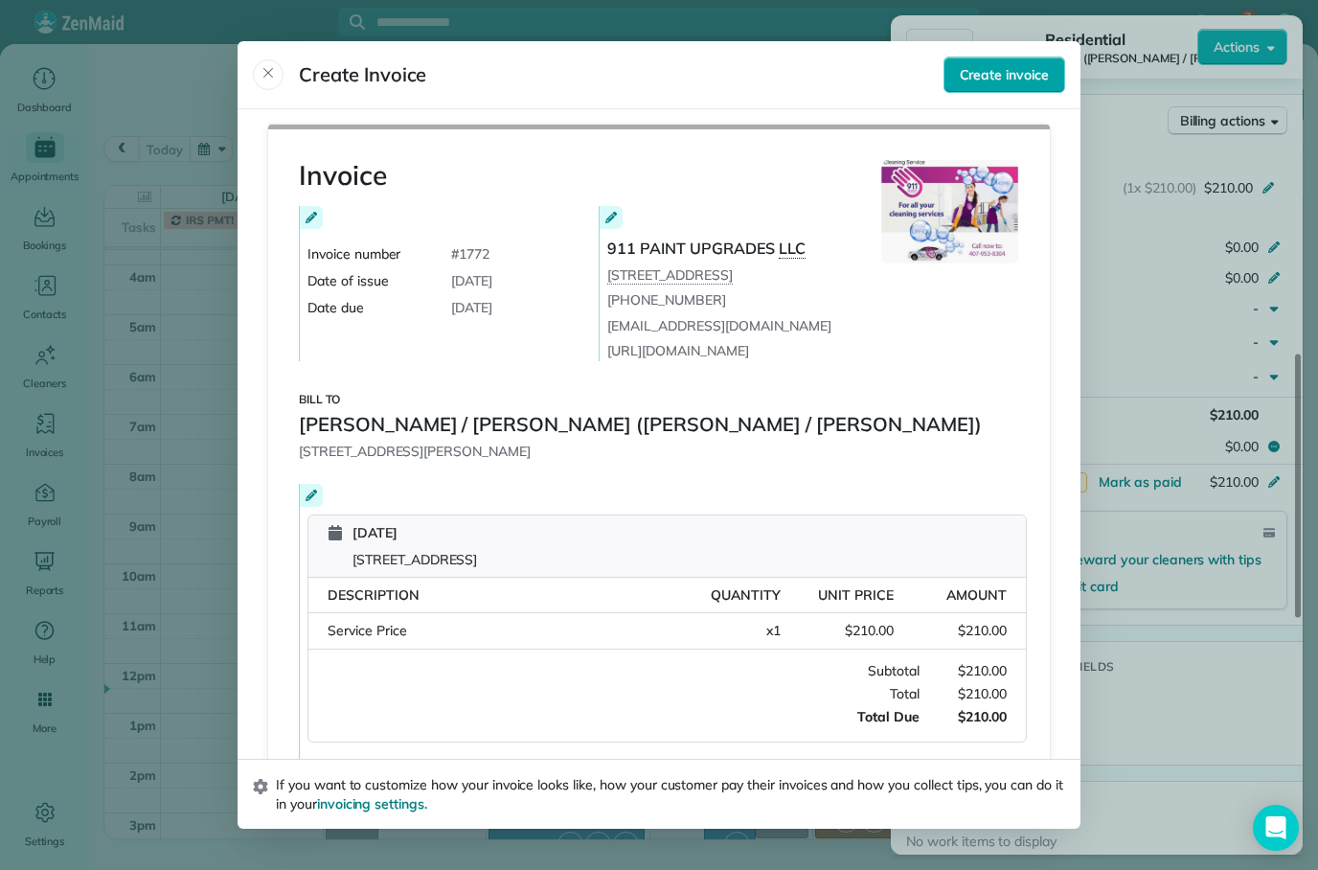
click at [1024, 65] on span "Create invoice" at bounding box center [1004, 74] width 89 height 19
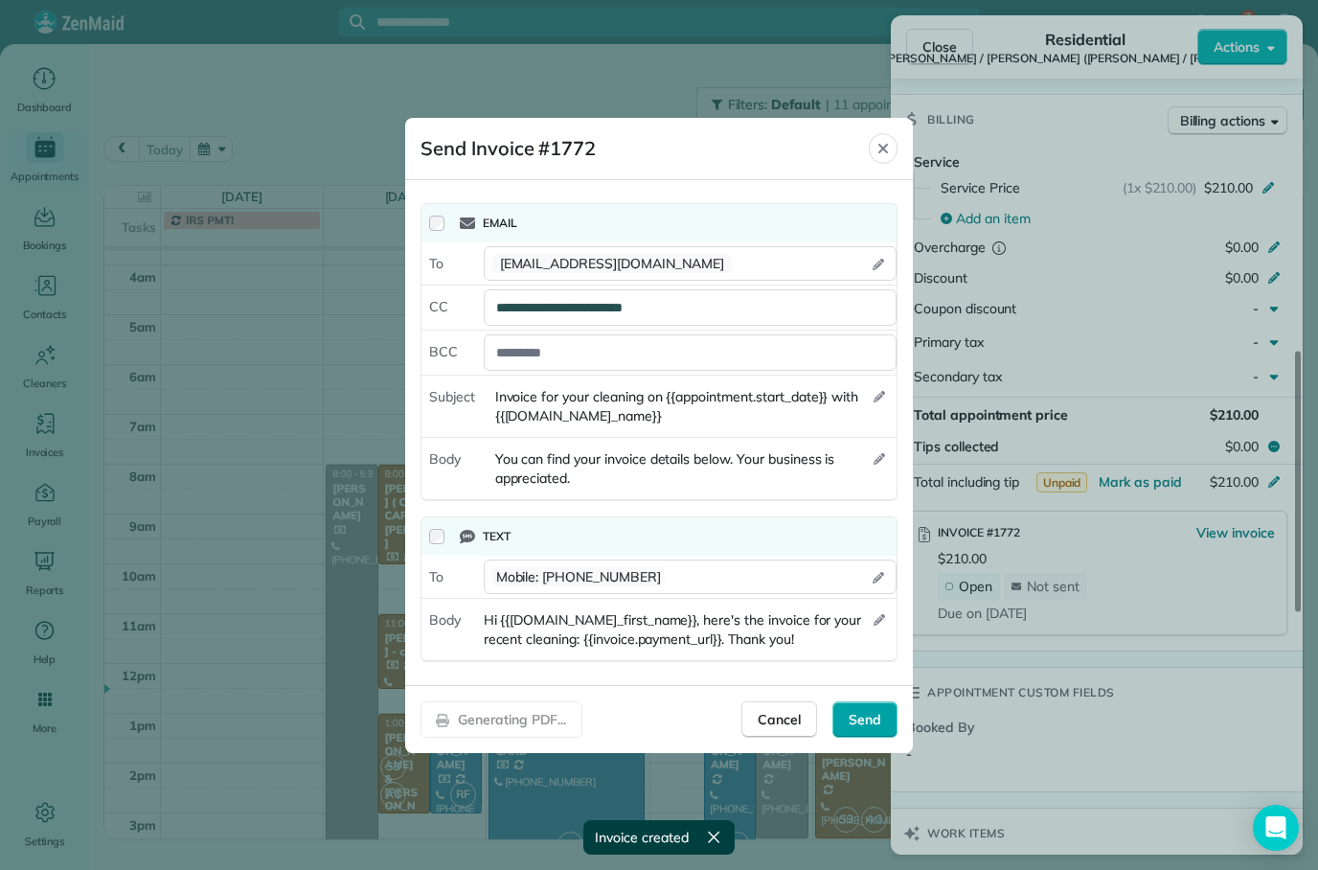
click at [874, 730] on div "Send" at bounding box center [865, 719] width 65 height 36
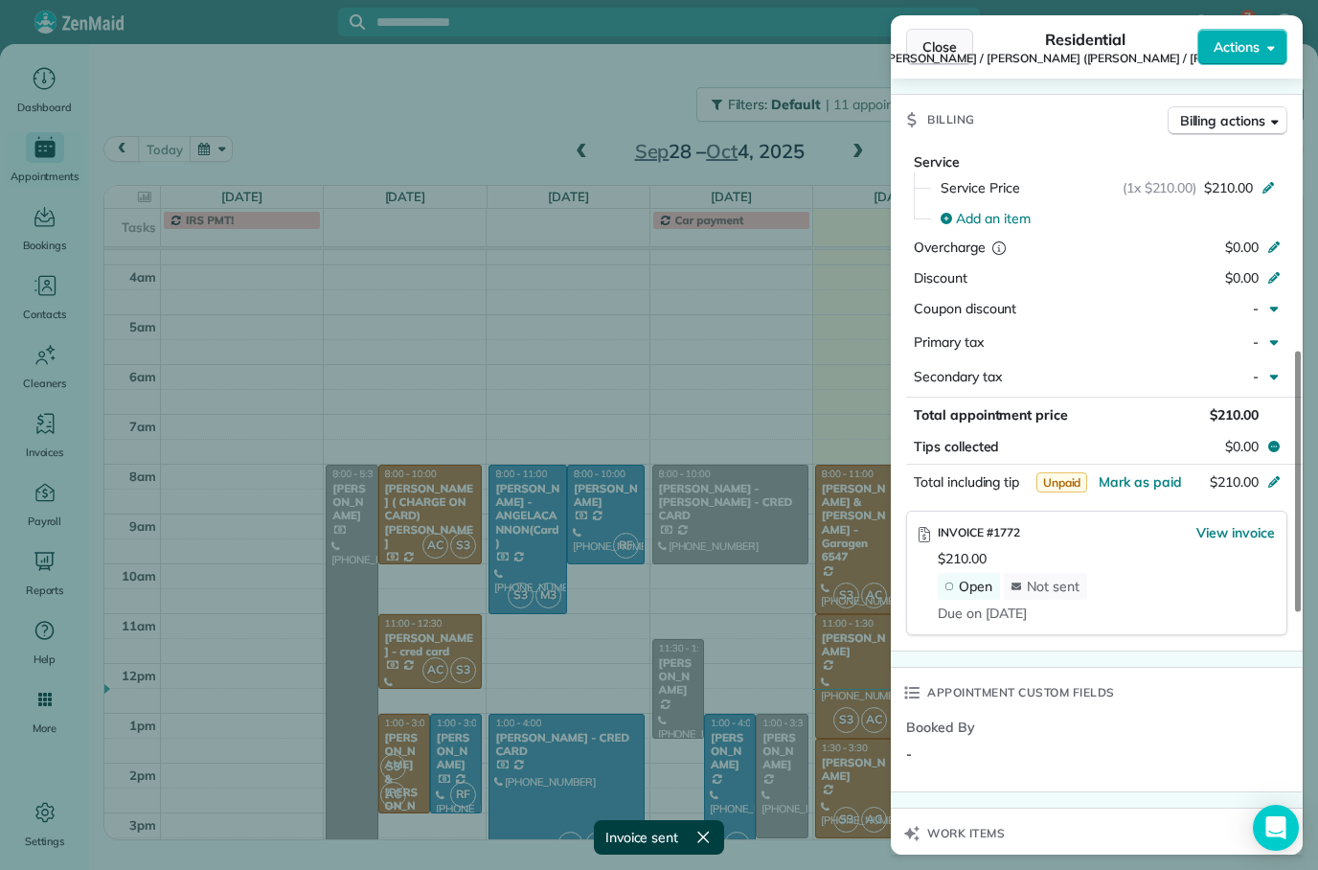
click at [948, 46] on span "Close" at bounding box center [940, 46] width 34 height 19
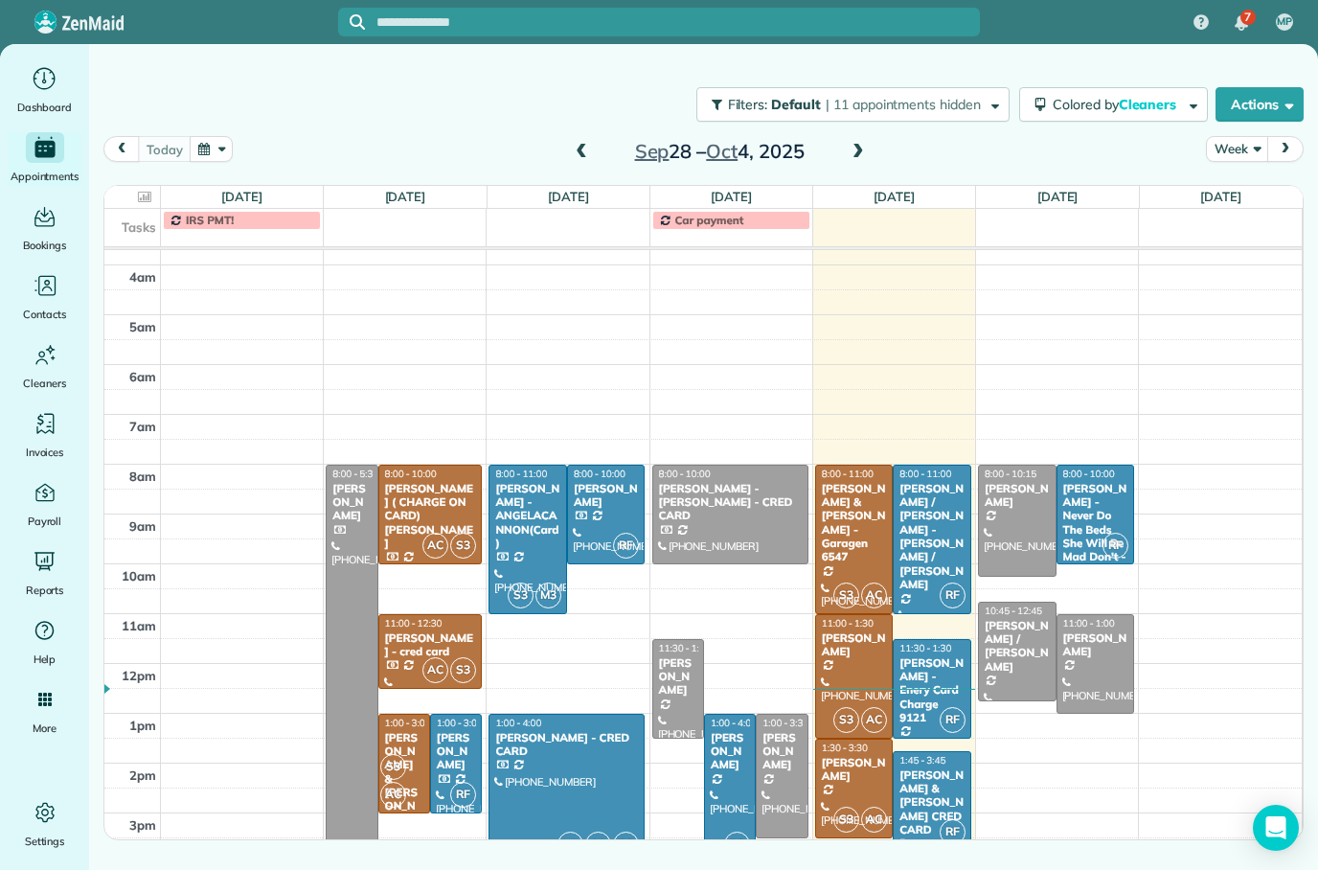
click at [946, 685] on div "[PERSON_NAME] - Enery Card Charge 9121" at bounding box center [932, 690] width 67 height 69
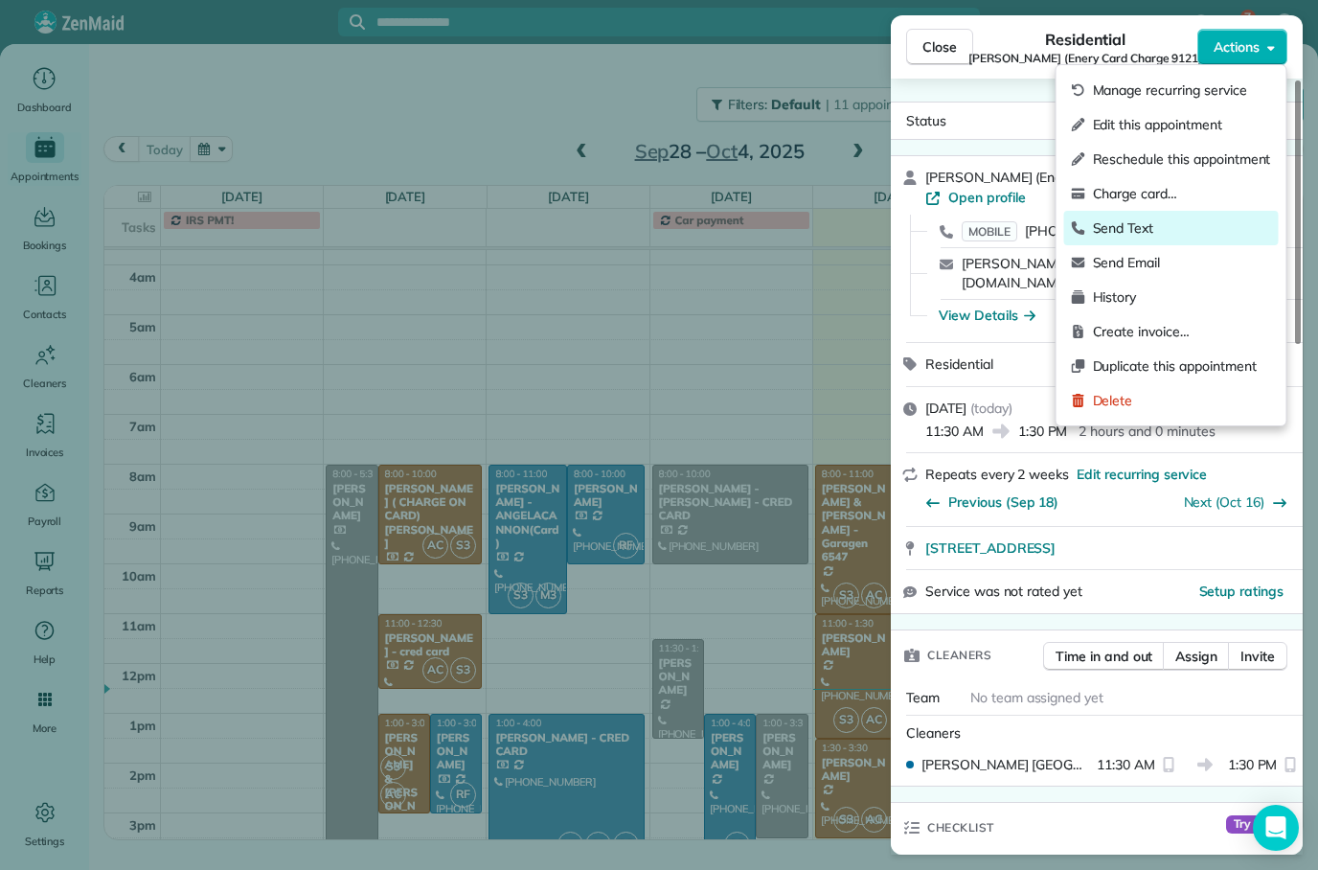
click at [1155, 238] on div "Send Text" at bounding box center [1171, 228] width 215 height 34
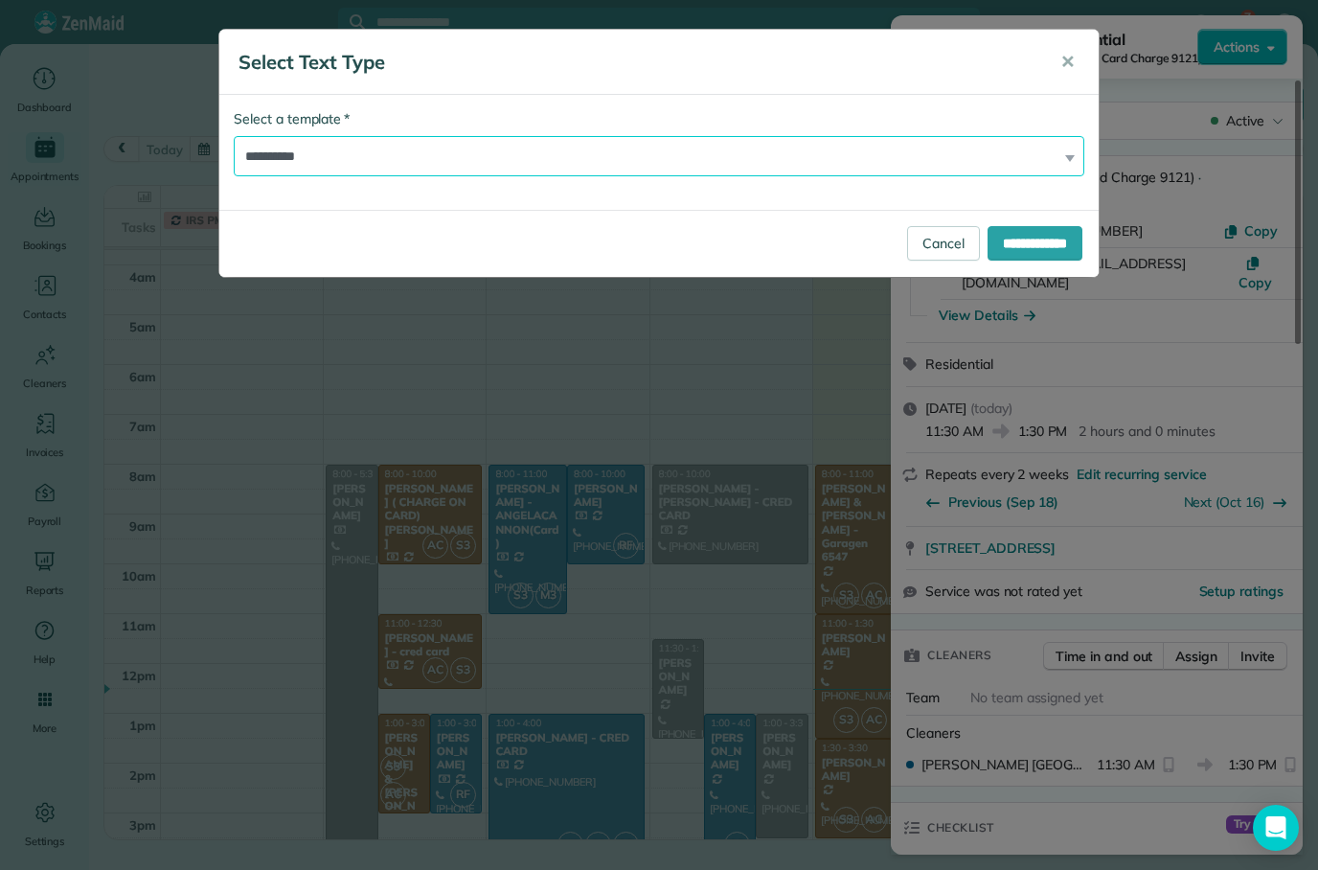
click at [1035, 155] on select "**********" at bounding box center [659, 156] width 851 height 40
click at [1172, 658] on div "**********" at bounding box center [659, 435] width 1318 height 870
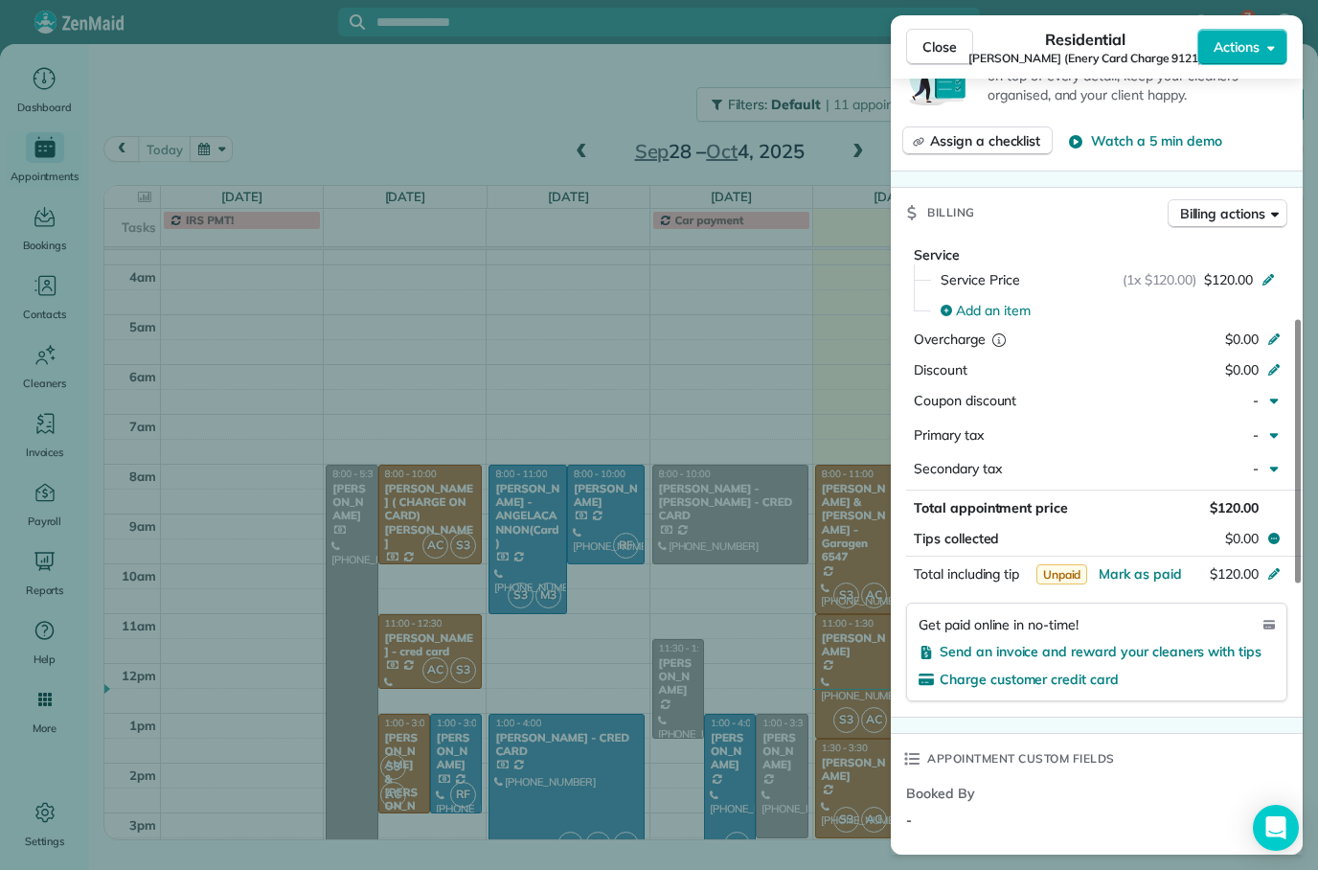
scroll to position [922, 0]
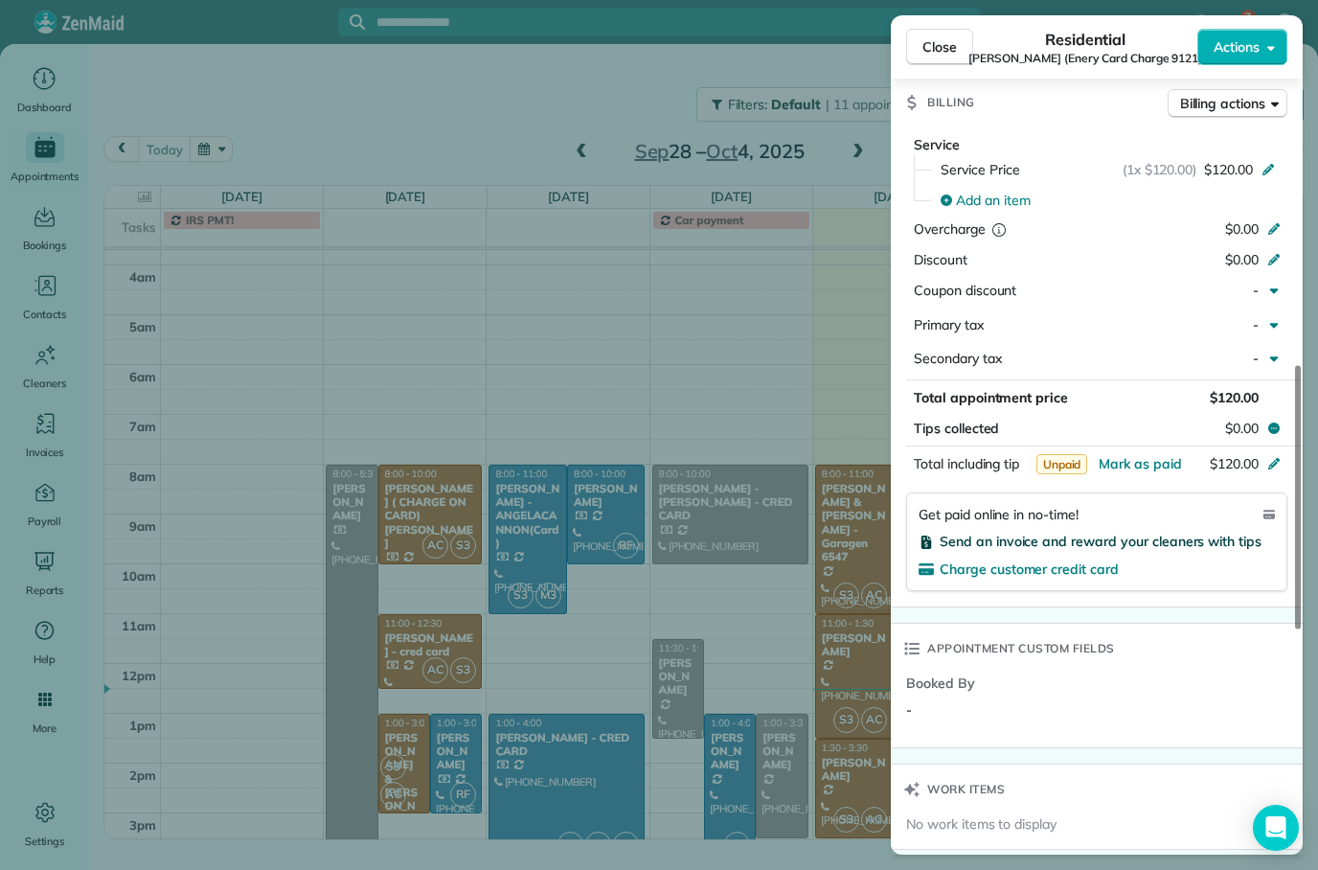
click at [1161, 533] on span "Send an invoice and reward your cleaners with tips" at bounding box center [1101, 541] width 322 height 17
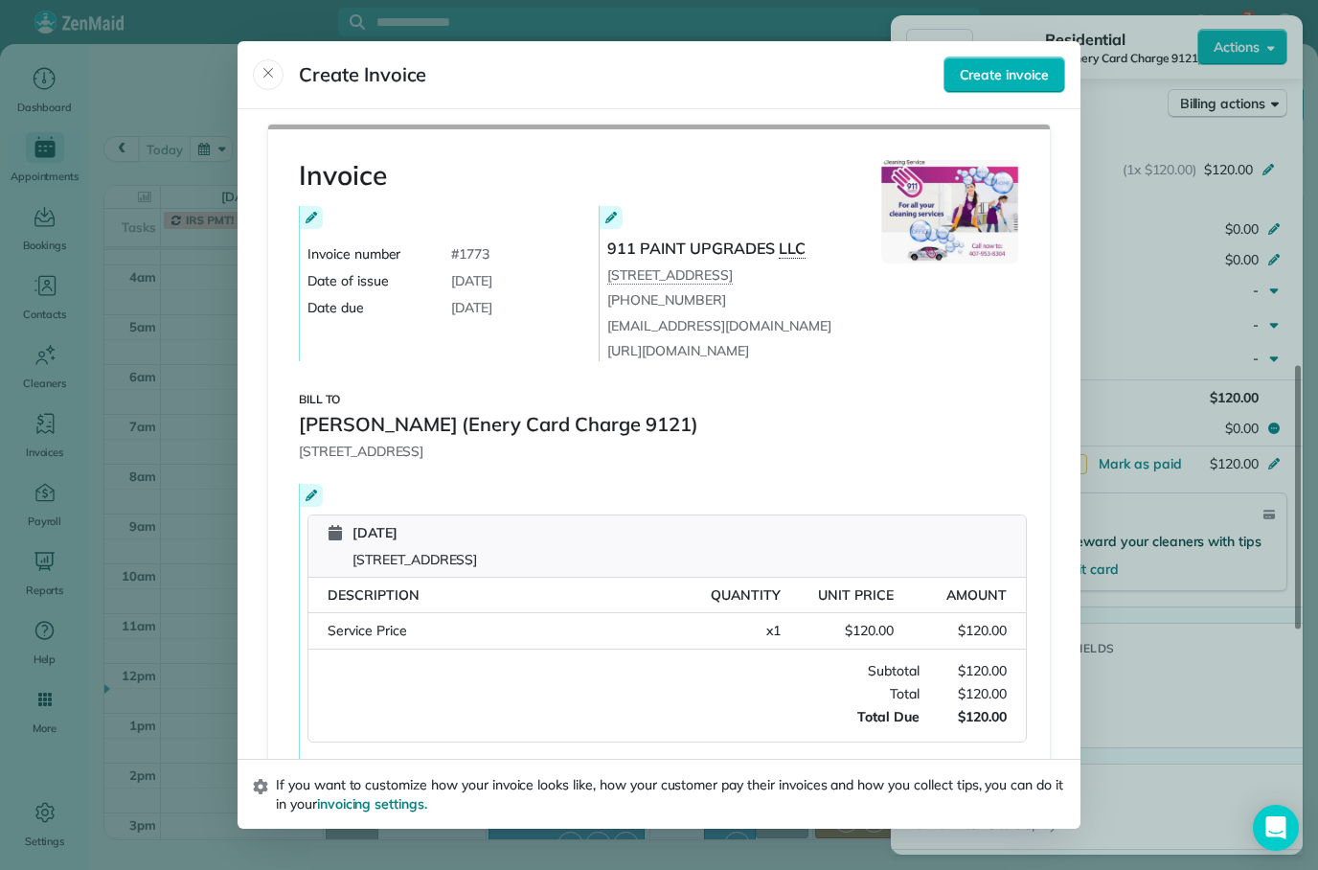
scroll to position [140, 0]
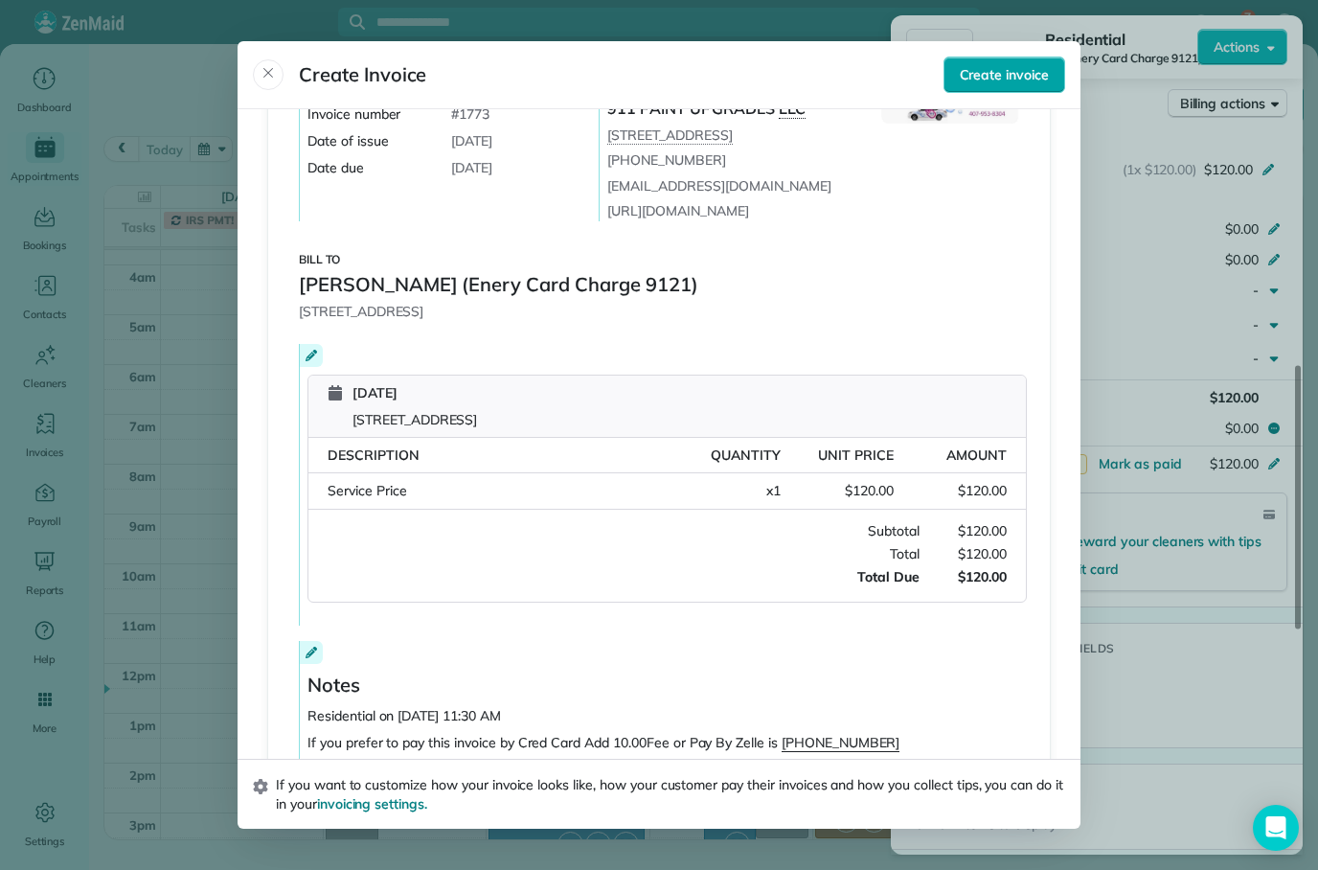
click at [1043, 65] on span "Create invoice" at bounding box center [1004, 74] width 89 height 19
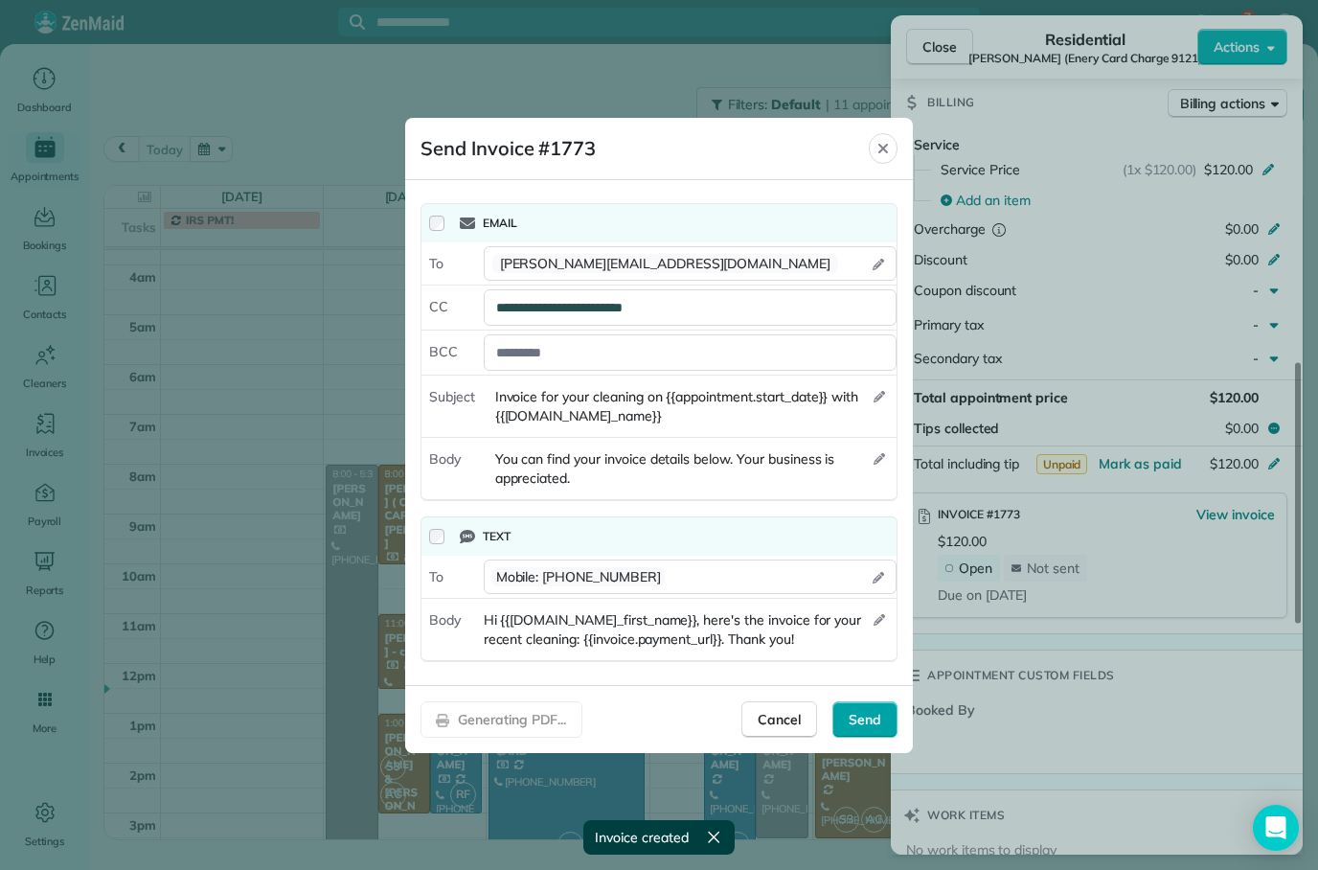
click at [875, 725] on span "Send" at bounding box center [865, 719] width 33 height 19
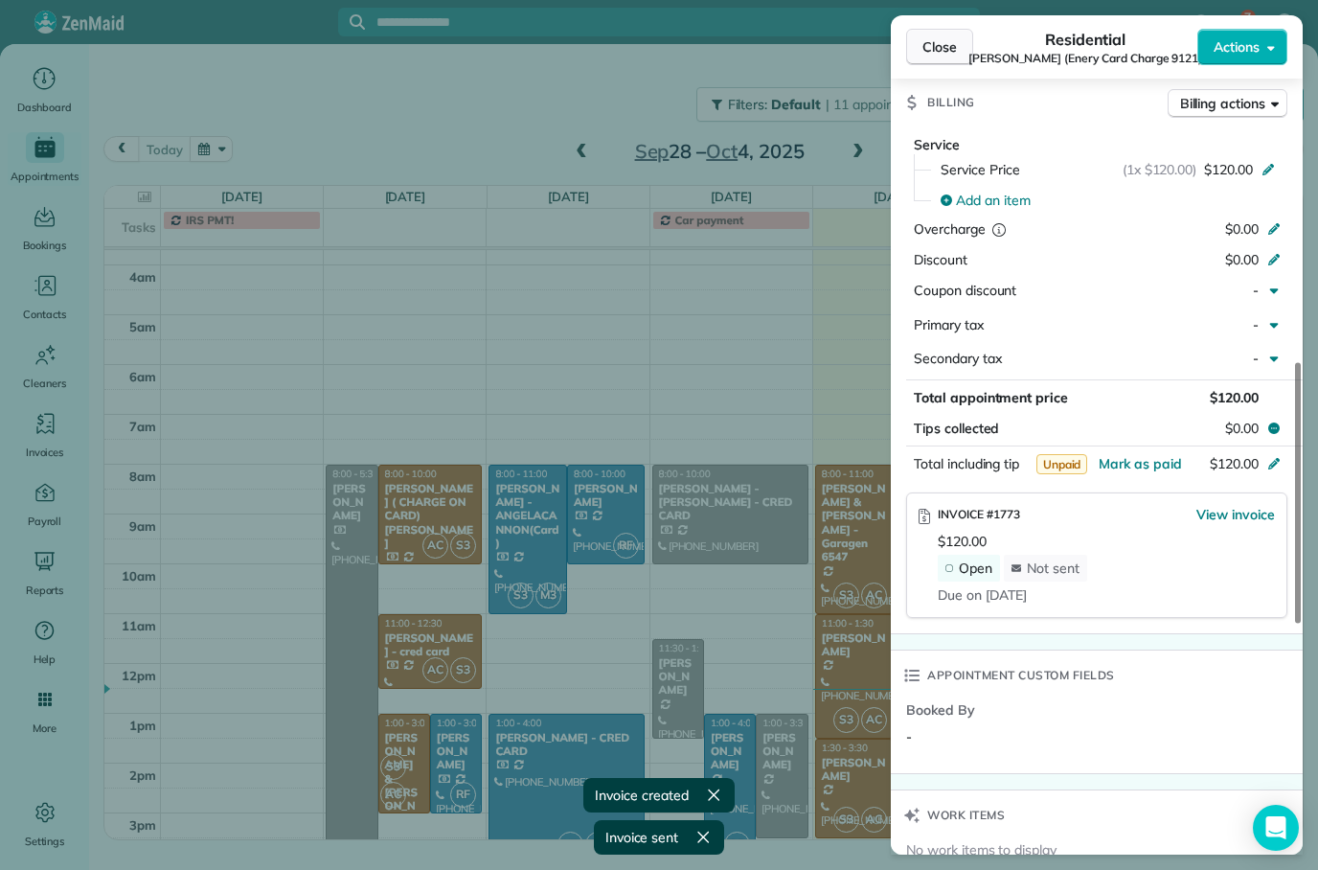
click at [969, 30] on button "Close" at bounding box center [939, 47] width 67 height 36
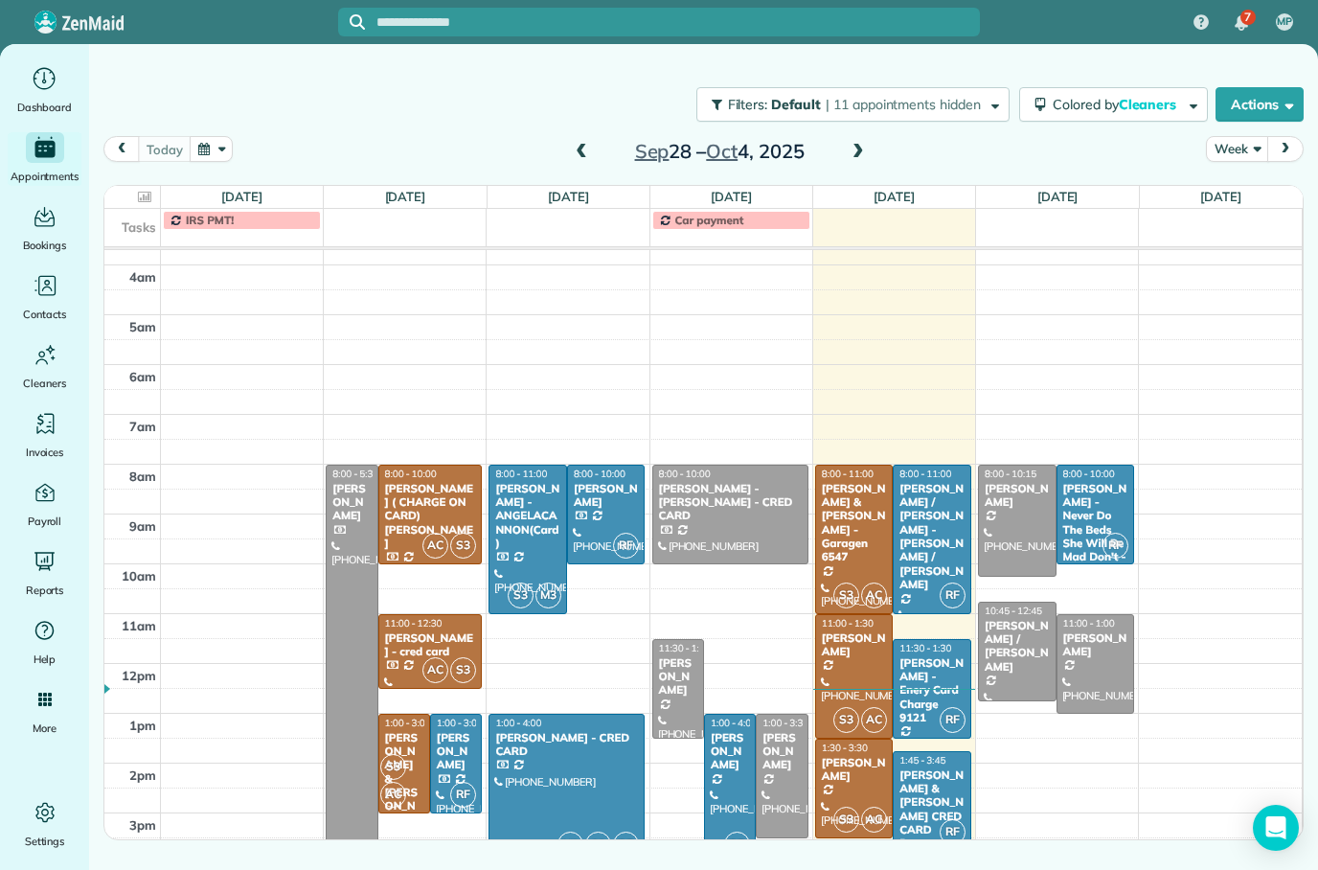
click at [859, 661] on div at bounding box center [854, 676] width 77 height 123
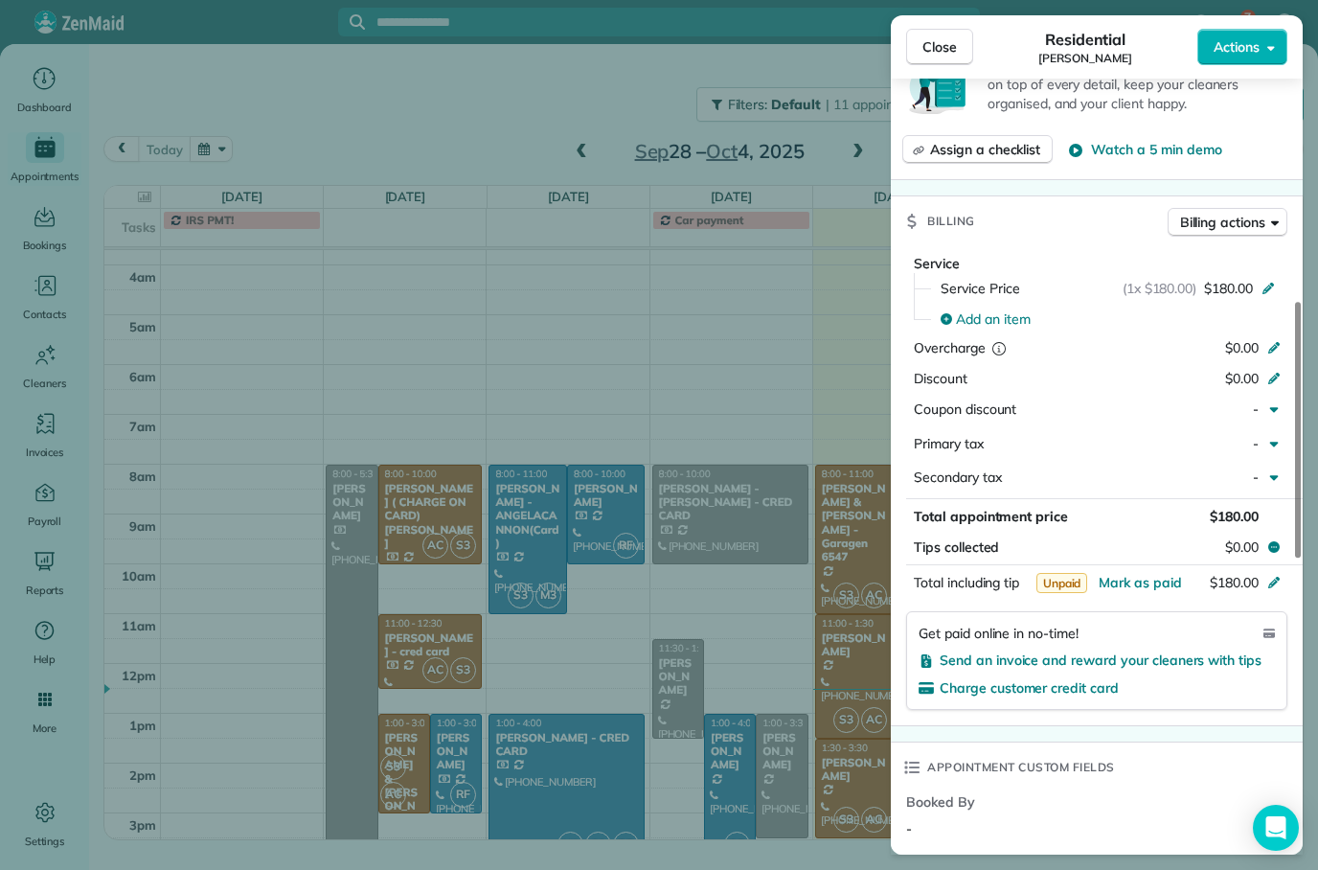
scroll to position [834, 0]
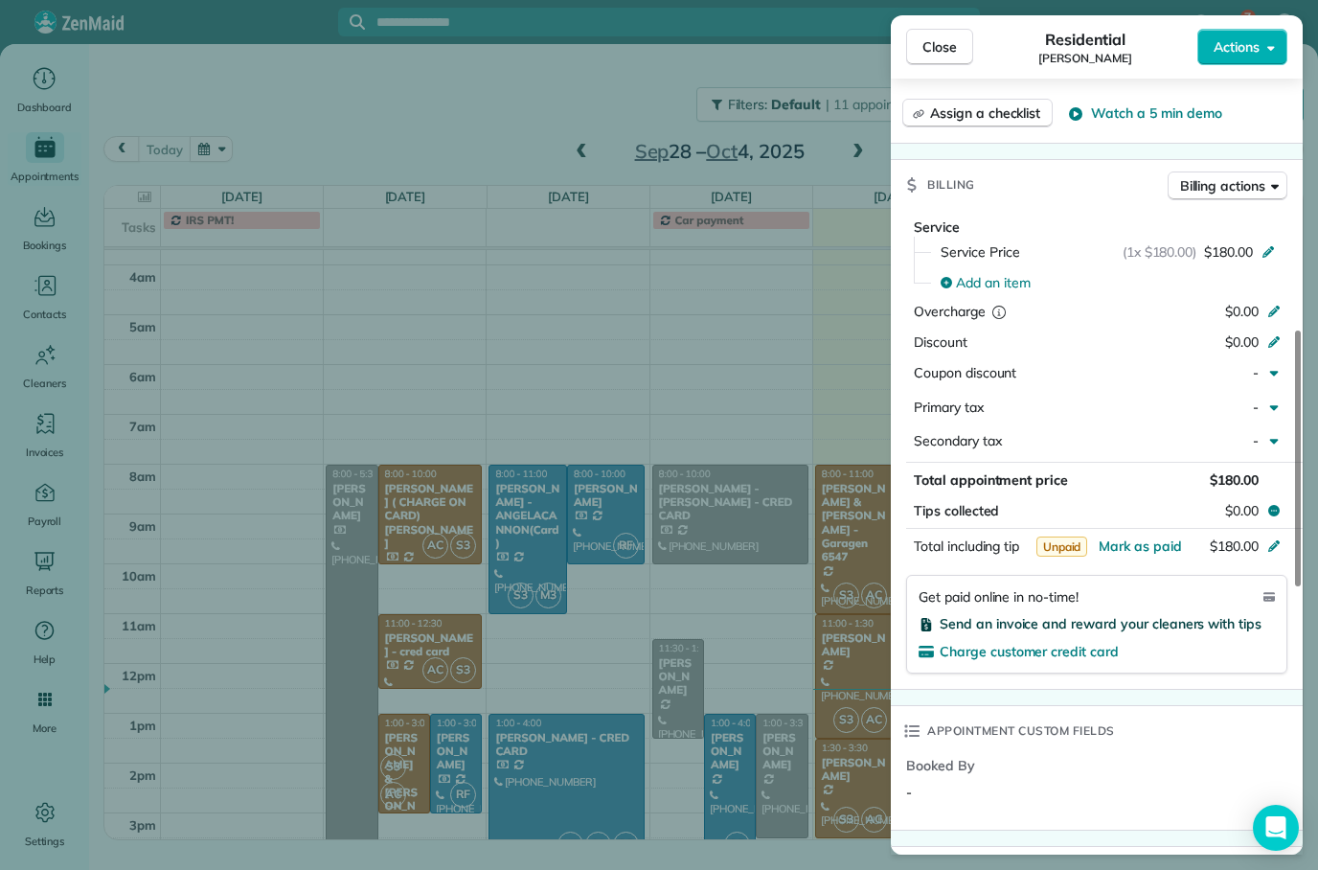
click at [1169, 623] on span "Send an invoice and reward your cleaners with tips" at bounding box center [1101, 623] width 322 height 17
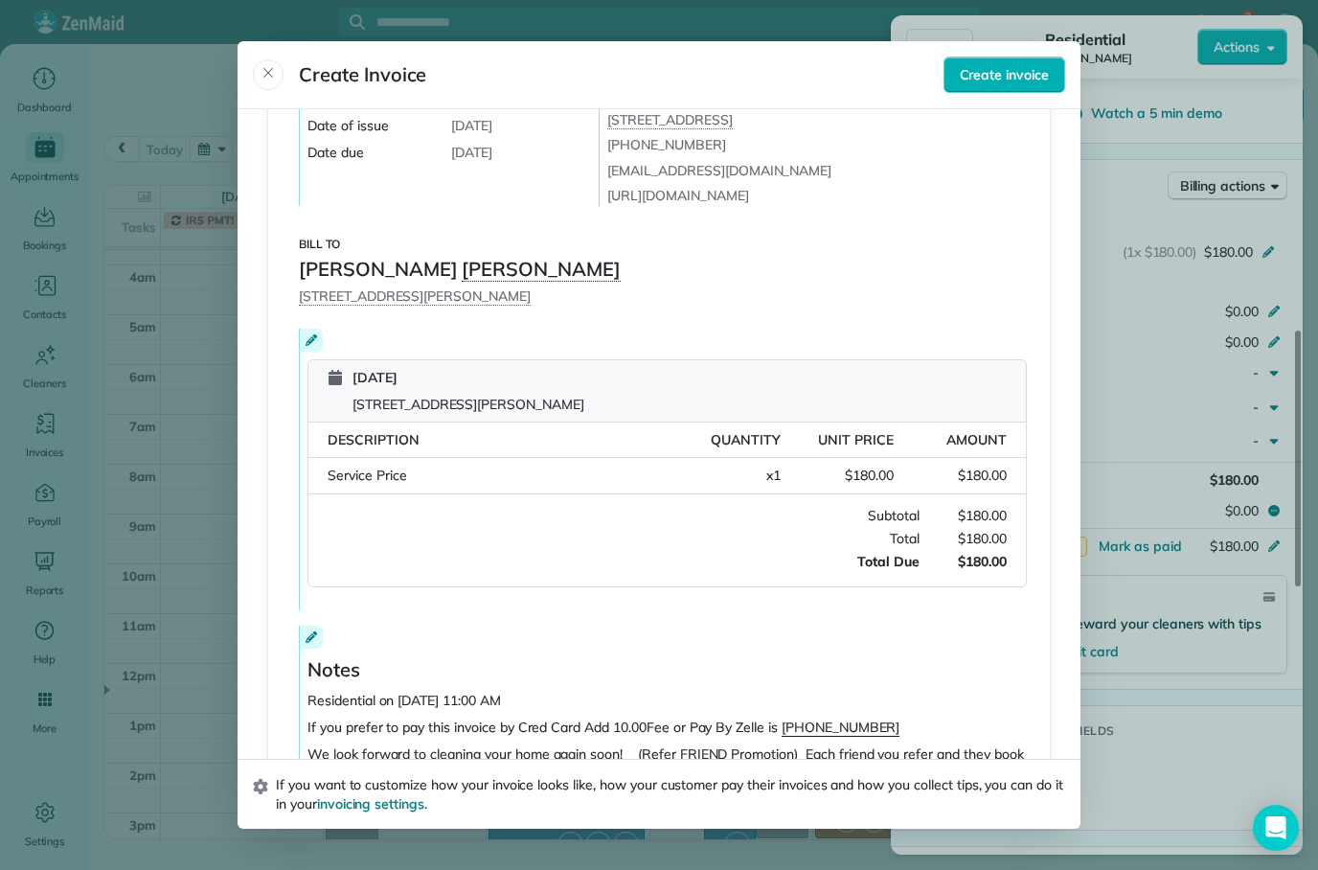
scroll to position [154, 0]
click at [1028, 65] on span "Create invoice" at bounding box center [1004, 74] width 89 height 19
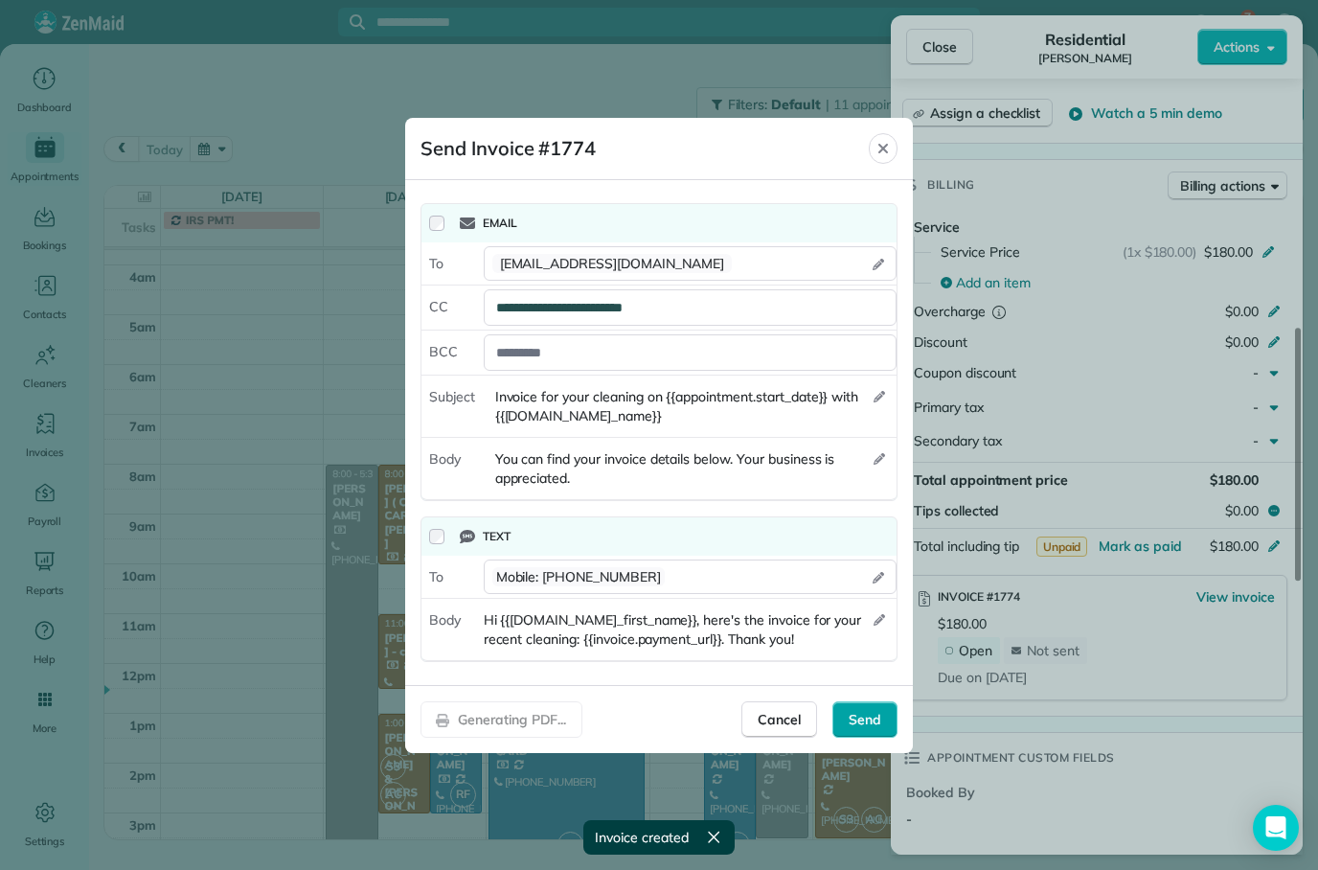
click at [878, 735] on div "Send" at bounding box center [865, 719] width 65 height 36
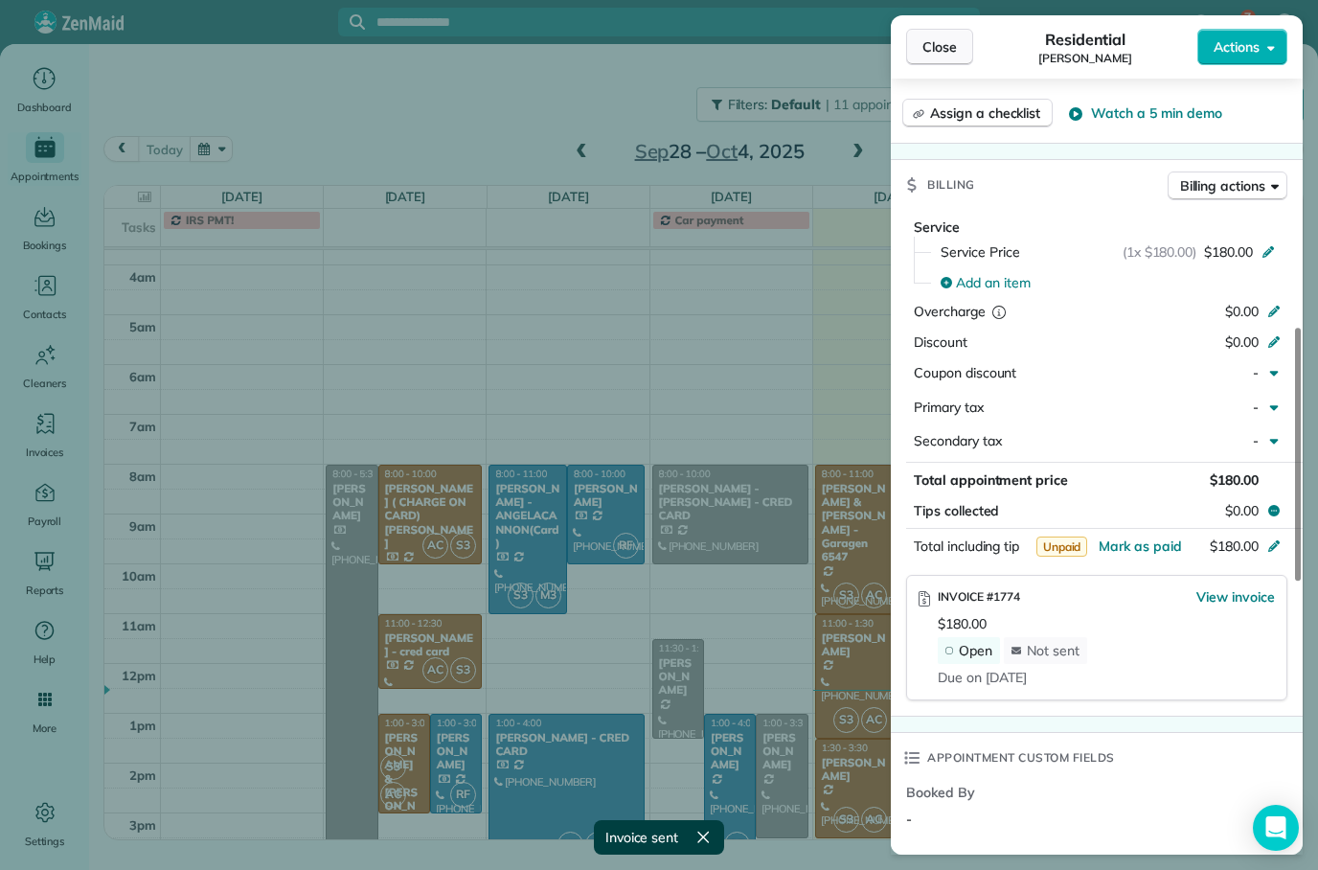
click at [934, 43] on span "Close" at bounding box center [940, 46] width 34 height 19
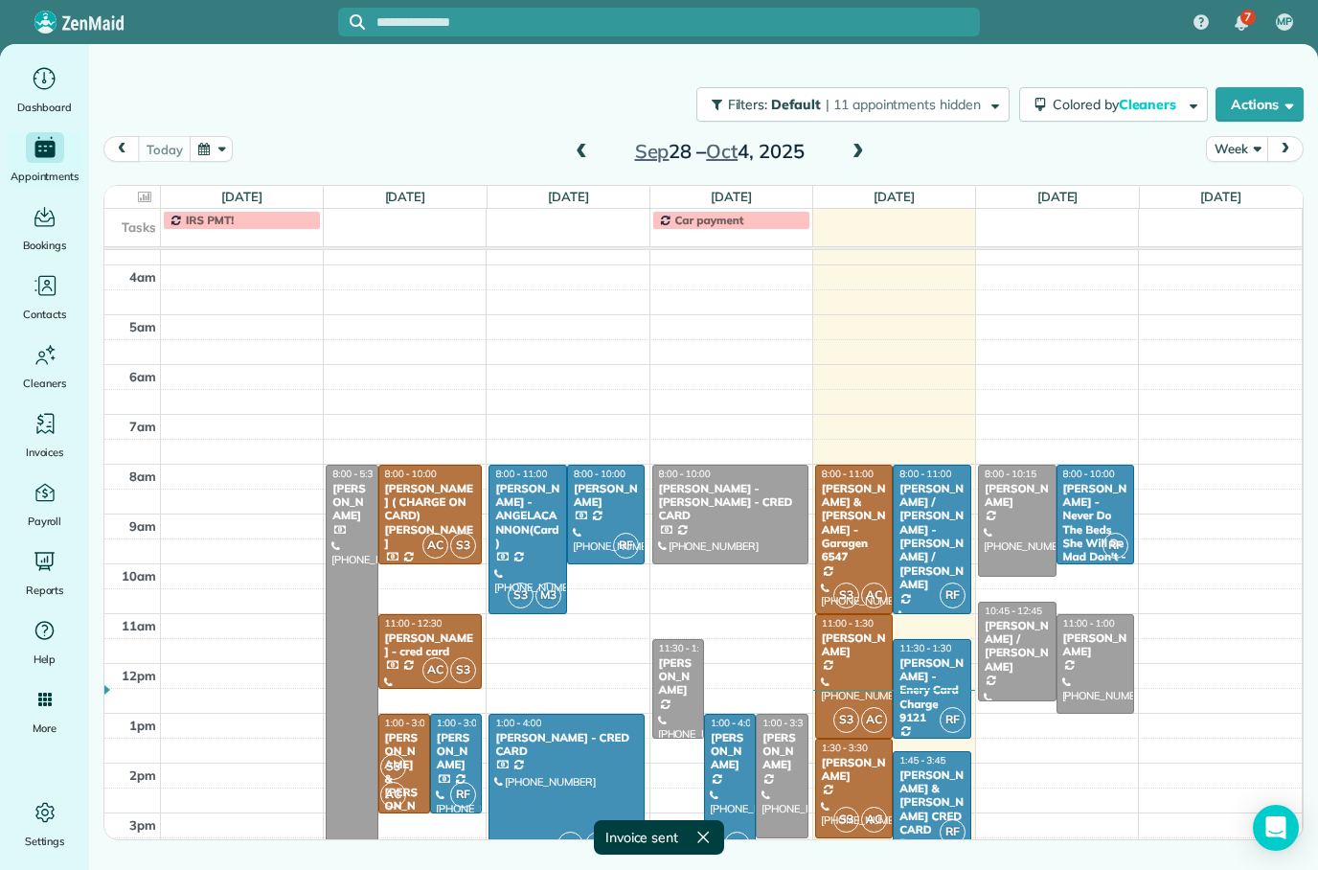
click at [869, 771] on div "[PERSON_NAME]" at bounding box center [854, 770] width 67 height 28
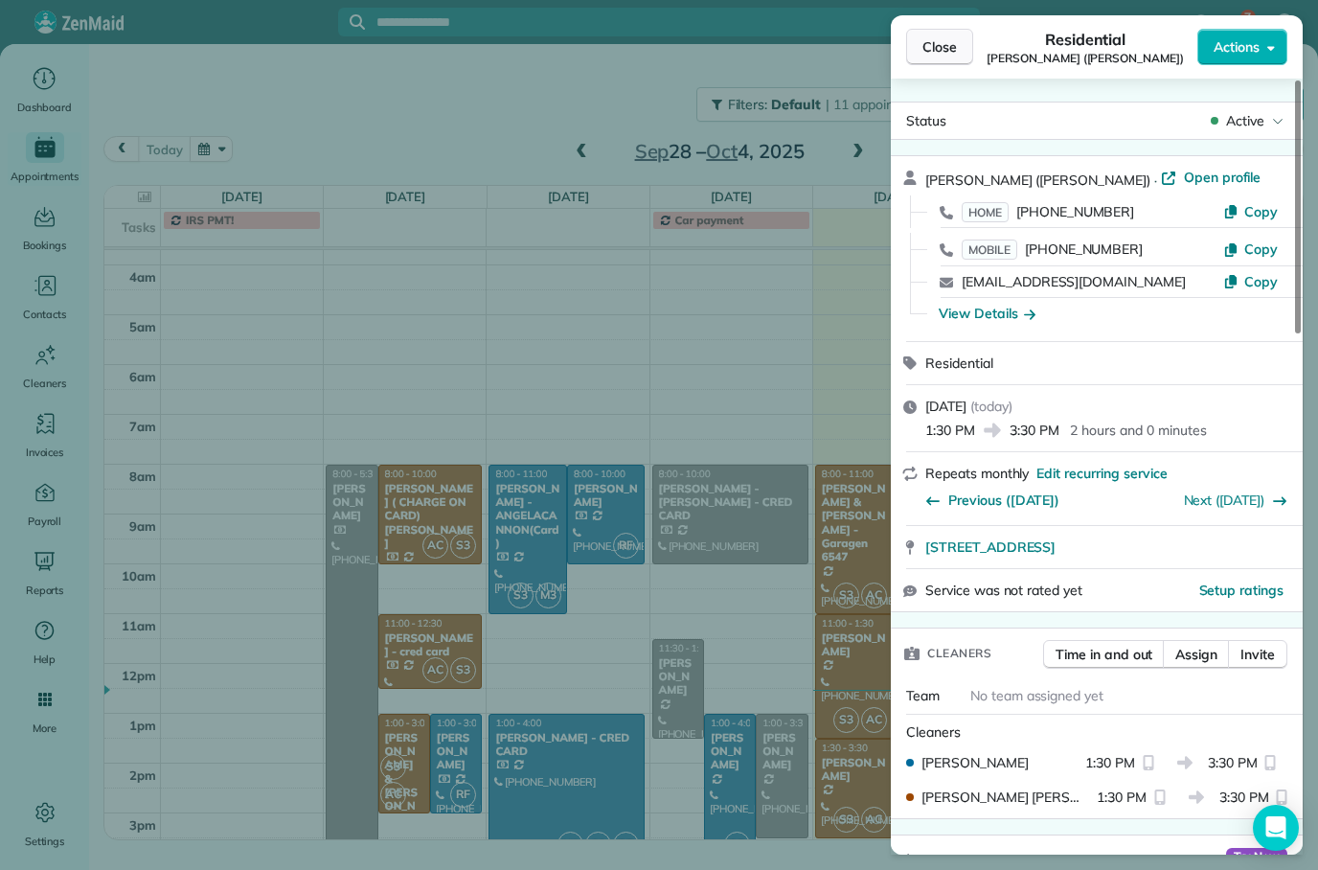
click at [946, 50] on span "Close" at bounding box center [940, 46] width 34 height 19
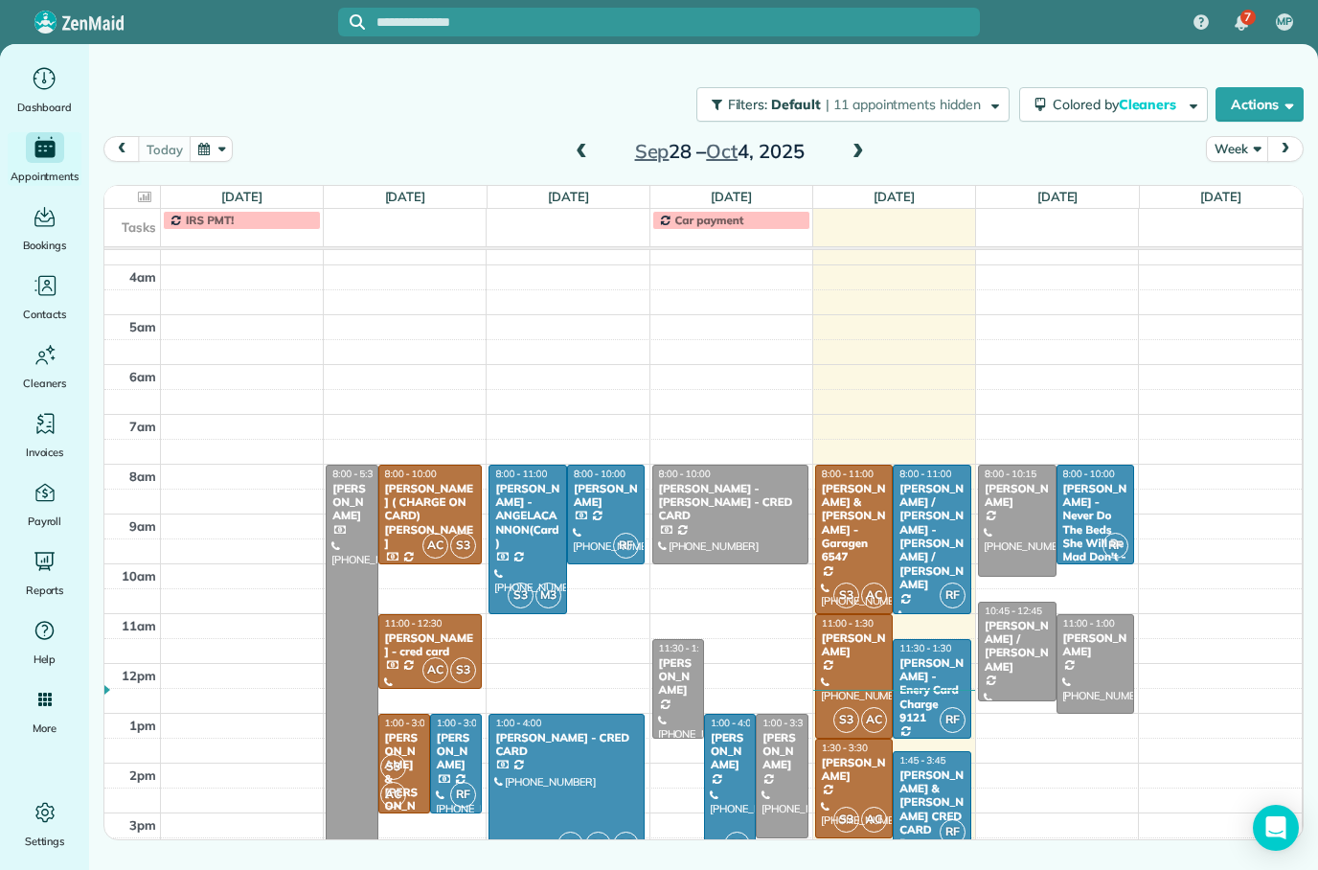
click at [858, 784] on div "[PERSON_NAME]" at bounding box center [854, 770] width 67 height 28
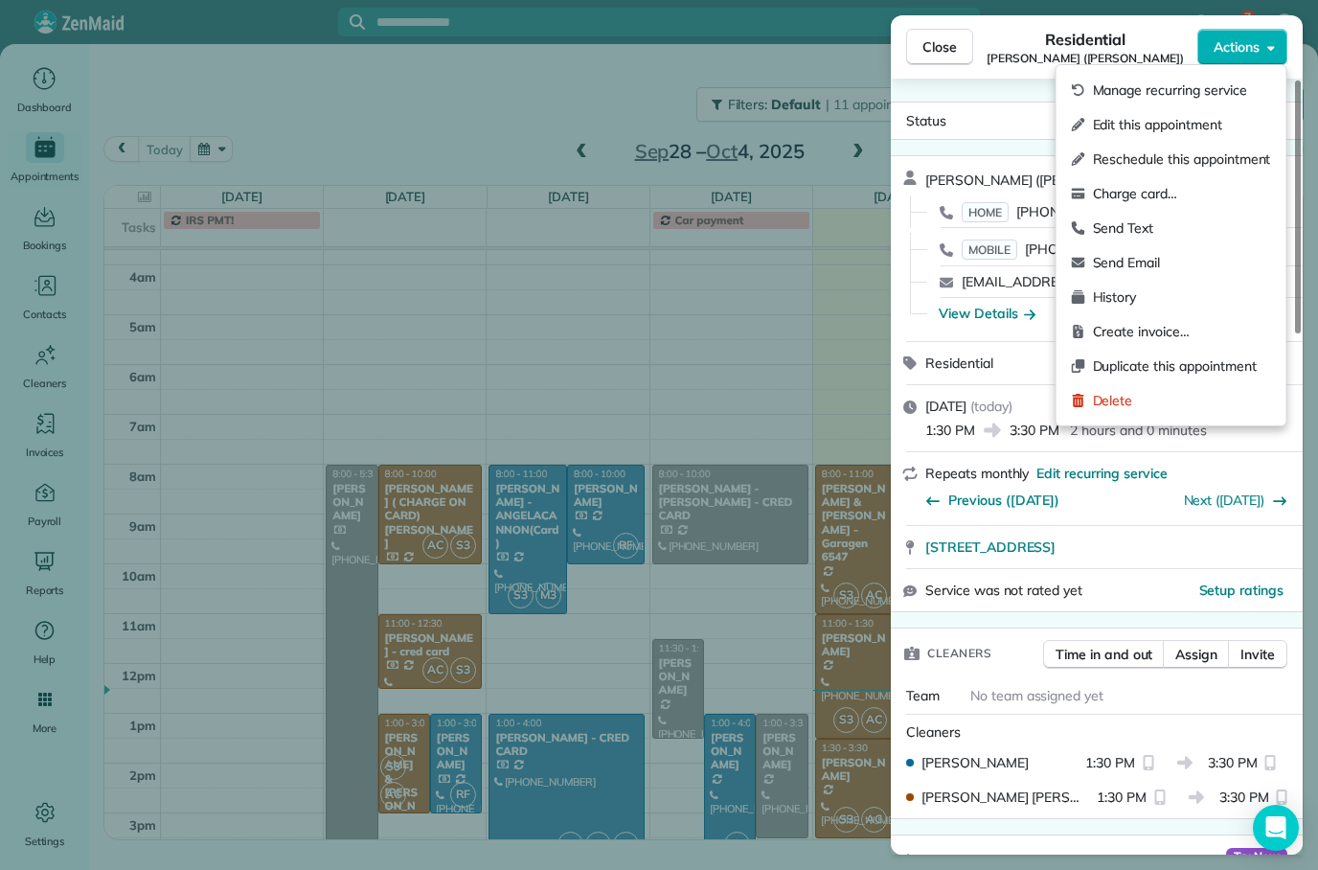
click at [1044, 587] on span "Service was not rated yet" at bounding box center [1003, 591] width 157 height 20
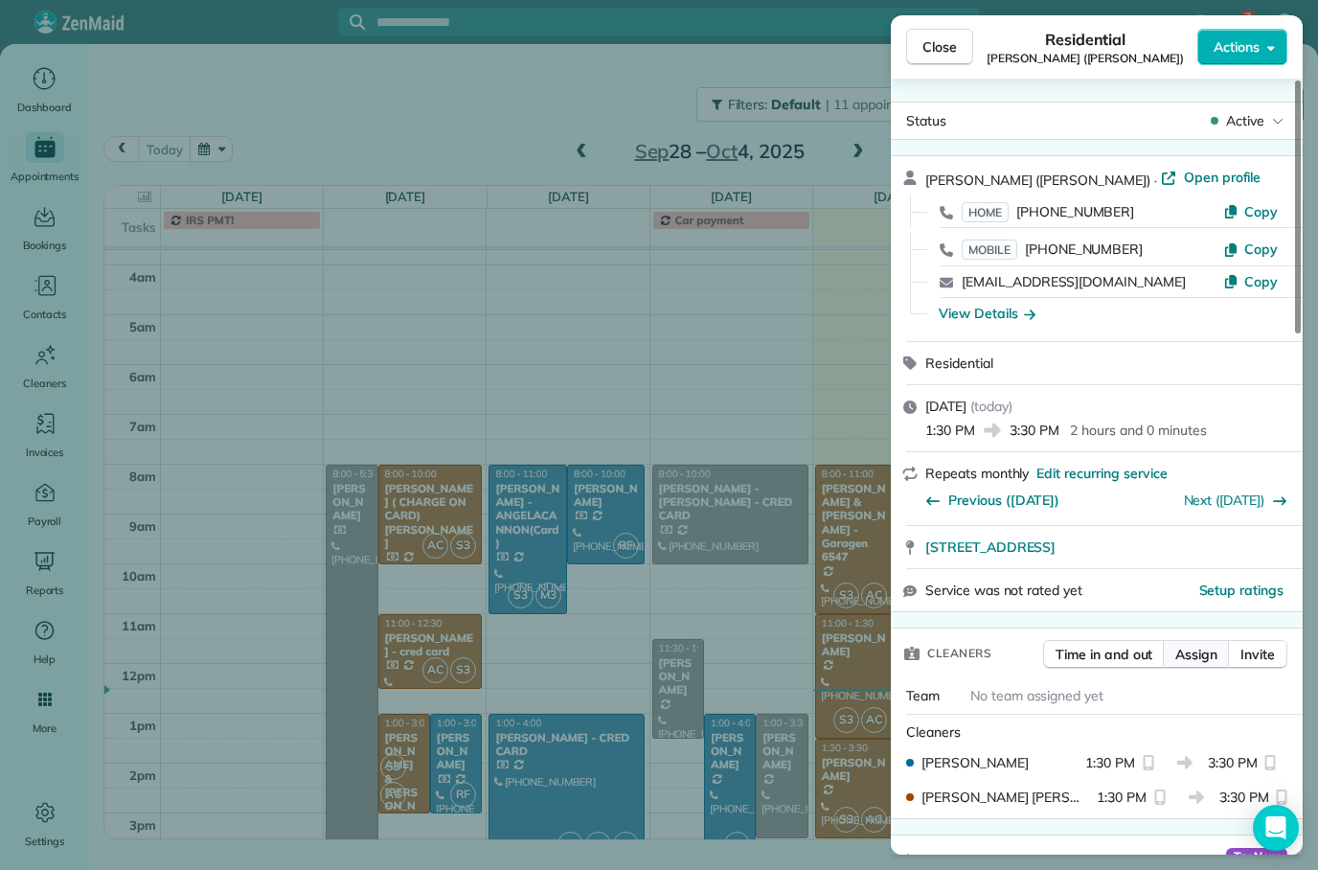
click at [1197, 658] on span "Assign" at bounding box center [1197, 654] width 42 height 19
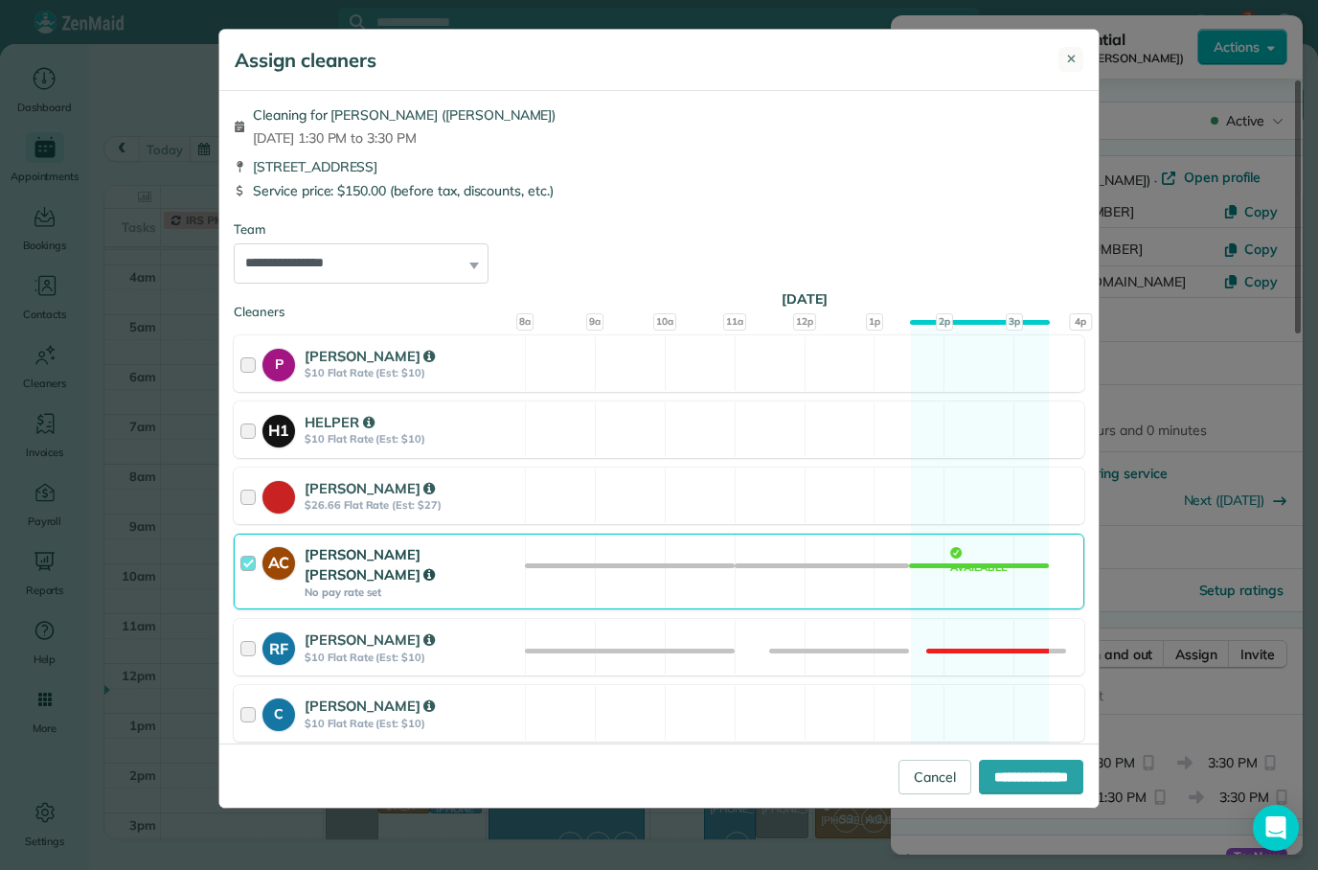
click at [1062, 54] on button "✕" at bounding box center [1071, 59] width 25 height 25
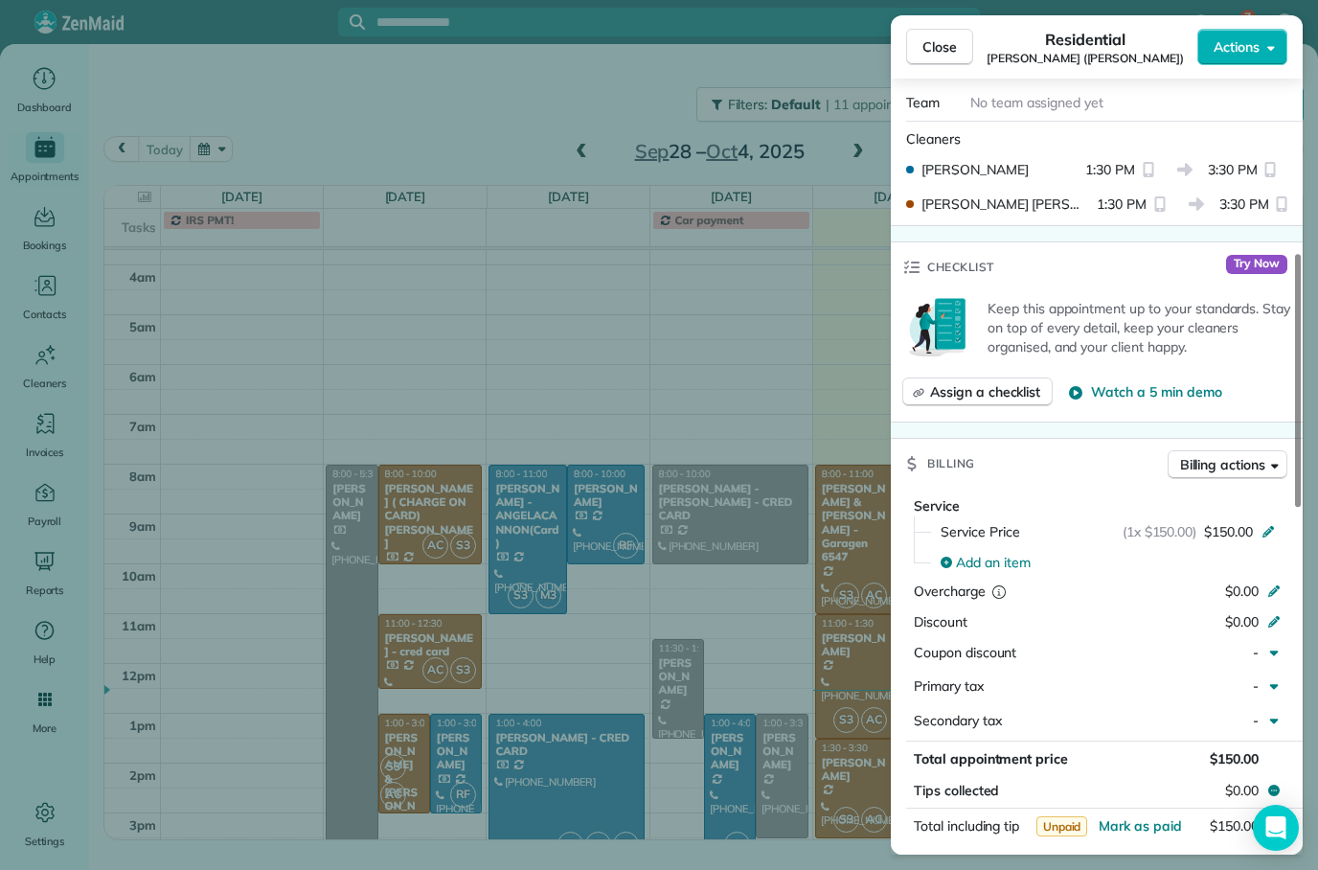
scroll to position [580, 0]
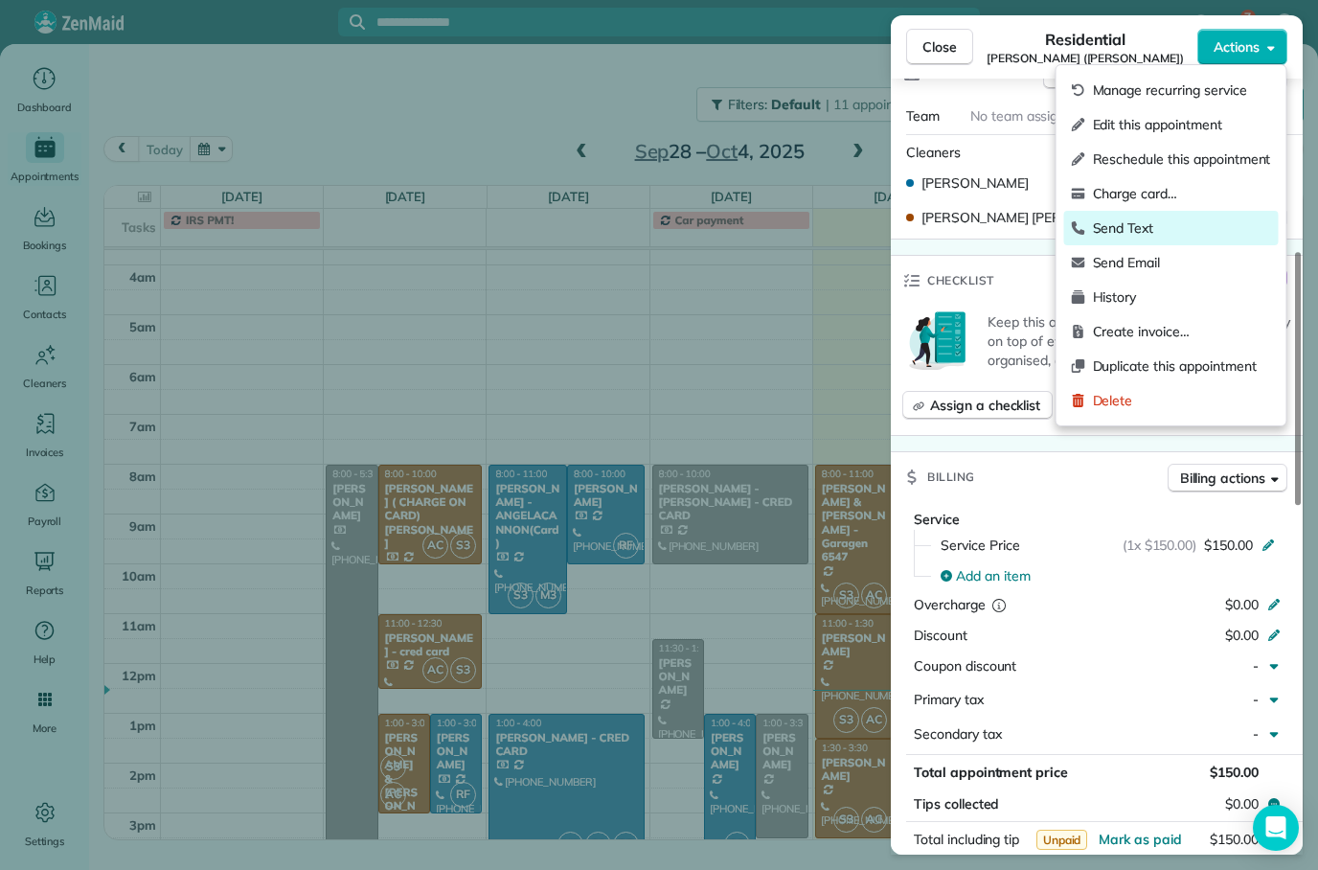
click at [1149, 233] on span "Send Text" at bounding box center [1182, 227] width 178 height 19
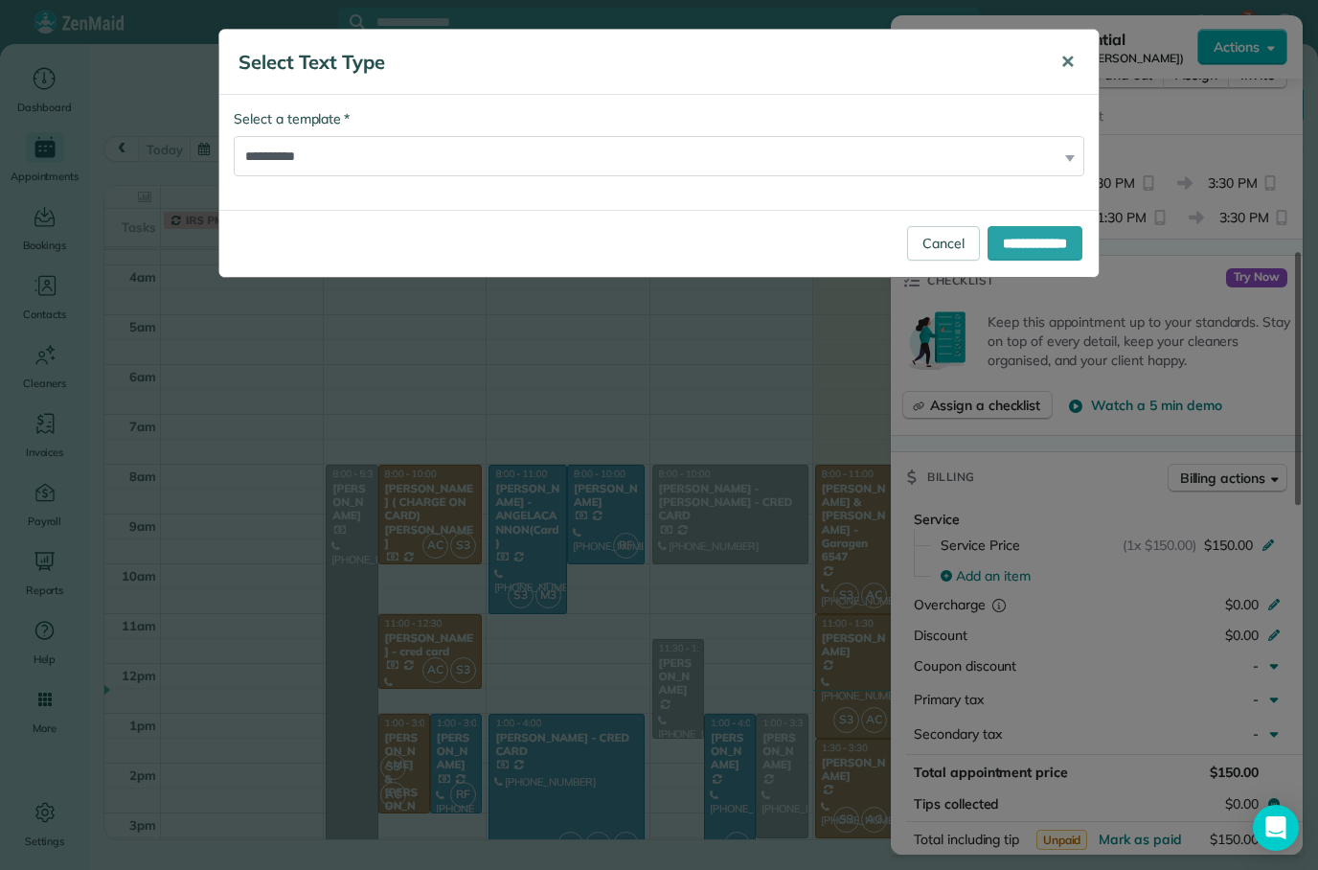
click at [1079, 61] on button "✕" at bounding box center [1067, 62] width 43 height 46
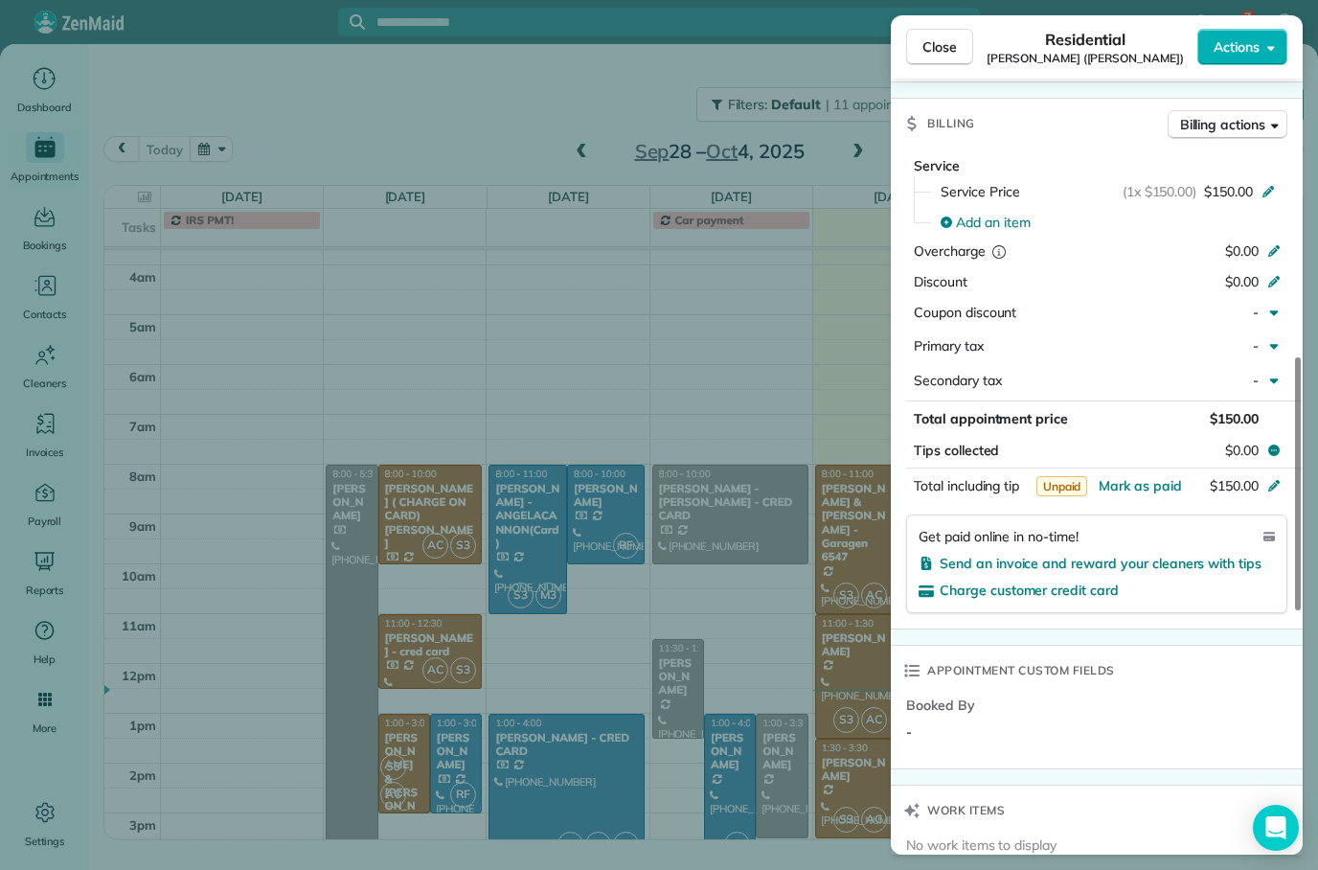
scroll to position [936, 0]
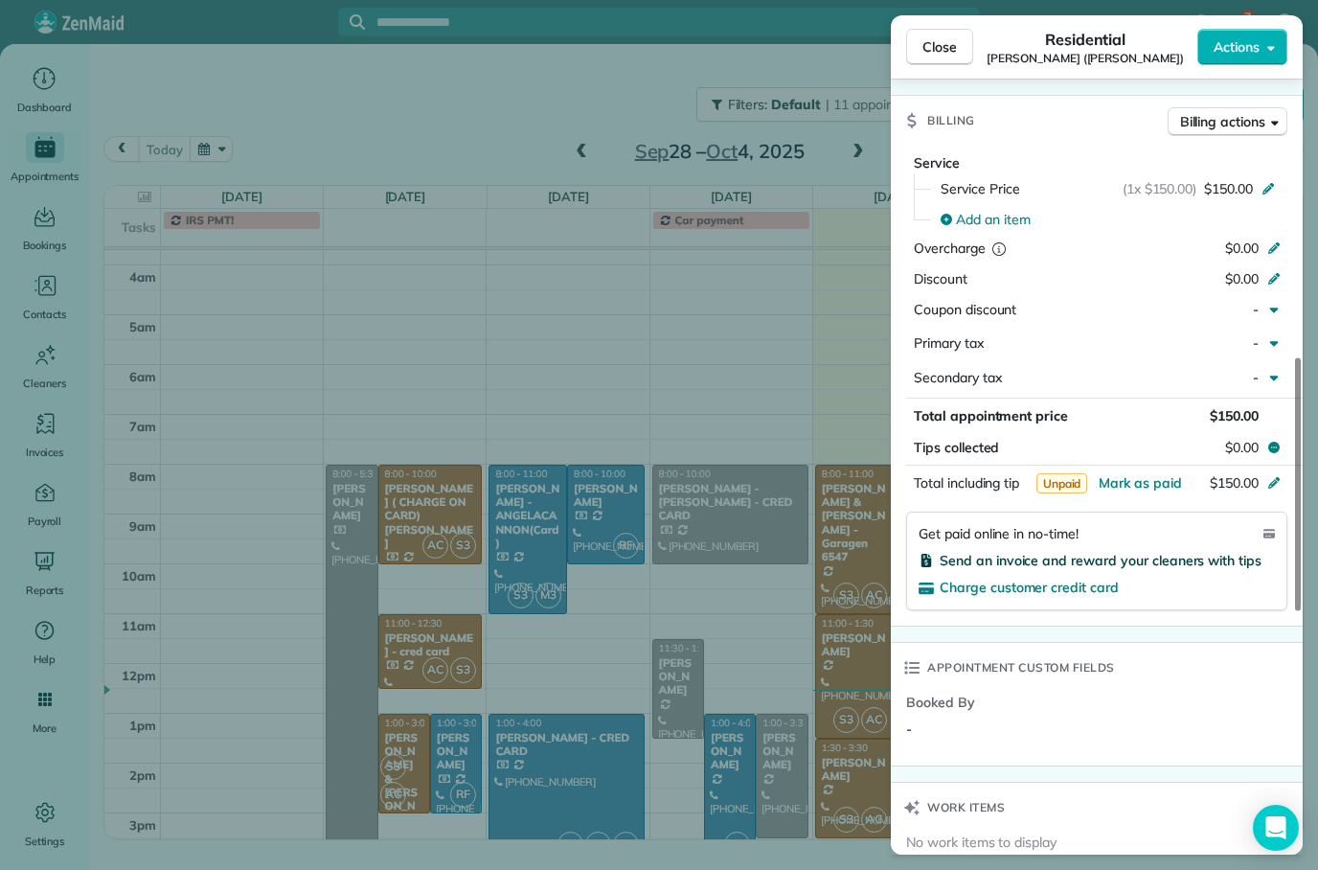
click at [1194, 552] on span "Send an invoice and reward your cleaners with tips" at bounding box center [1101, 560] width 322 height 17
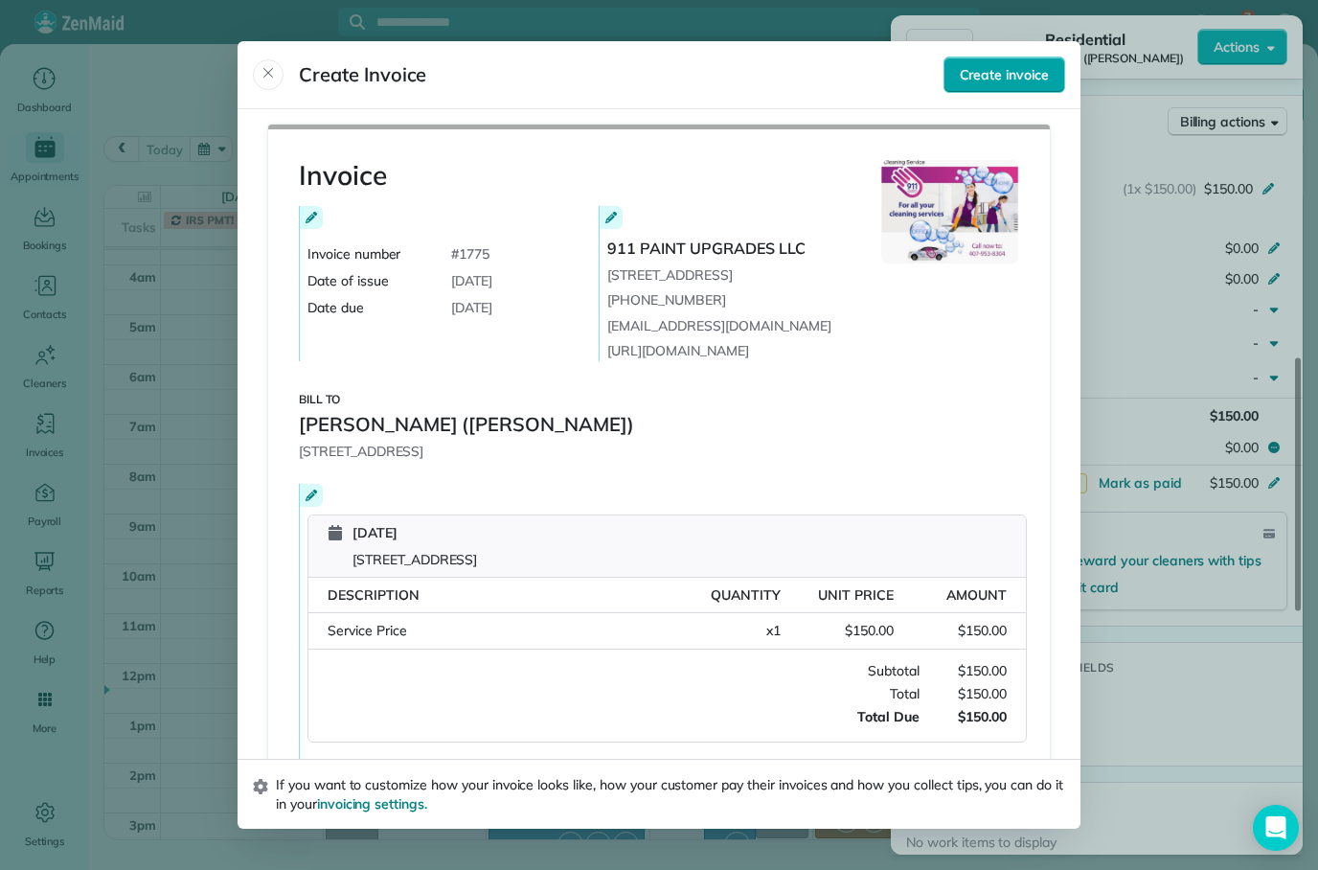
click at [1020, 65] on span "Create invoice" at bounding box center [1004, 74] width 89 height 19
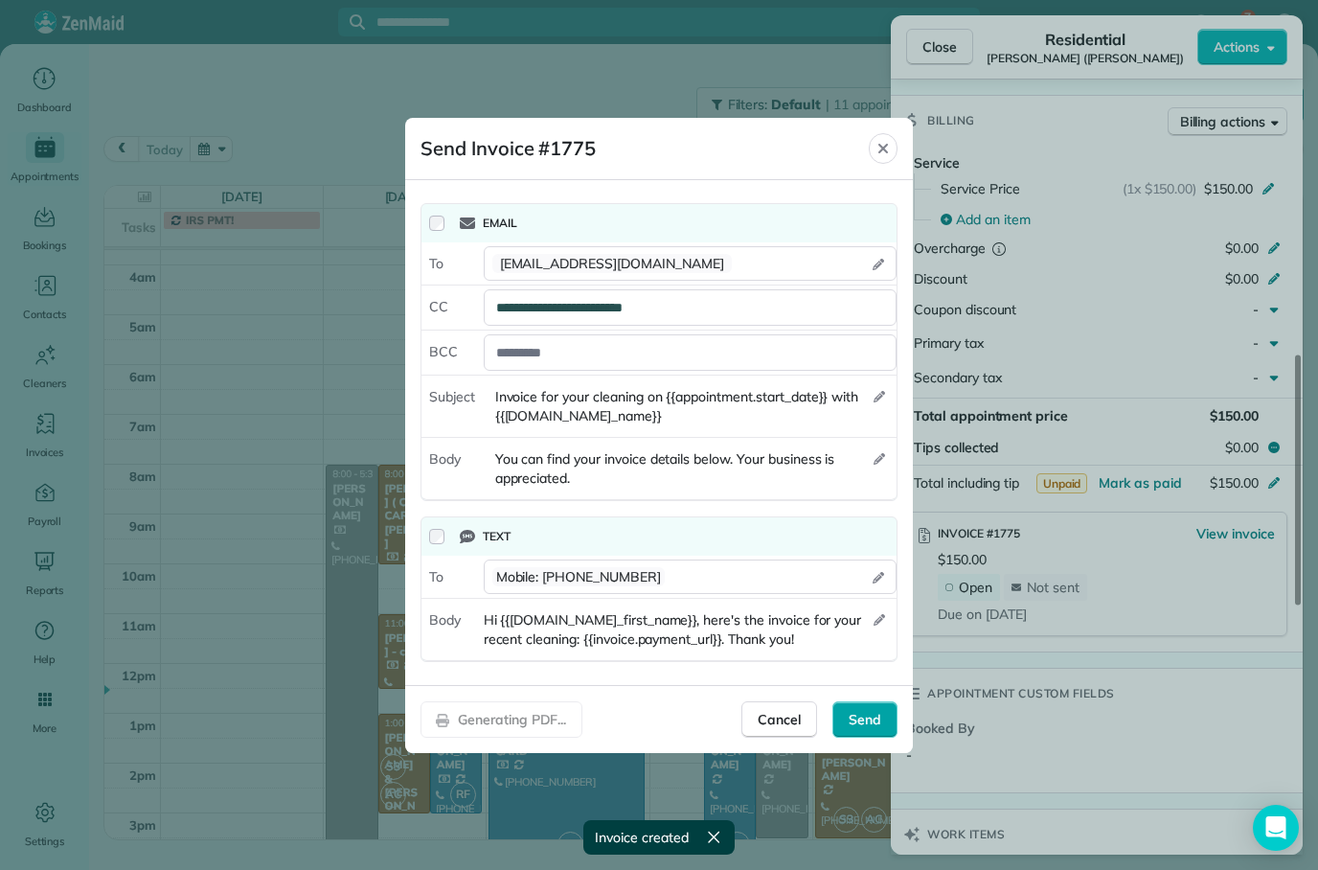
click at [869, 719] on span "Send" at bounding box center [865, 719] width 33 height 19
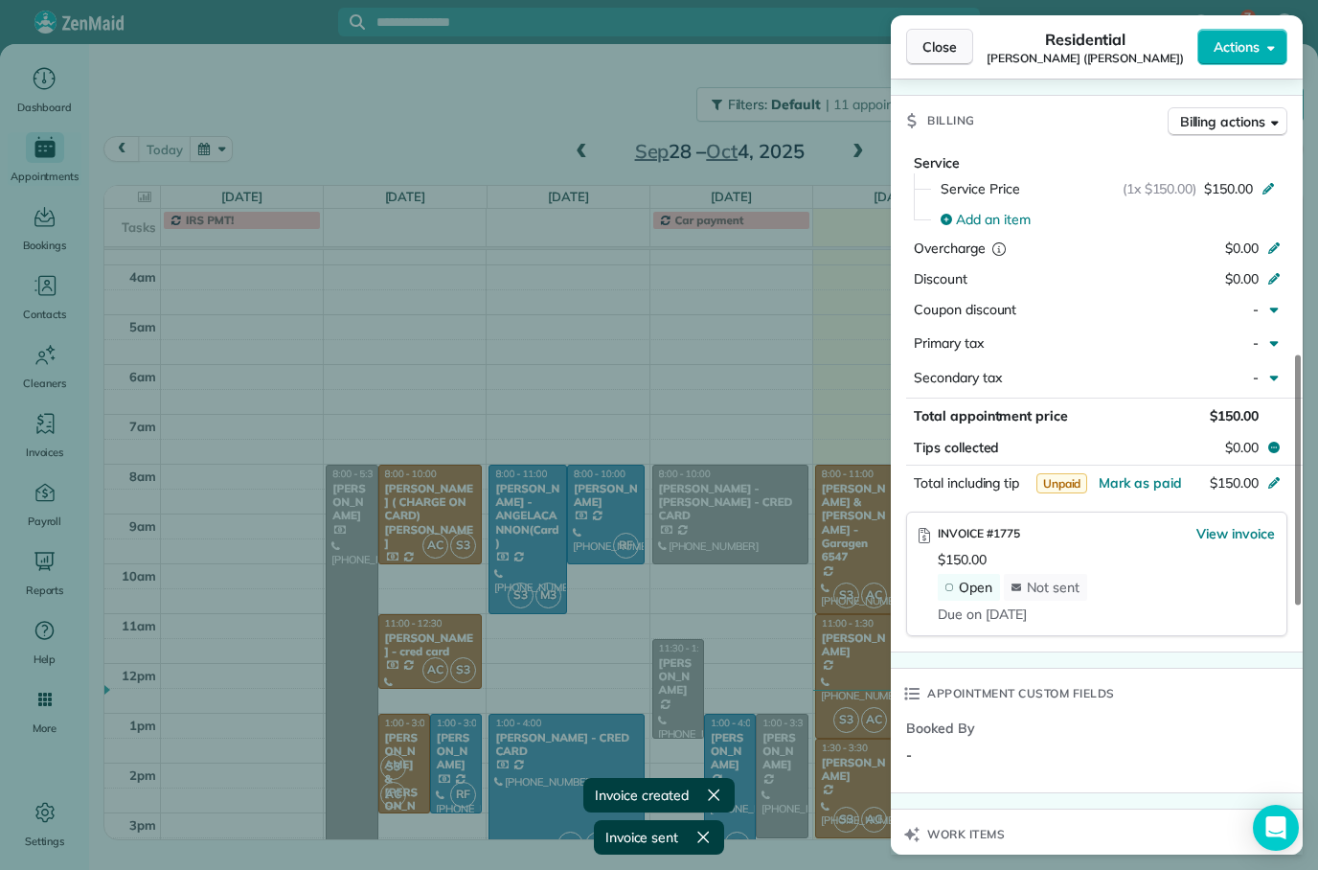
click at [949, 56] on span "Close" at bounding box center [940, 46] width 34 height 19
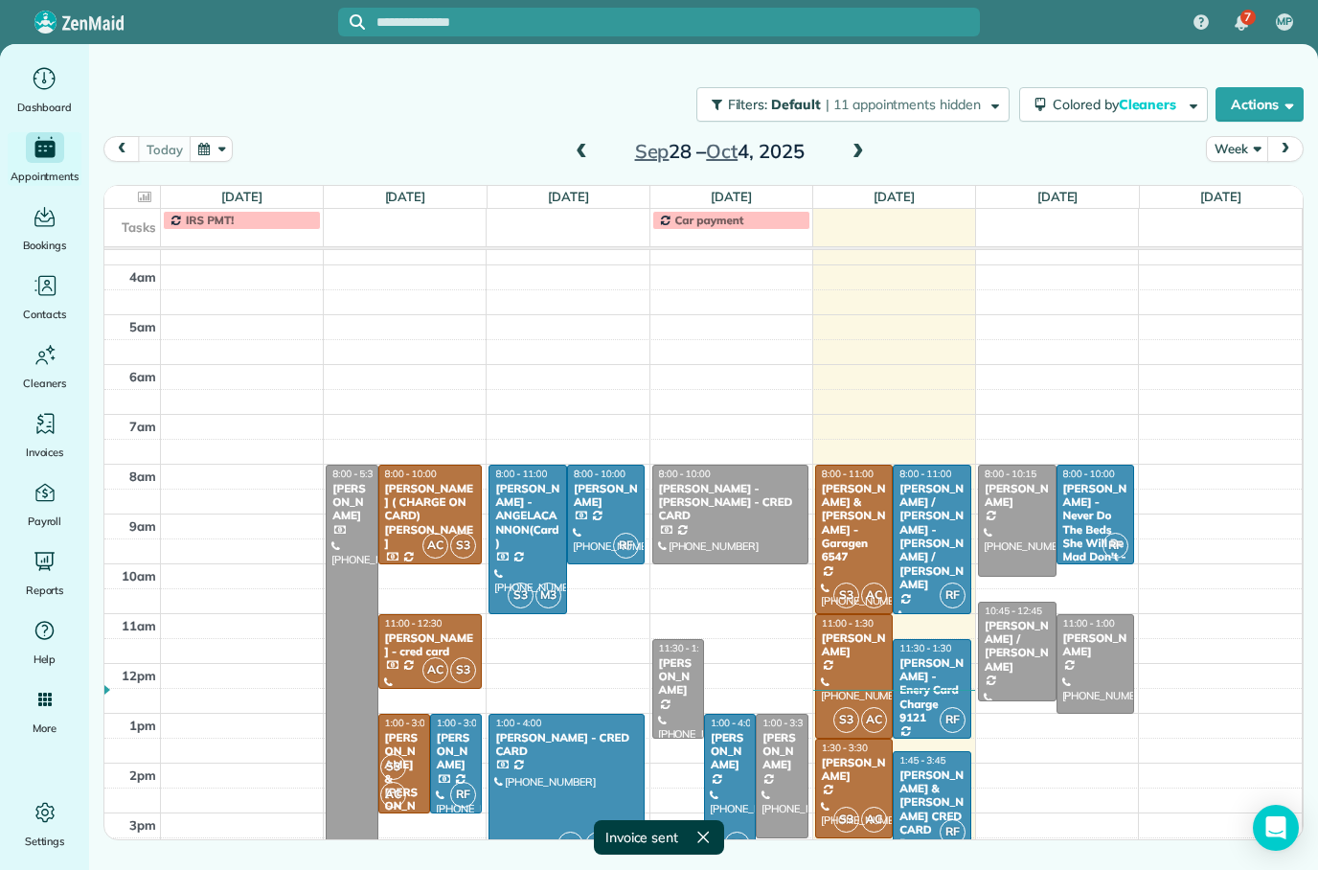
click at [949, 785] on div "[PERSON_NAME] & [PERSON_NAME] CRED CARD Pagan" at bounding box center [932, 809] width 67 height 82
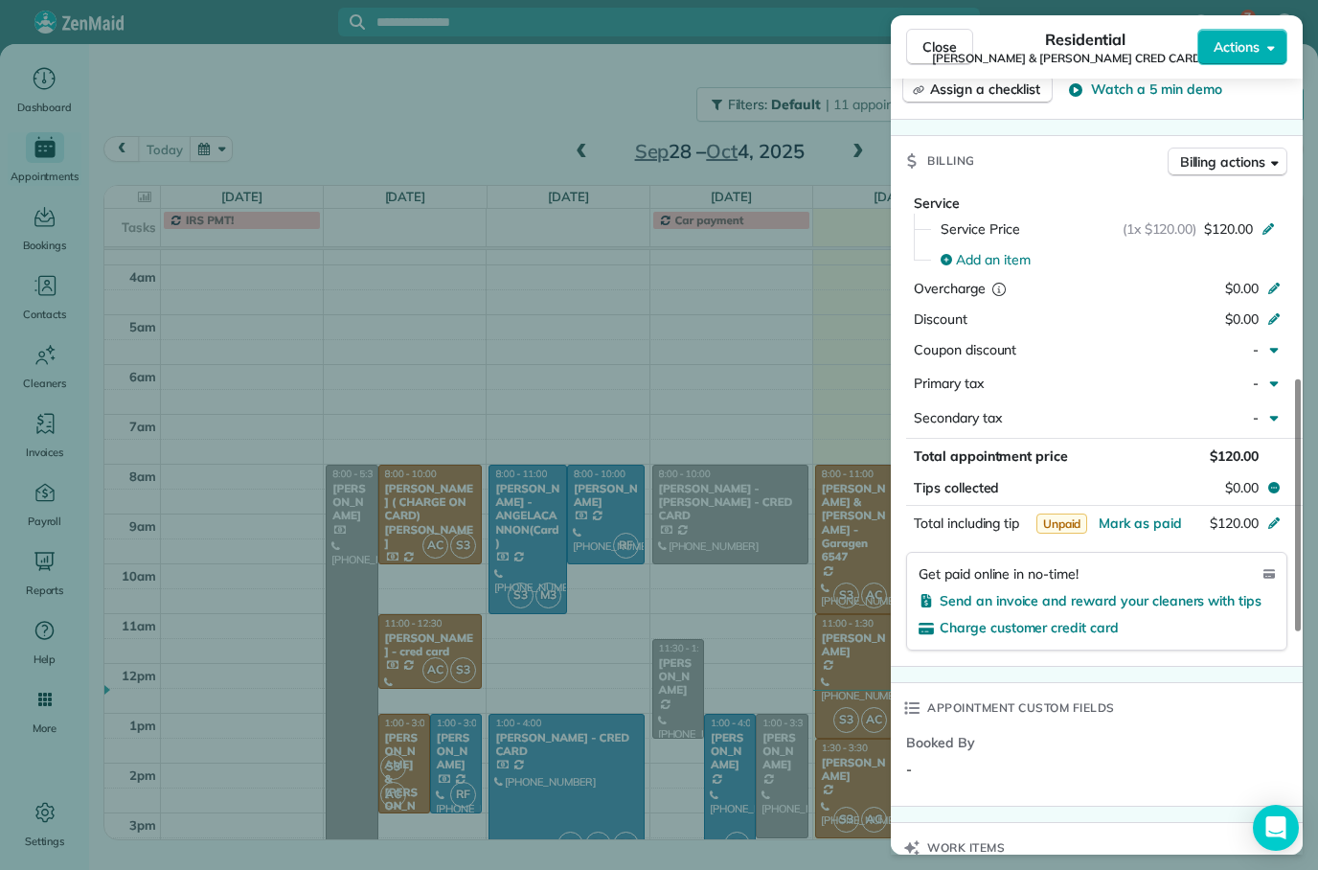
scroll to position [1068, 0]
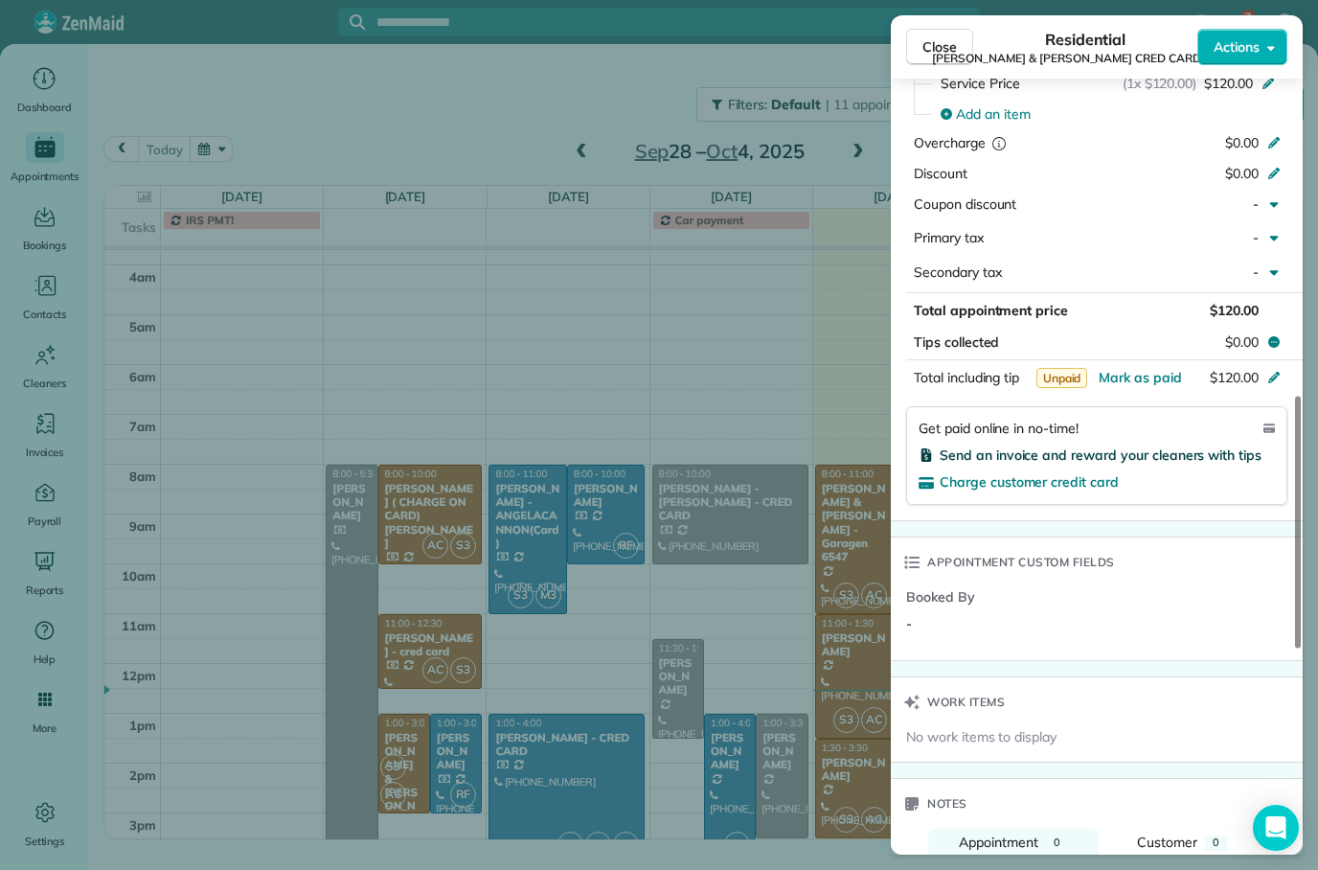
click at [1177, 446] on span "Send an invoice and reward your cleaners with tips" at bounding box center [1101, 454] width 322 height 17
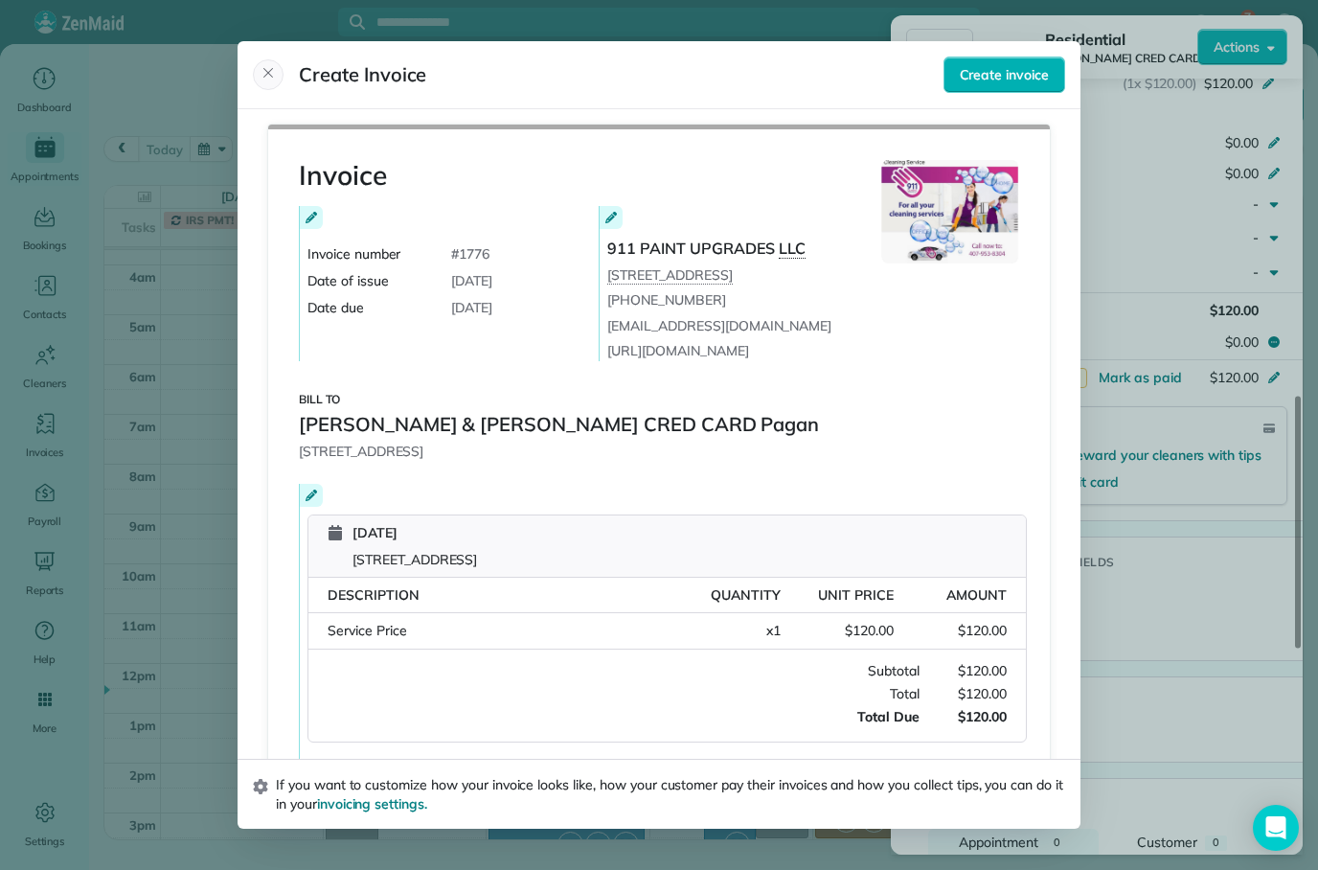
click at [263, 65] on span "Close" at bounding box center [268, 75] width 15 height 20
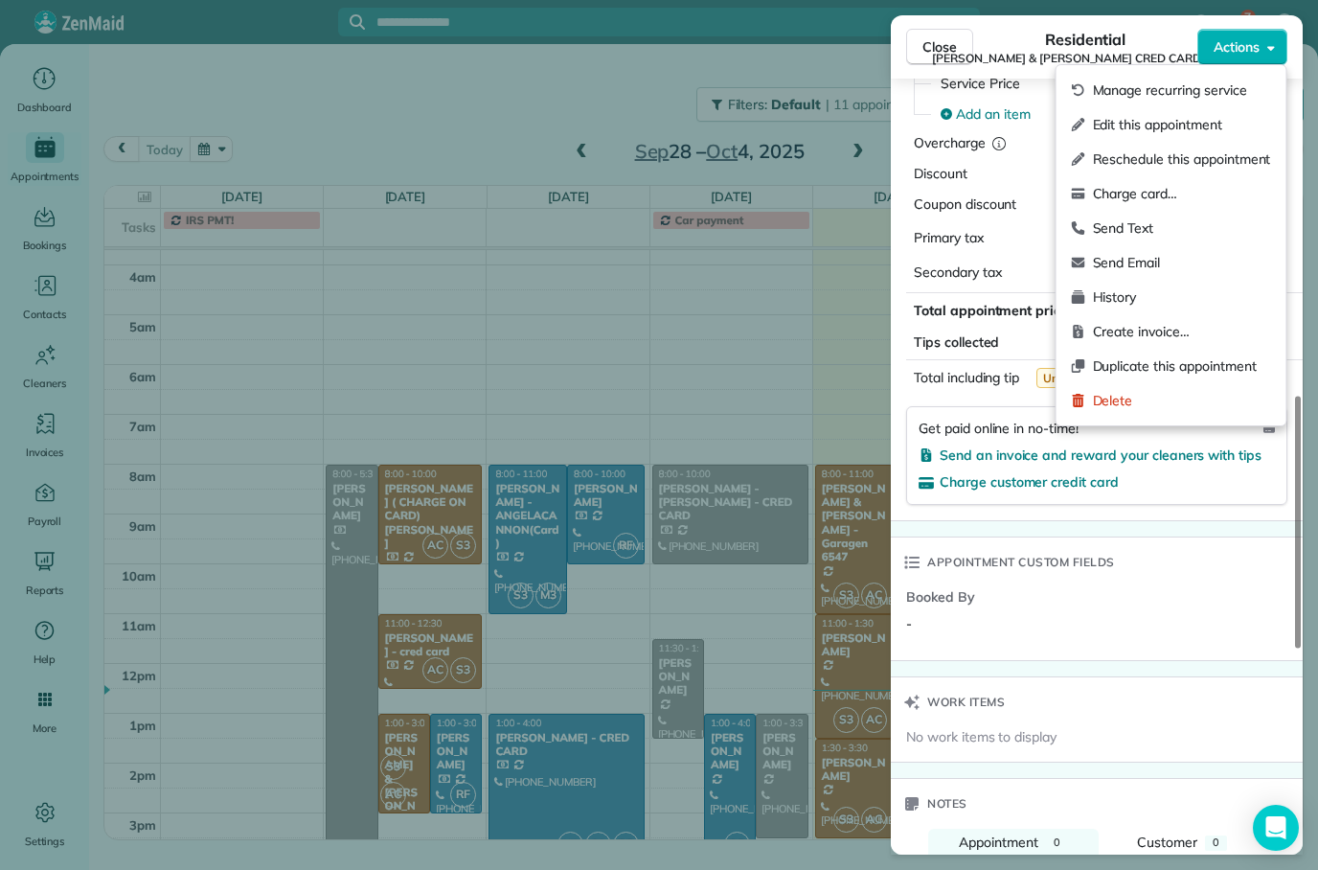
click at [1154, 537] on div "Appointment custom fields" at bounding box center [1097, 562] width 412 height 50
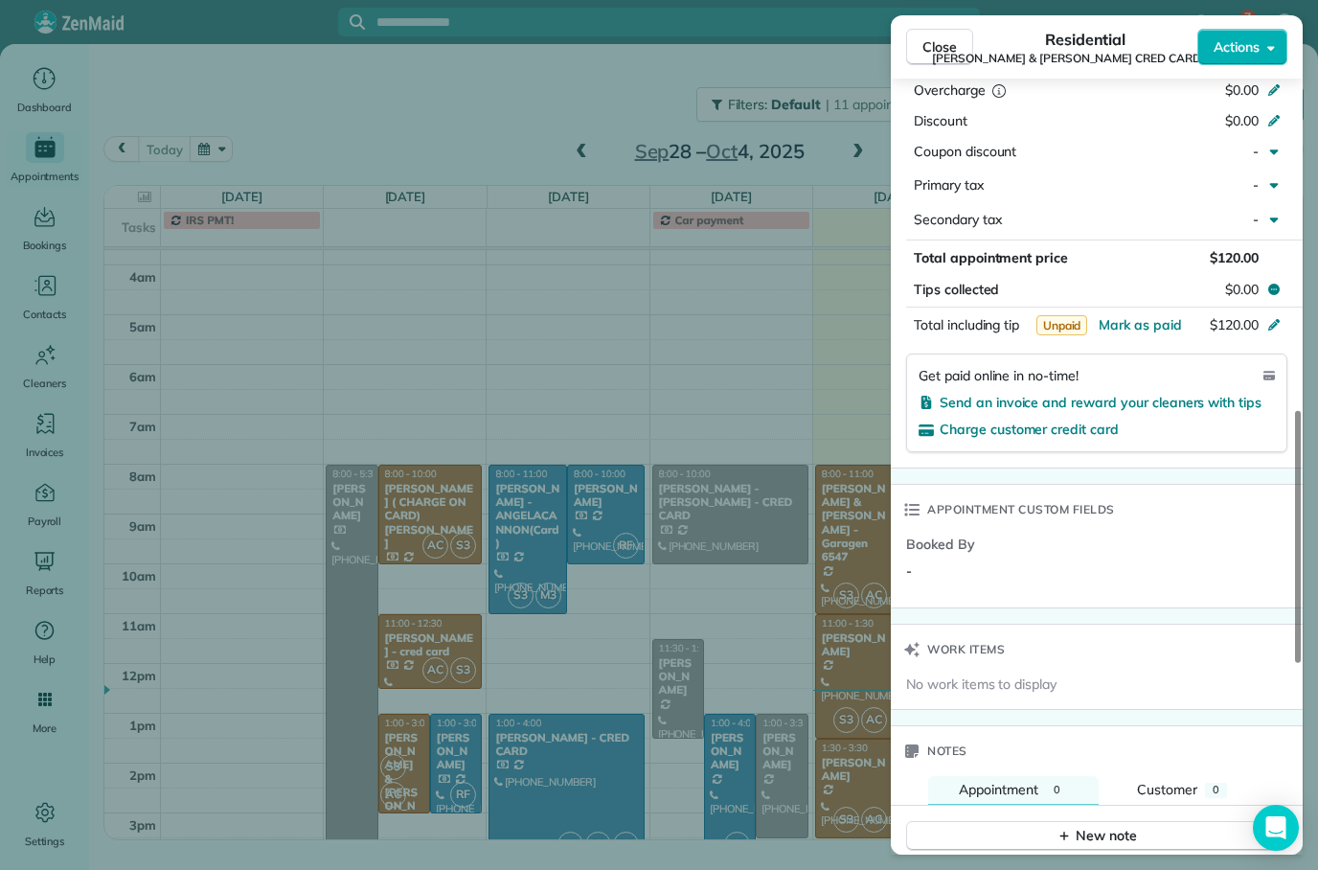
scroll to position [1117, 0]
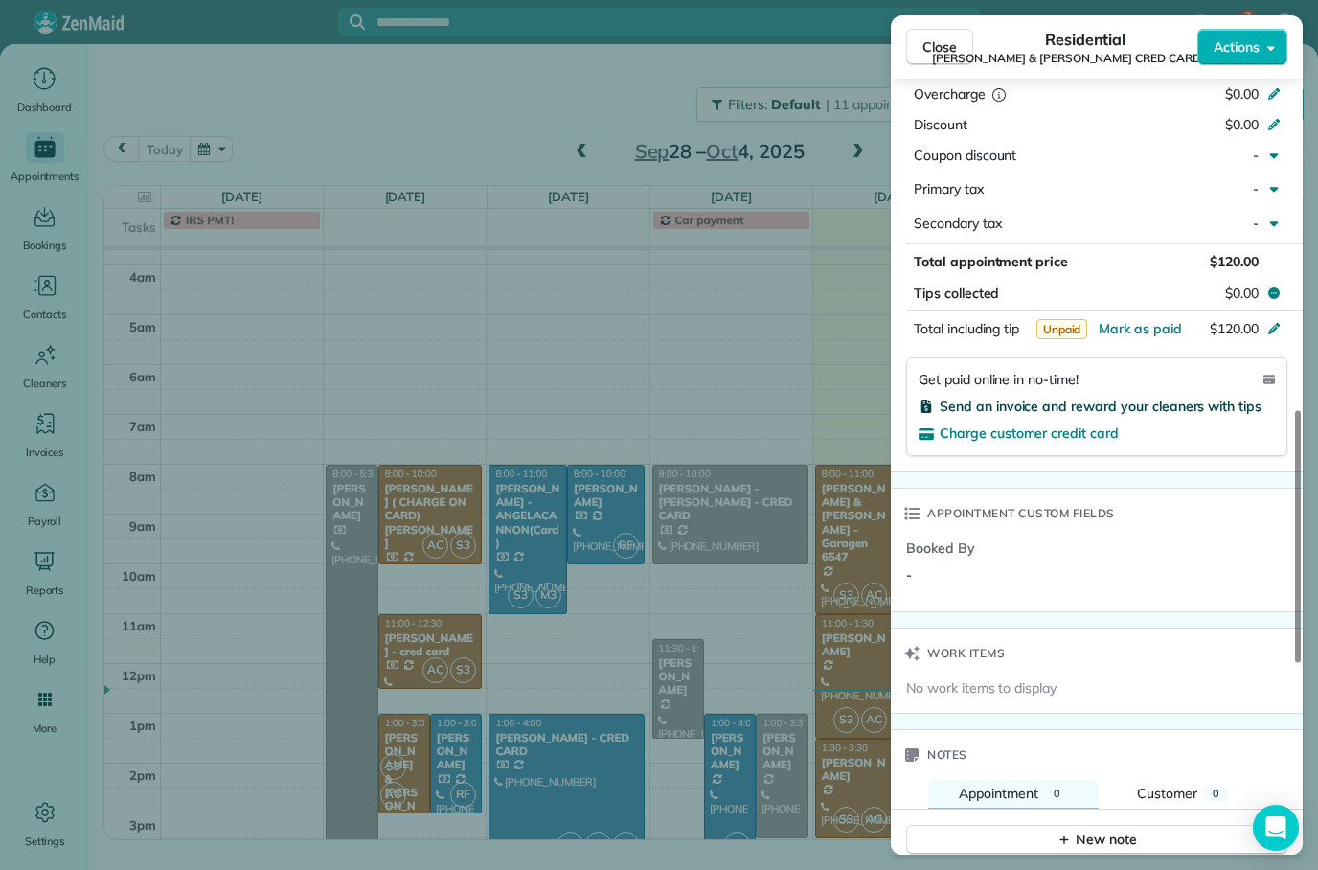
click at [1178, 398] on span "Send an invoice and reward your cleaners with tips" at bounding box center [1101, 406] width 322 height 17
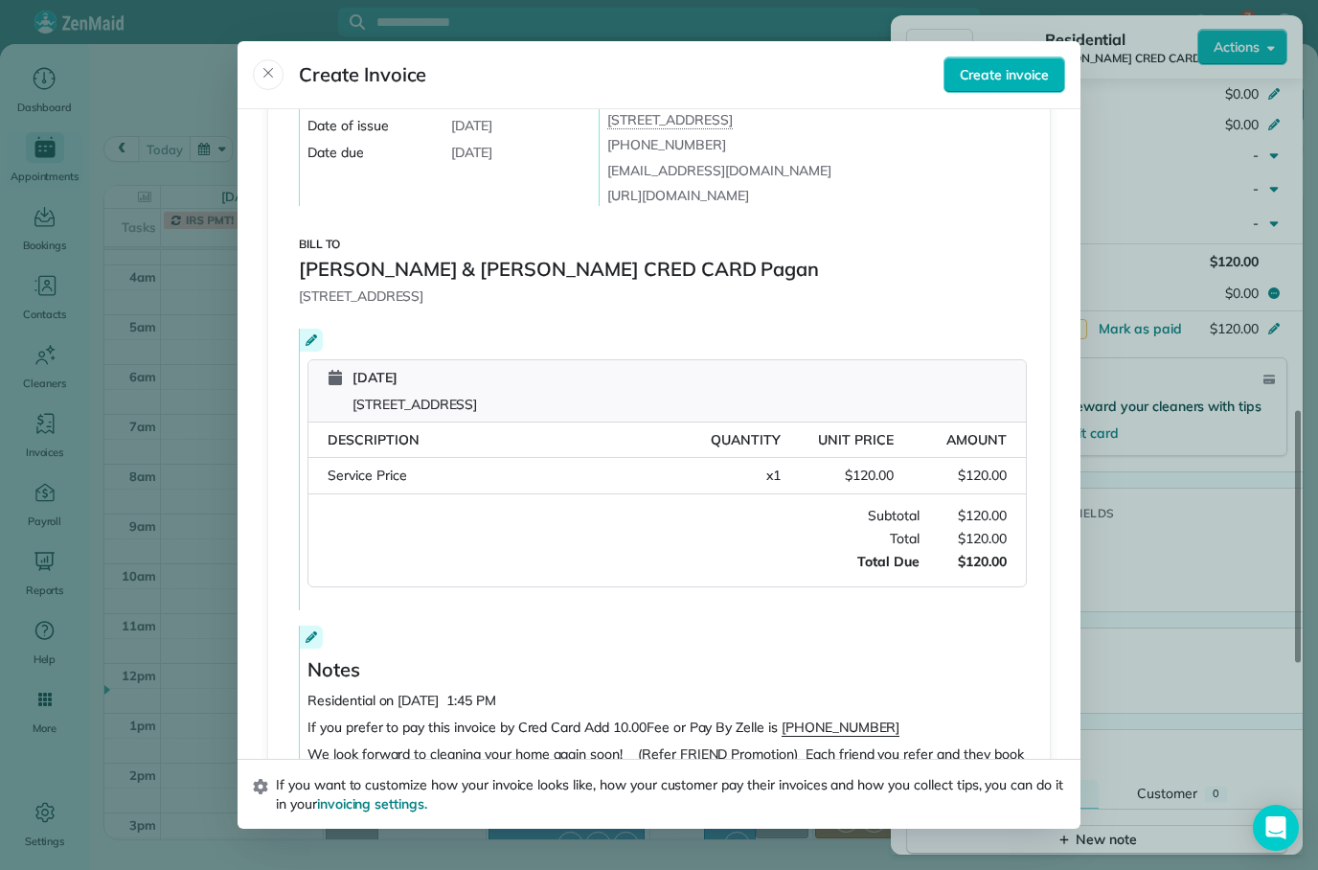
scroll to position [154, 0]
click at [1014, 65] on span "Create invoice" at bounding box center [1004, 74] width 89 height 19
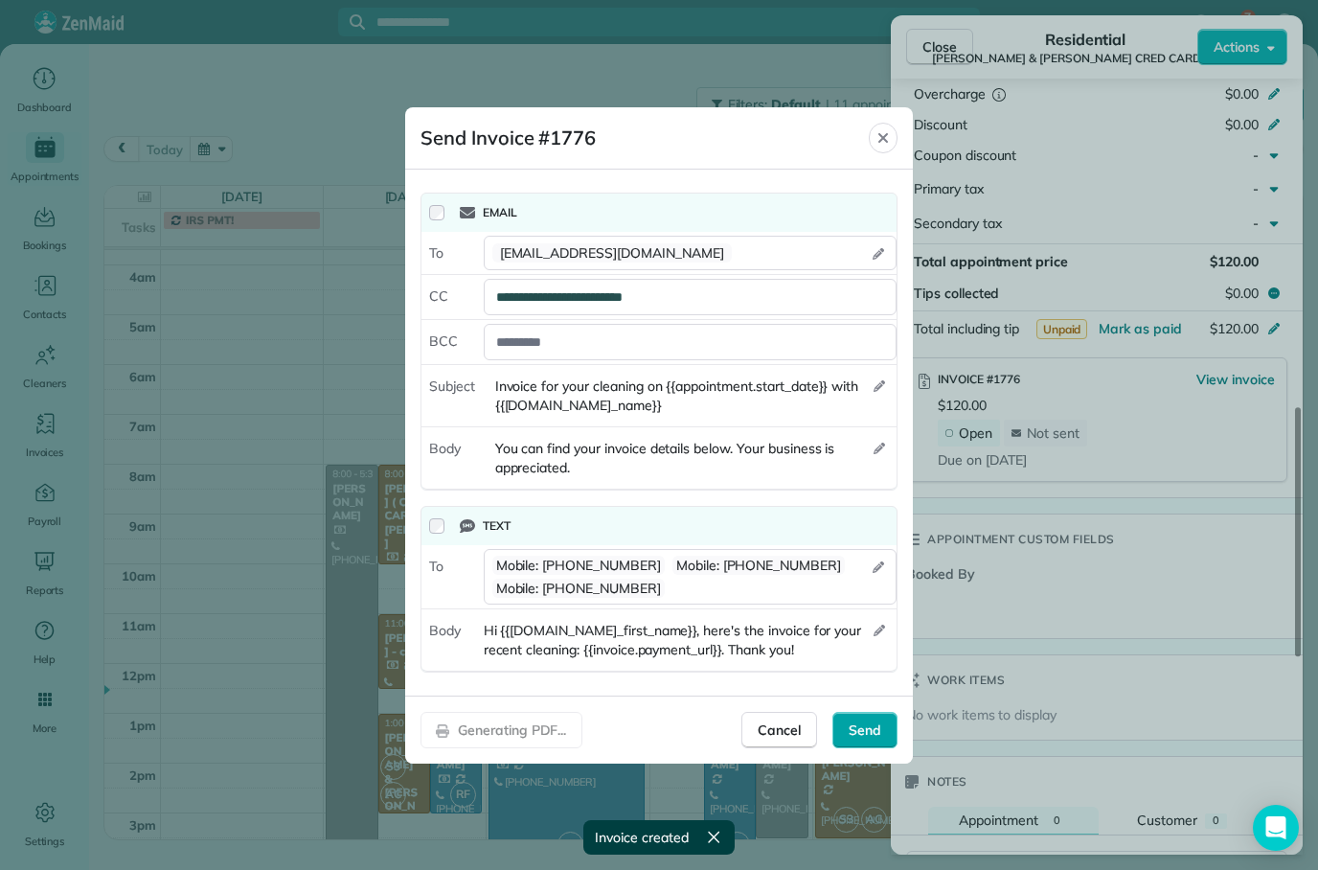
click at [871, 726] on span "Send" at bounding box center [865, 729] width 33 height 19
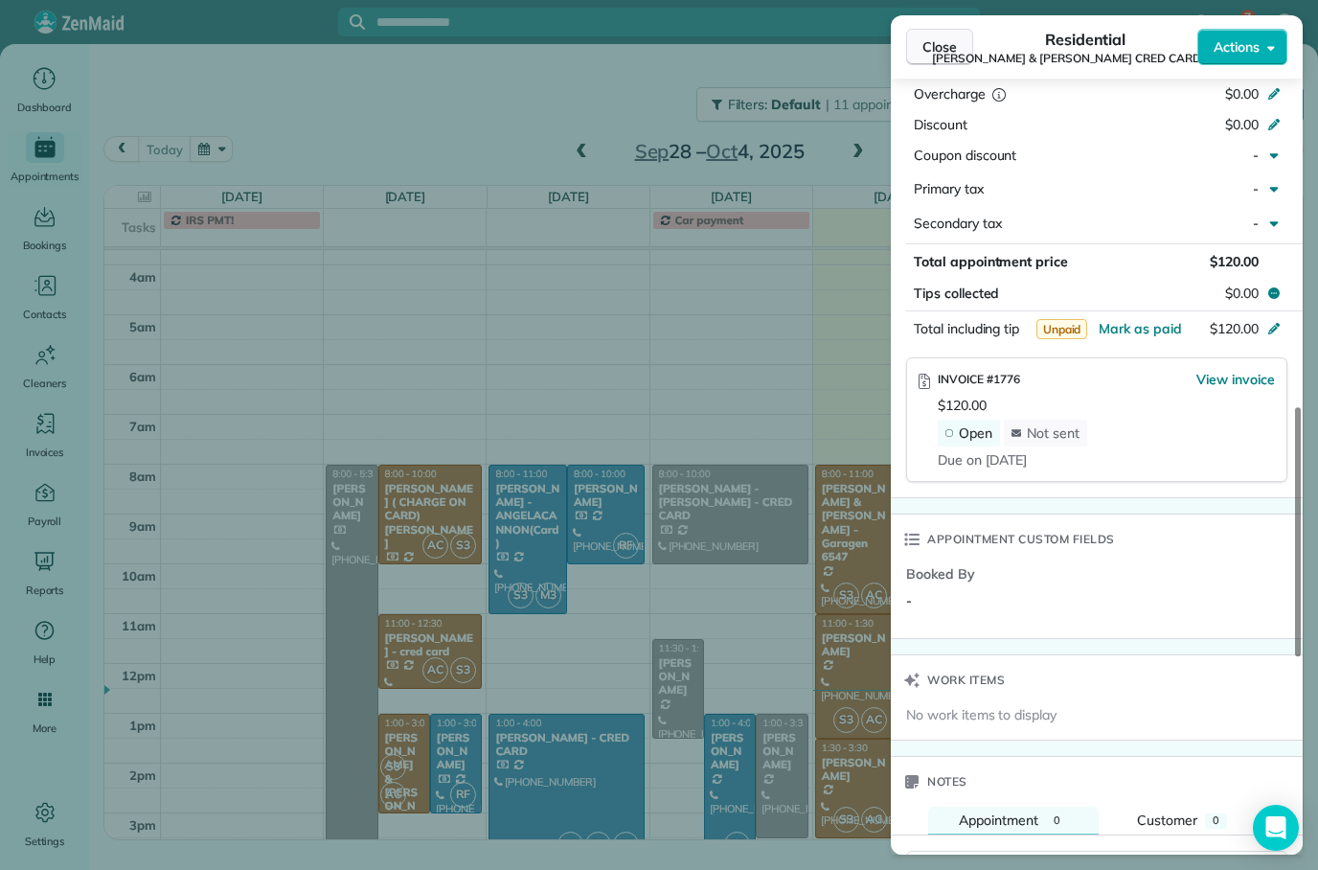
click at [967, 44] on button "Close" at bounding box center [939, 47] width 67 height 36
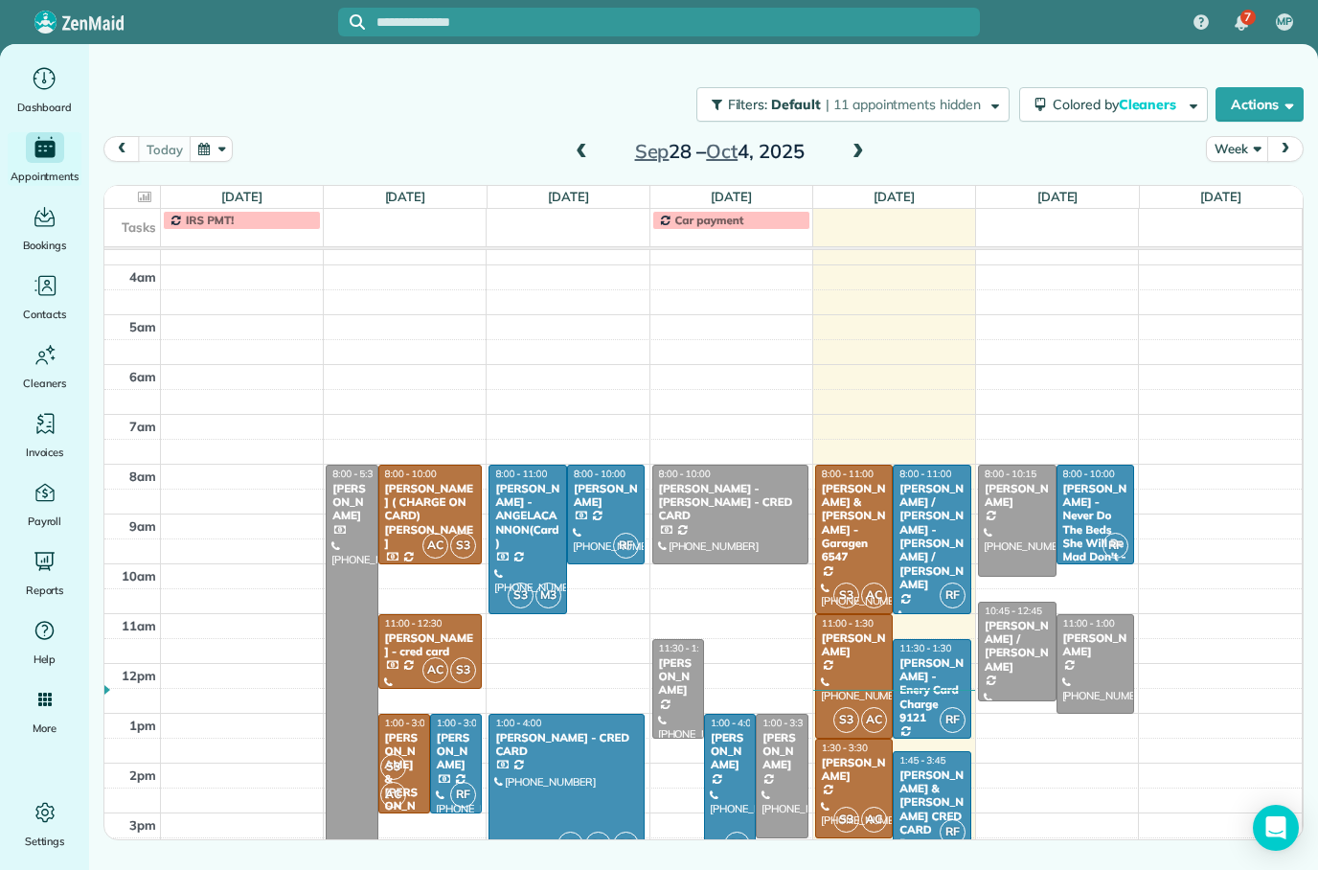
click at [598, 765] on div at bounding box center [567, 789] width 154 height 148
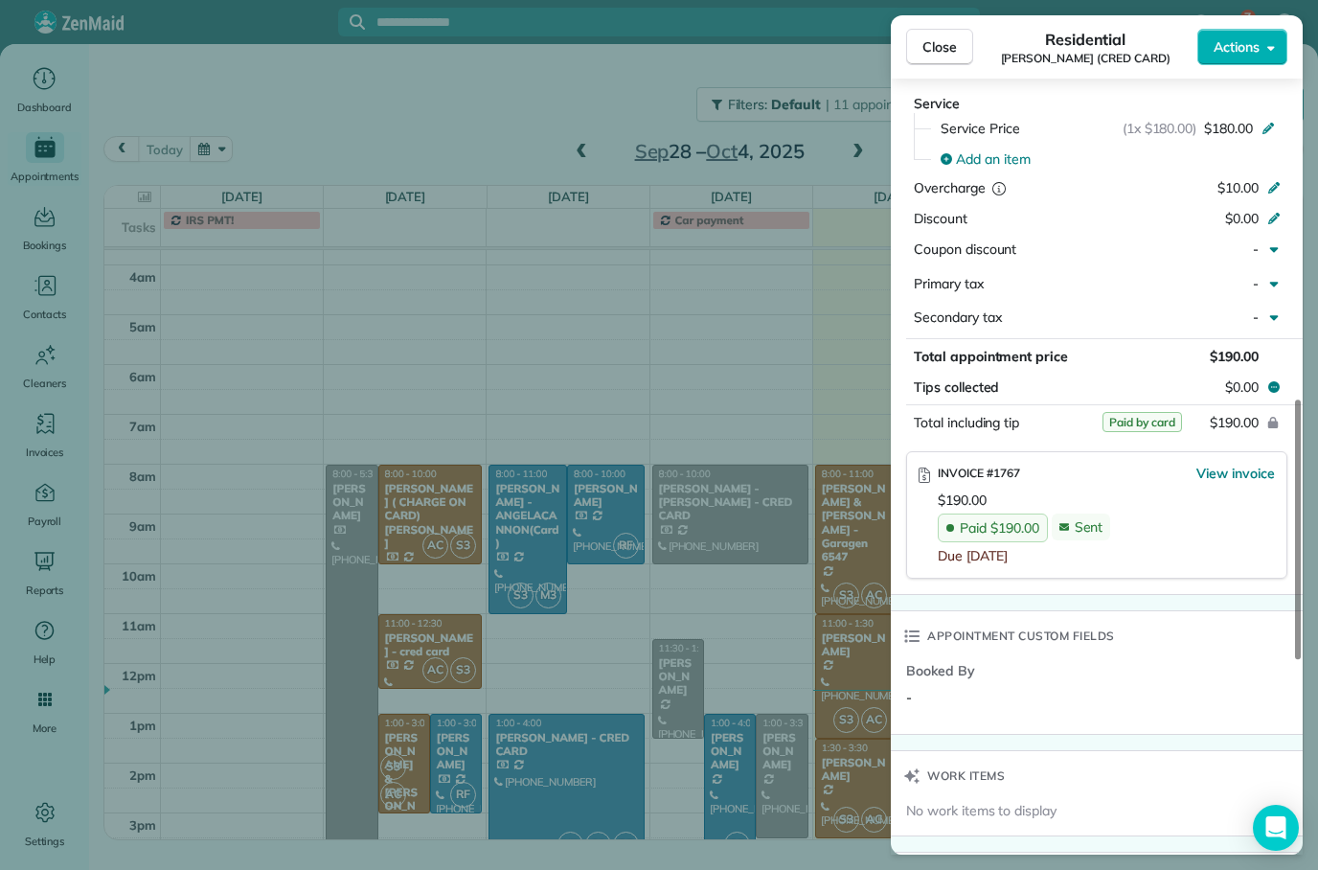
scroll to position [1047, 0]
click at [959, 44] on button "Close" at bounding box center [939, 47] width 67 height 36
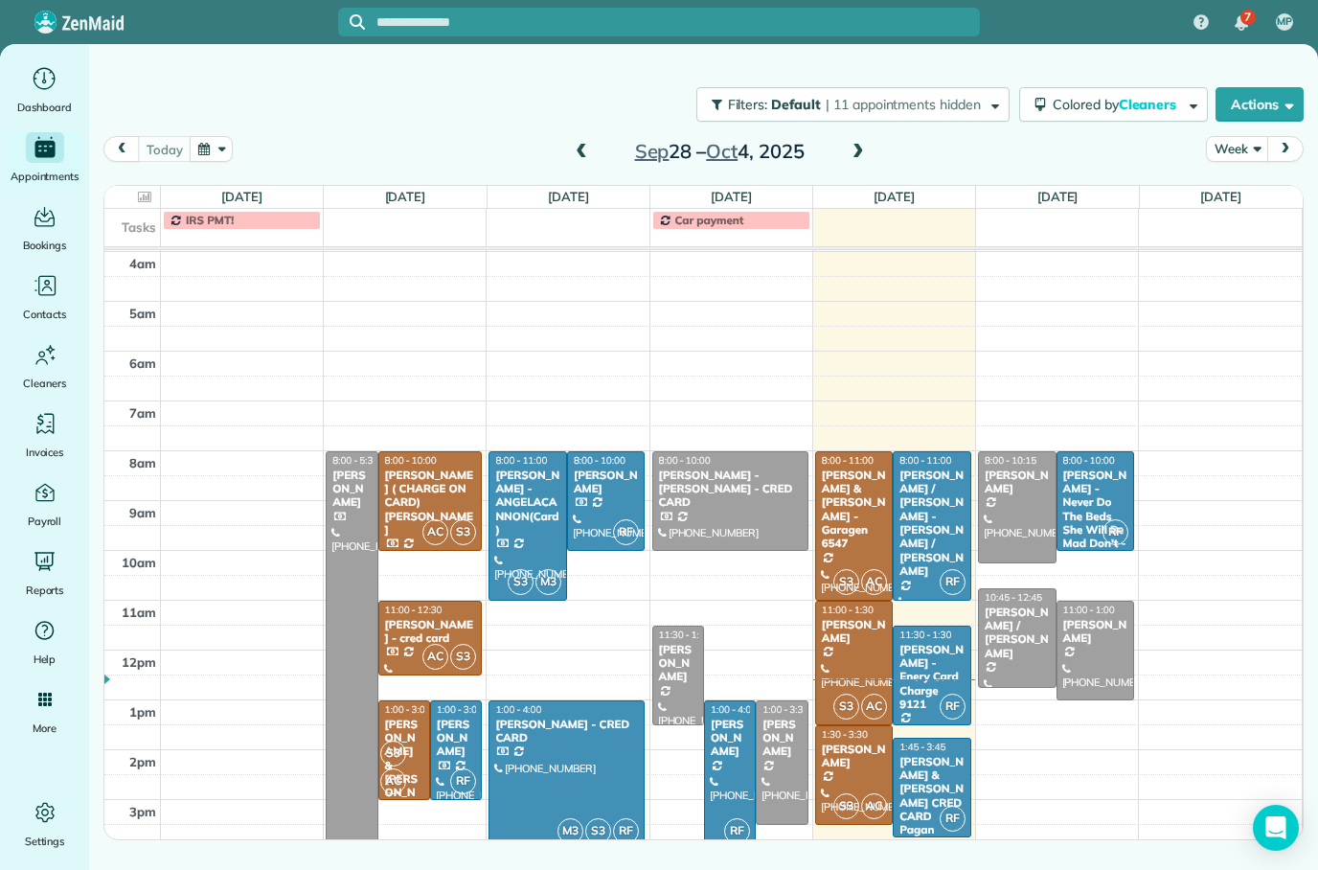
scroll to position [94, 0]
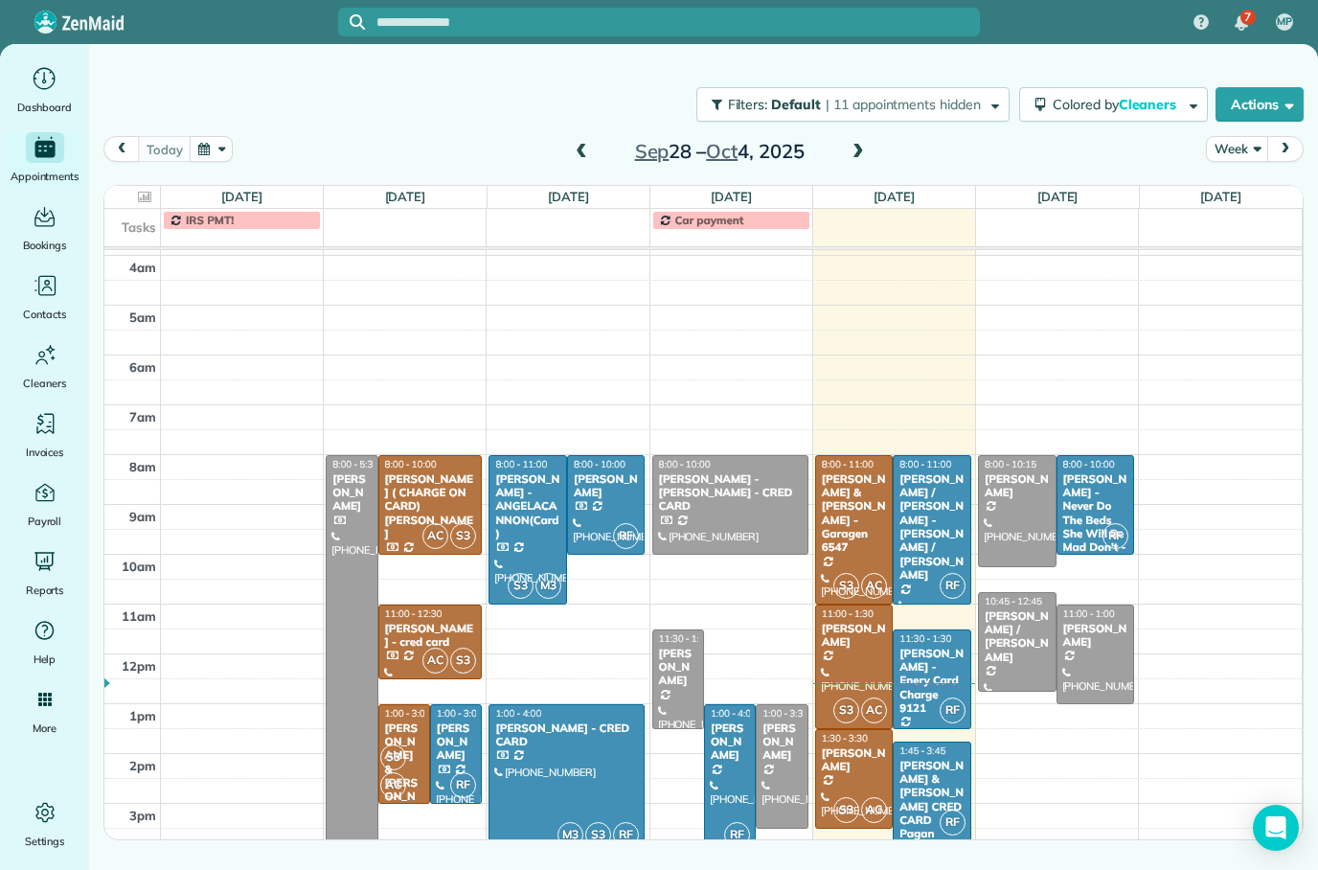
click at [588, 138] on span at bounding box center [581, 152] width 21 height 29
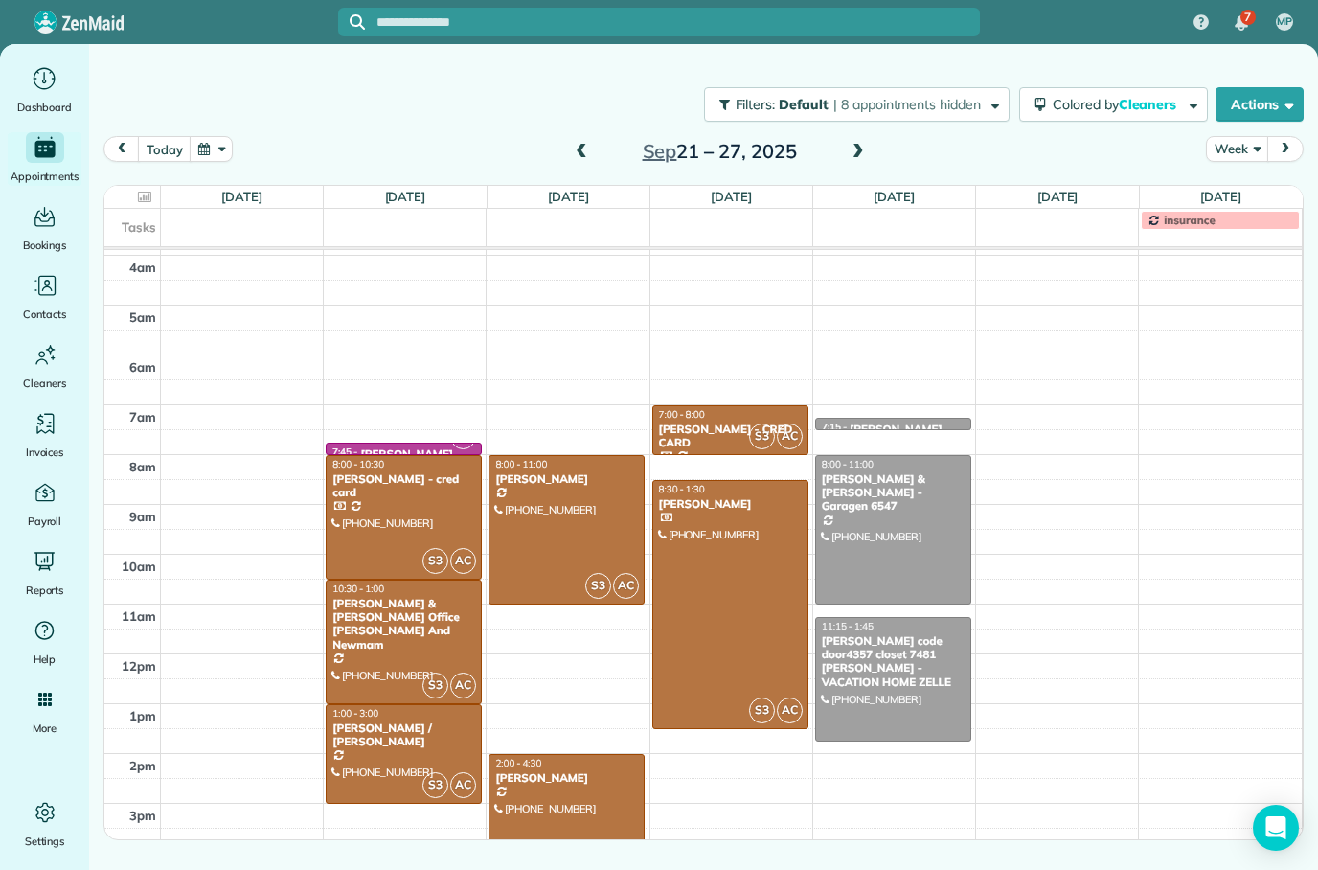
scroll to position [93, 0]
click at [924, 651] on div at bounding box center [893, 680] width 154 height 123
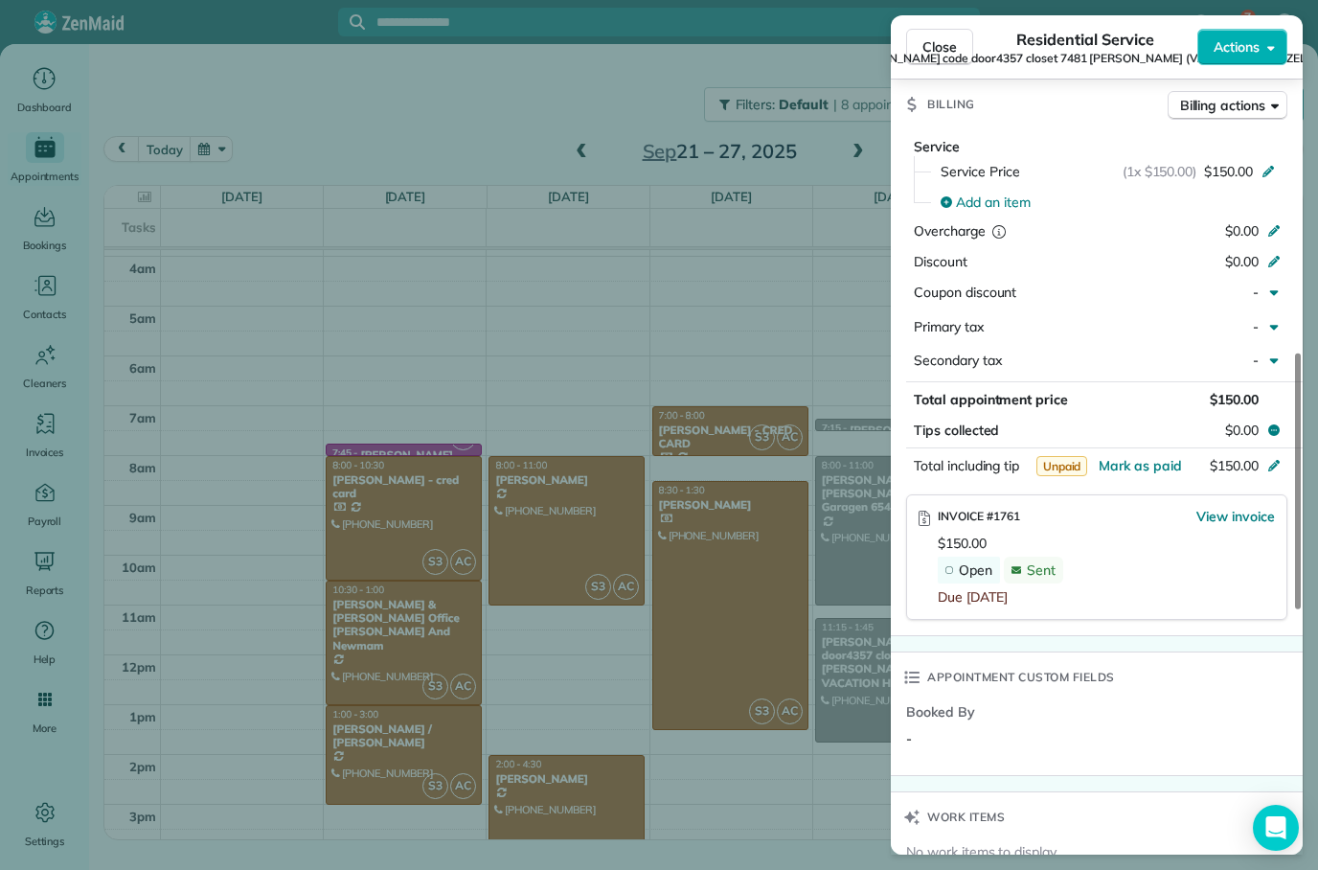
scroll to position [907, 0]
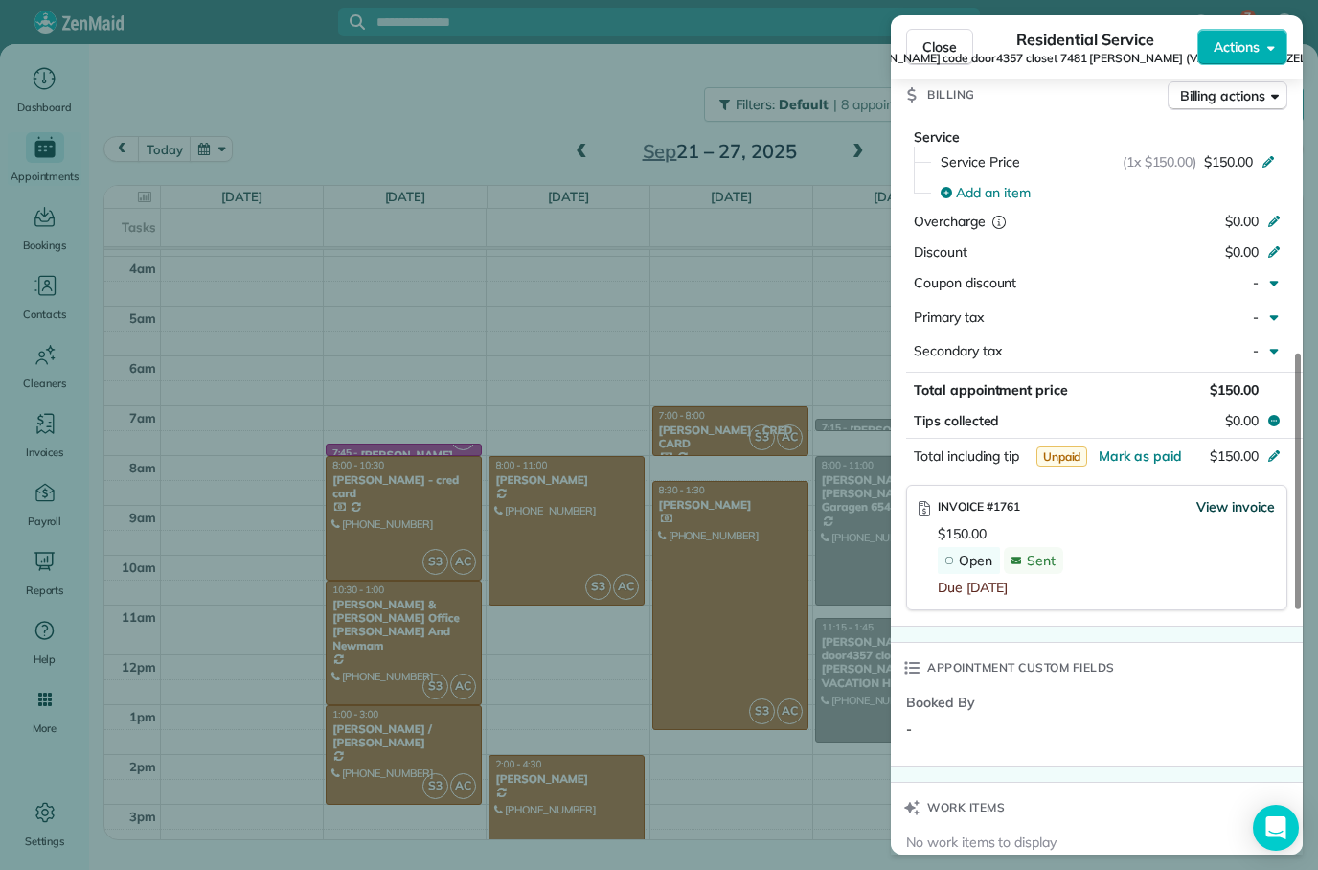
click at [1259, 497] on span "View invoice" at bounding box center [1236, 506] width 79 height 19
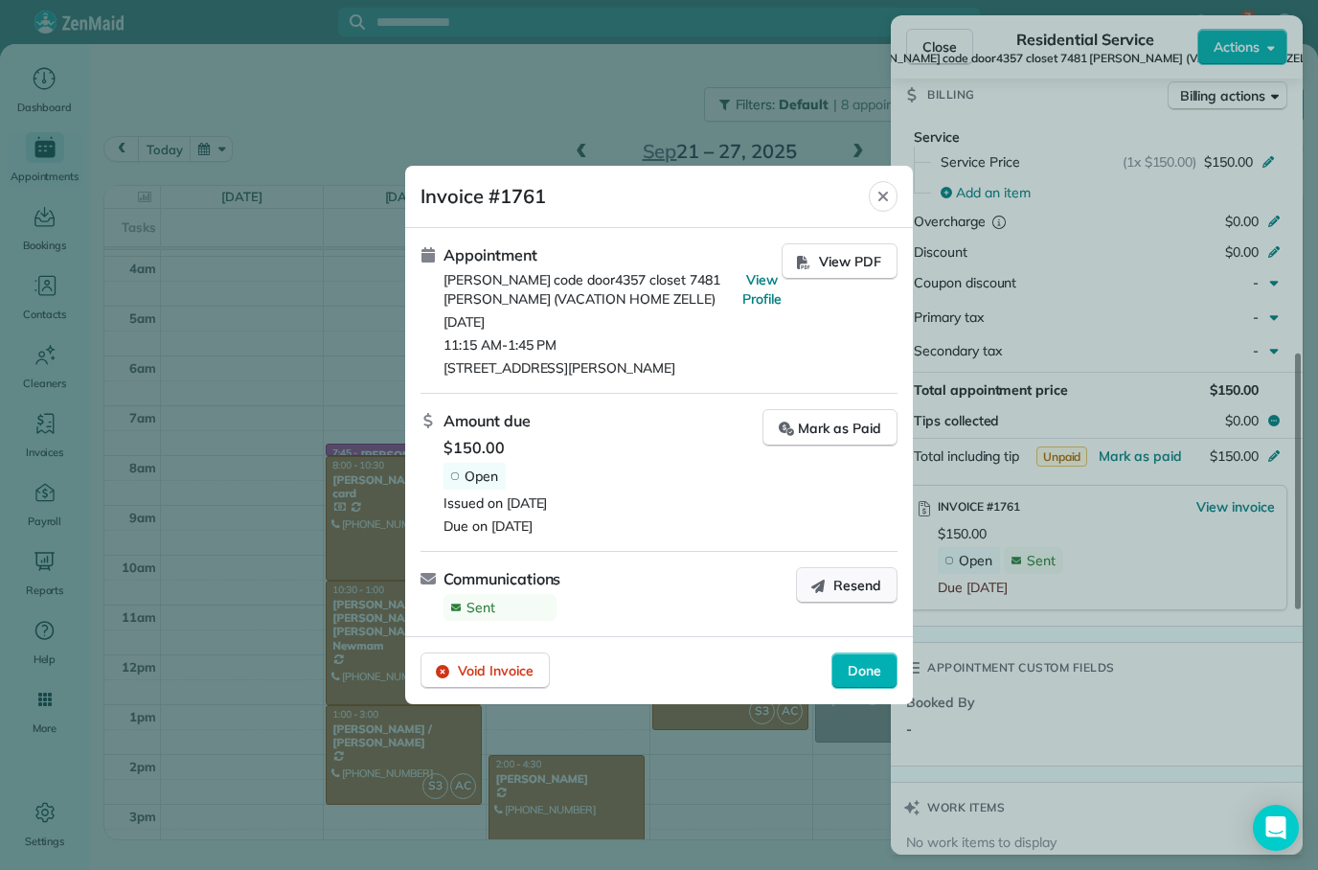
click at [855, 597] on button "Resend" at bounding box center [847, 585] width 102 height 36
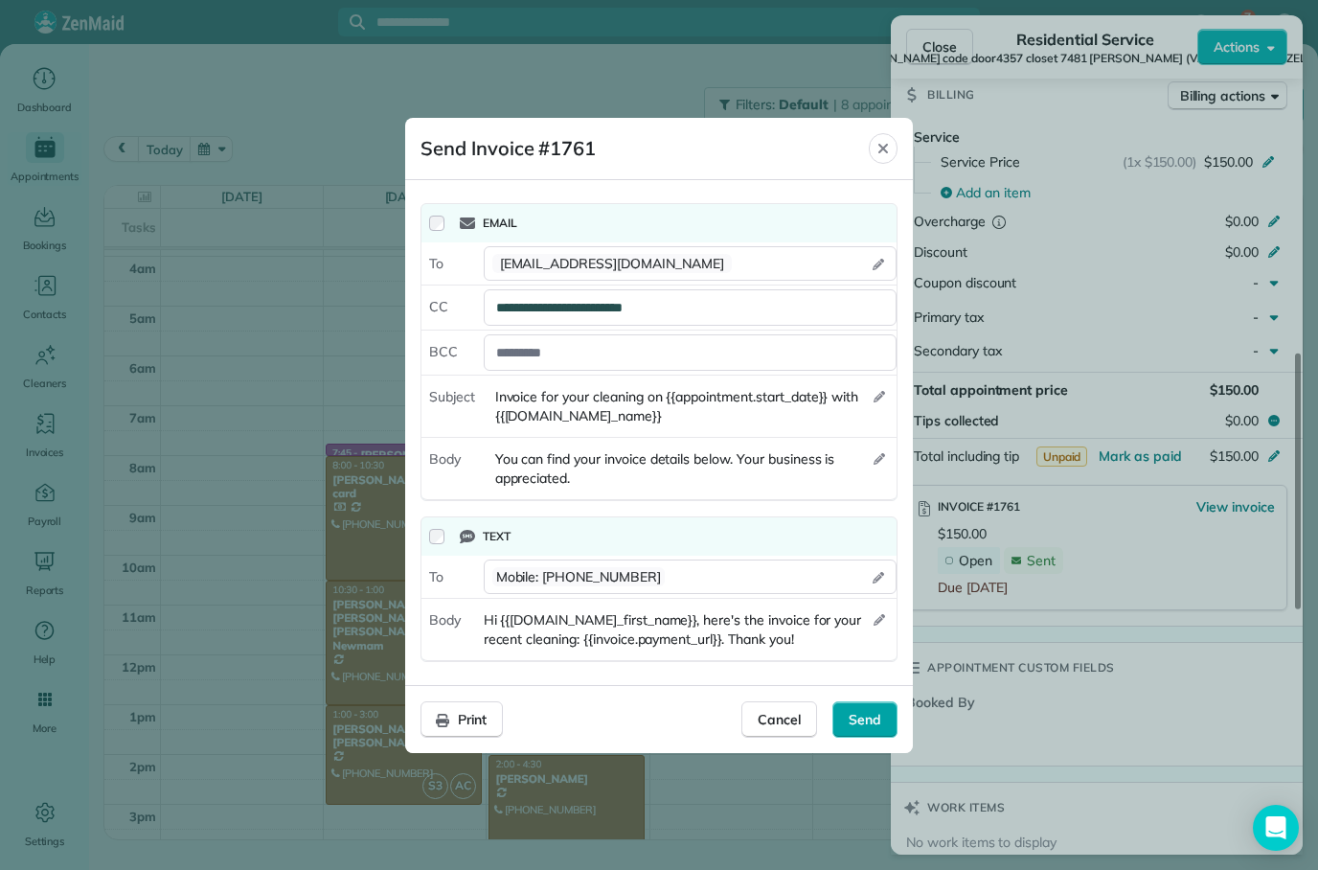
click at [881, 730] on div "Send" at bounding box center [865, 719] width 65 height 36
click at [881, 157] on div "Close" at bounding box center [883, 148] width 29 height 31
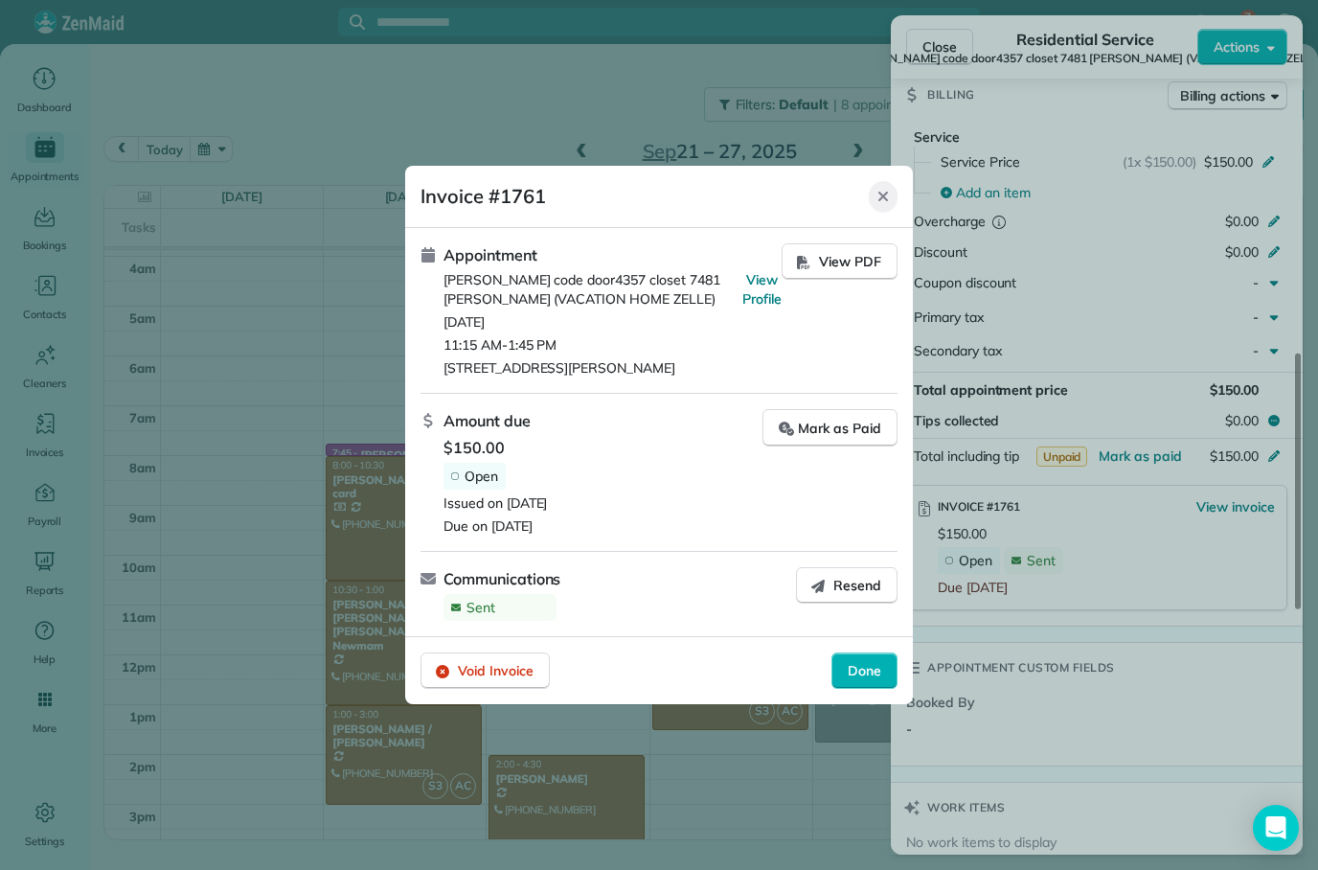
click at [890, 198] on icon "Close" at bounding box center [883, 196] width 15 height 15
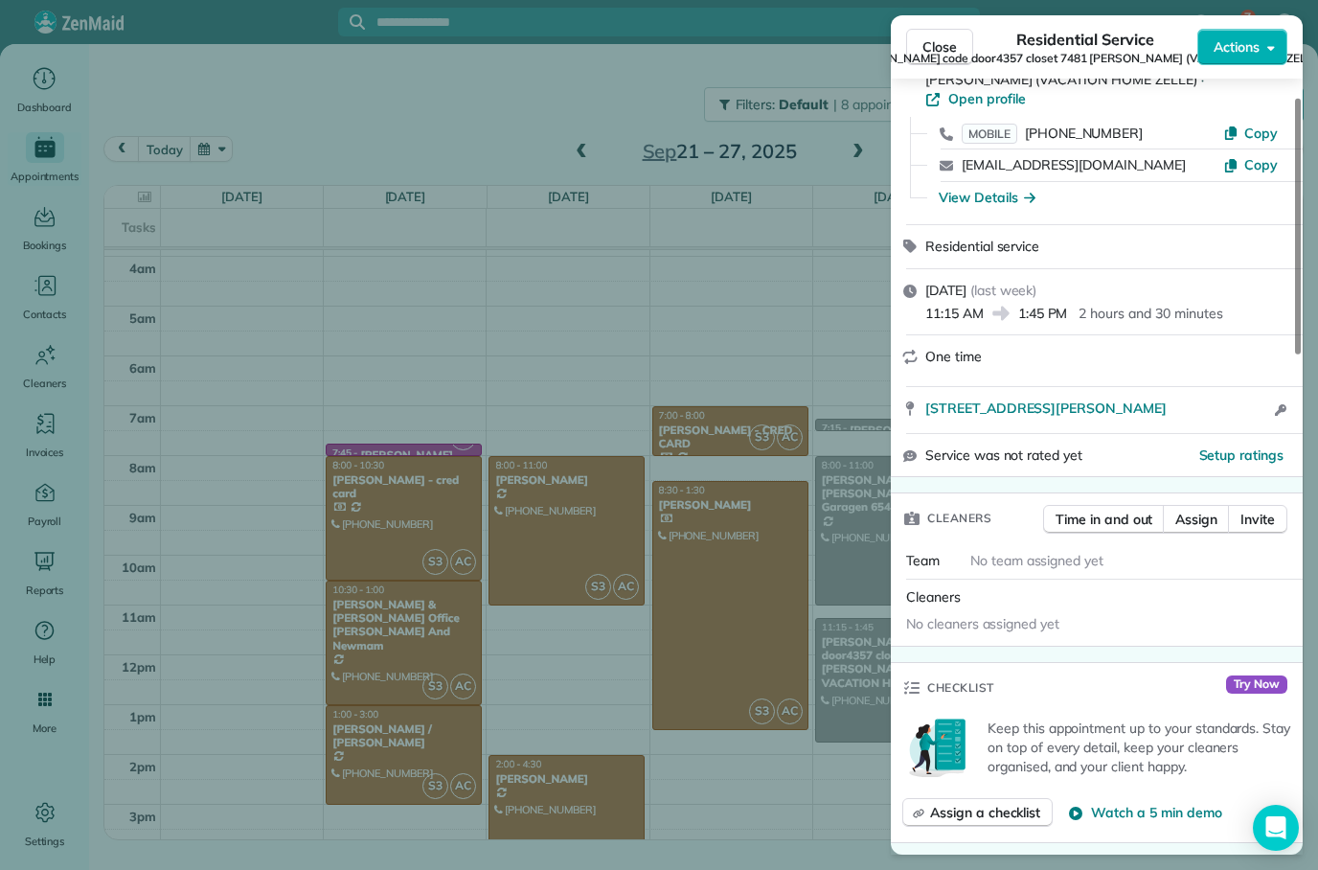
scroll to position [57, 0]
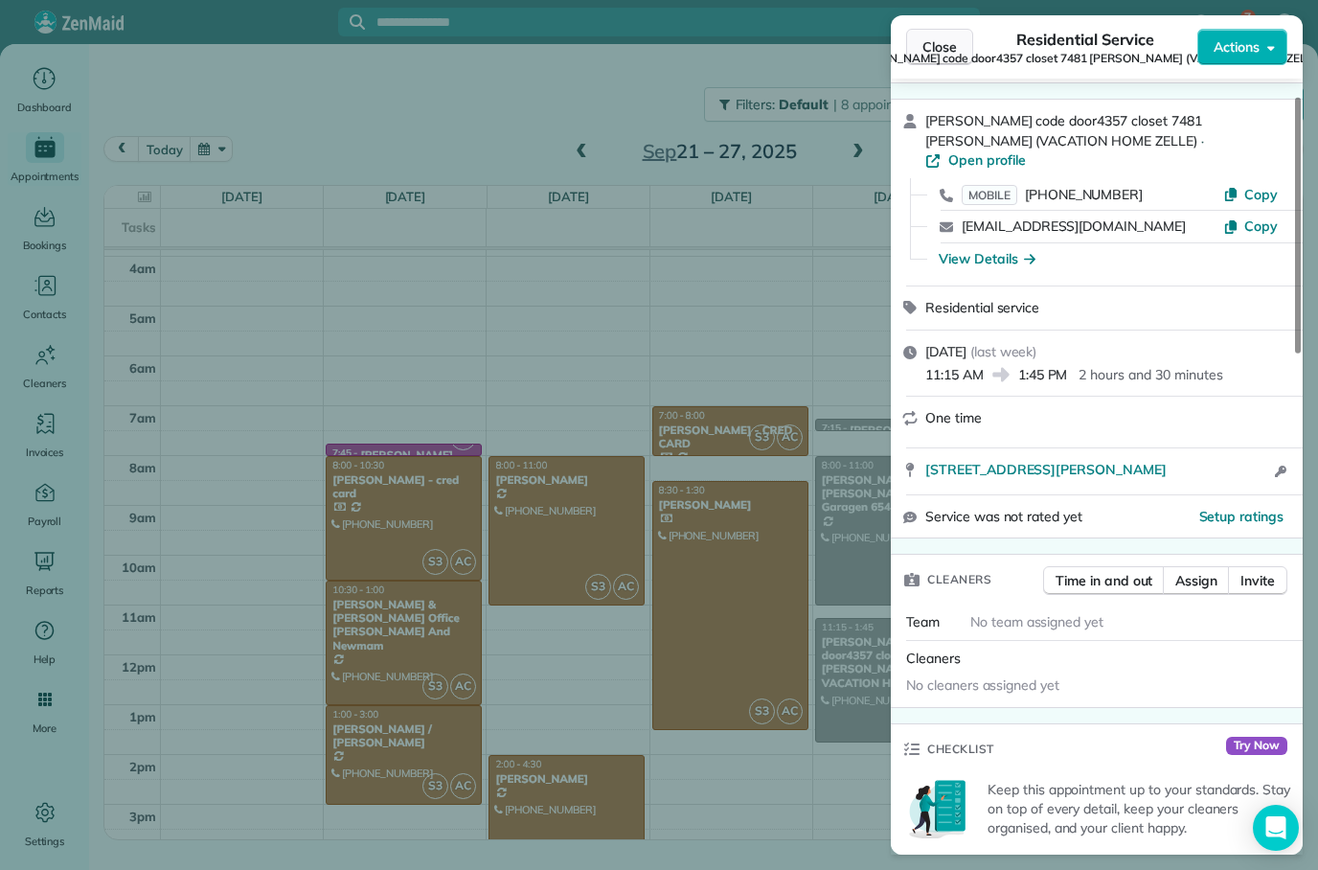
click at [955, 48] on span "Close" at bounding box center [940, 46] width 34 height 19
